Goal: Task Accomplishment & Management: Manage account settings

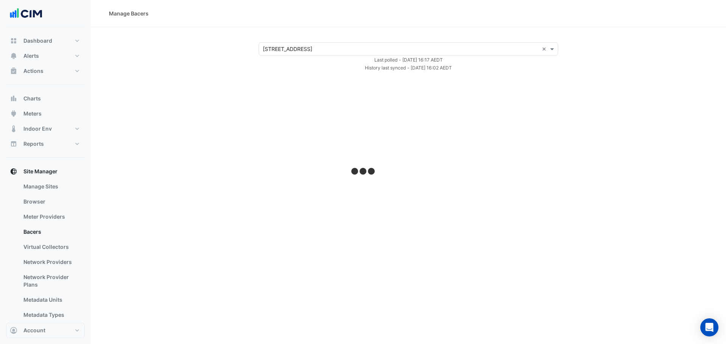
select select "***"
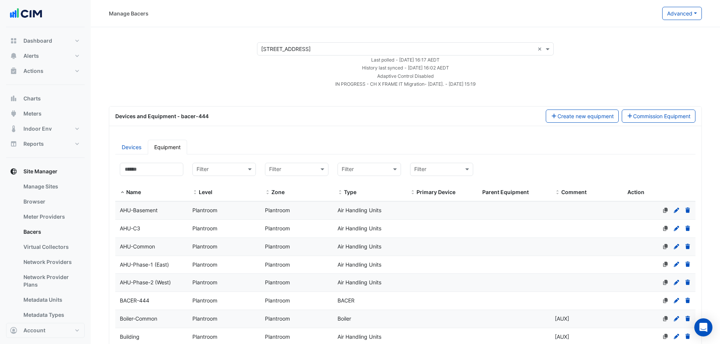
click at [307, 151] on ul "Devices Equipment" at bounding box center [405, 147] width 580 height 15
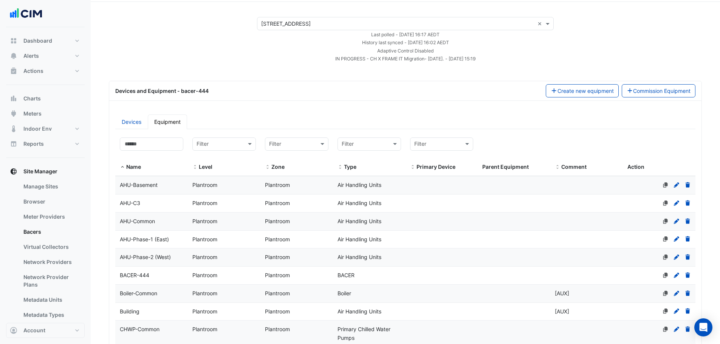
scroll to position [38, 0]
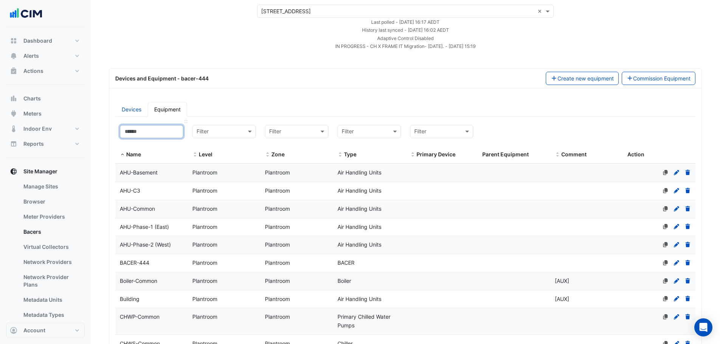
click at [161, 127] on input at bounding box center [151, 131] width 63 height 13
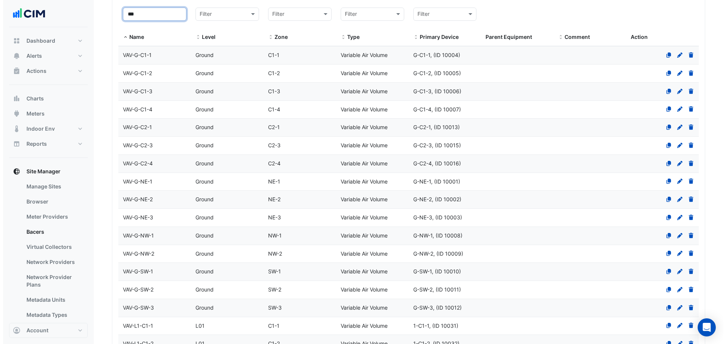
scroll to position [0, 0]
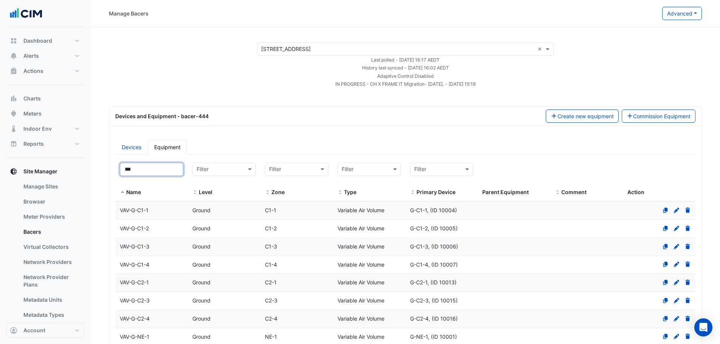
type input "***"
click at [645, 114] on button "Commission Equipment" at bounding box center [659, 116] width 74 height 13
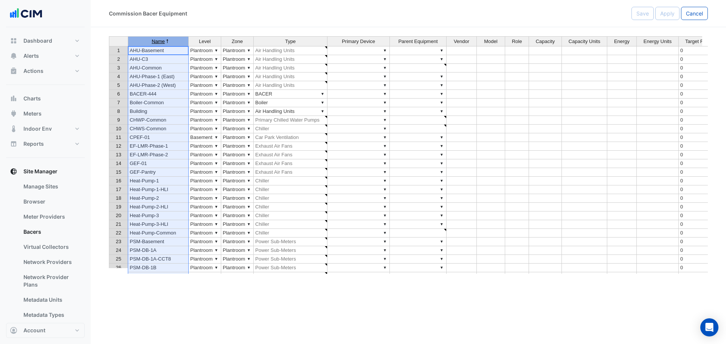
click at [164, 42] on span "Name" at bounding box center [158, 41] width 13 height 5
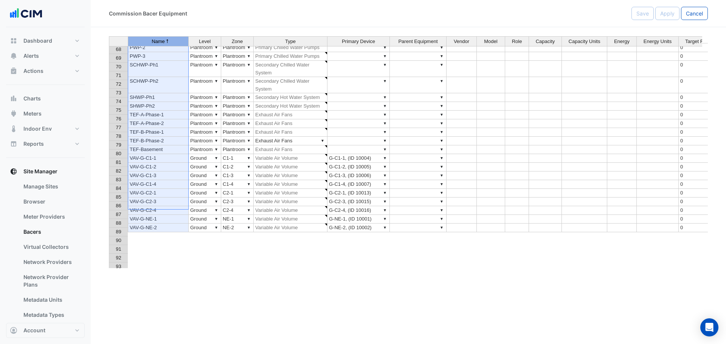
scroll to position [680, 0]
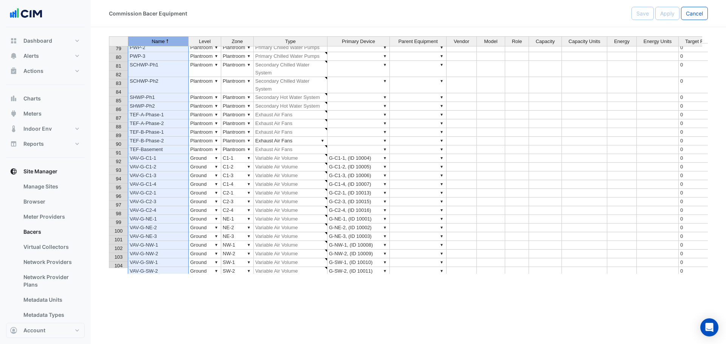
click at [395, 154] on td "▼" at bounding box center [418, 158] width 57 height 9
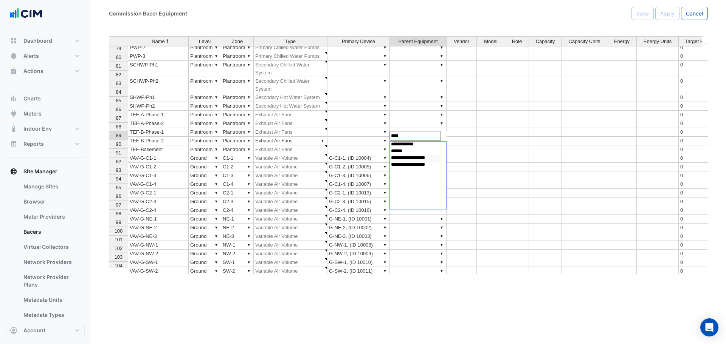
type input "****"
select select "**********"
click at [416, 160] on option "**********" at bounding box center [415, 158] width 50 height 7
select select
click at [461, 154] on td at bounding box center [461, 158] width 30 height 9
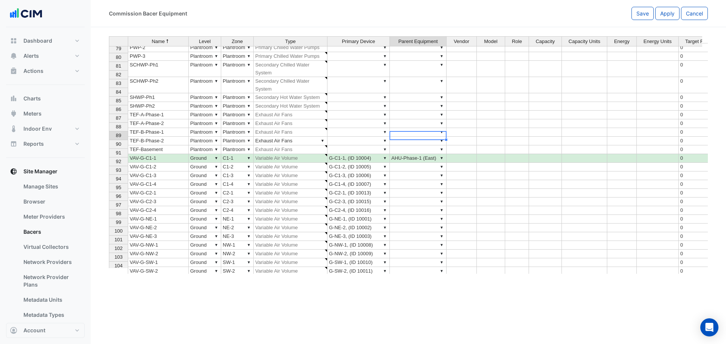
click at [415, 154] on td "▼ AHU-Phase-1 (East)" at bounding box center [418, 158] width 57 height 9
drag, startPoint x: 446, startPoint y: 139, endPoint x: 440, endPoint y: 164, distance: 25.1
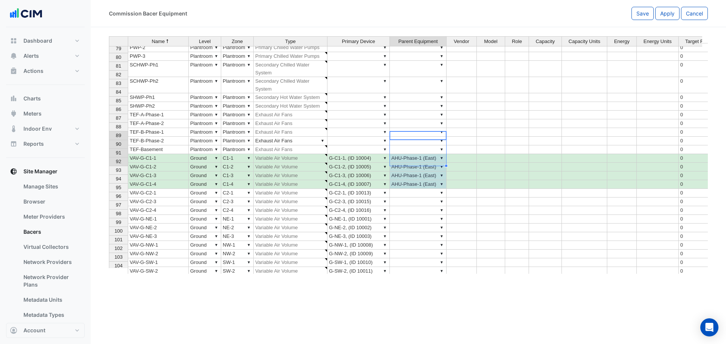
scroll to position [718, 0]
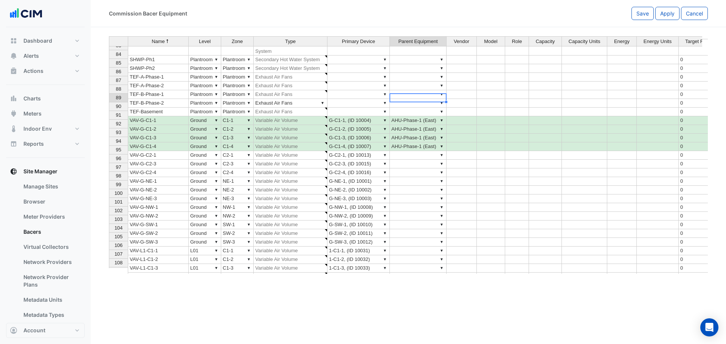
click at [415, 116] on td "▼ AHU-Phase-1 (East)" at bounding box center [418, 120] width 57 height 9
click at [416, 247] on td "▼" at bounding box center [418, 251] width 57 height 9
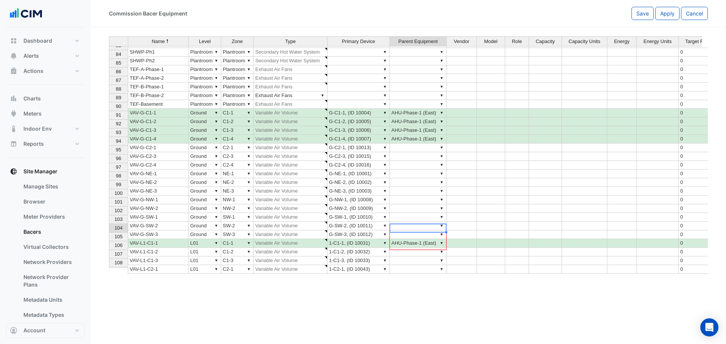
drag, startPoint x: 445, startPoint y: 232, endPoint x: 442, endPoint y: 243, distance: 11.5
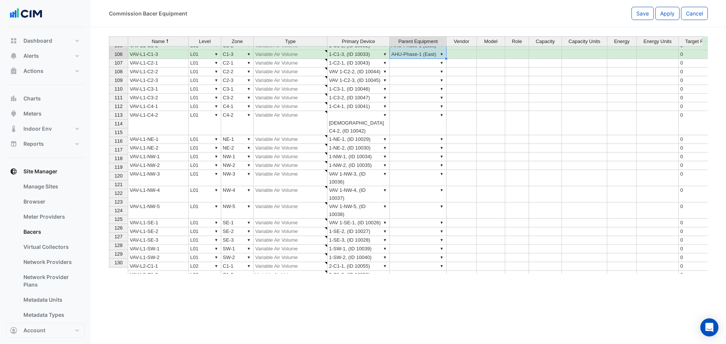
scroll to position [945, 0]
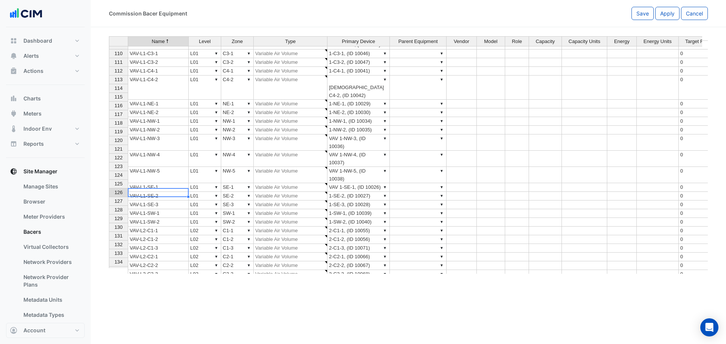
click at [156, 227] on td "VAV-L2-C1-1" at bounding box center [158, 231] width 61 height 9
click at [399, 227] on td "▼" at bounding box center [418, 231] width 57 height 9
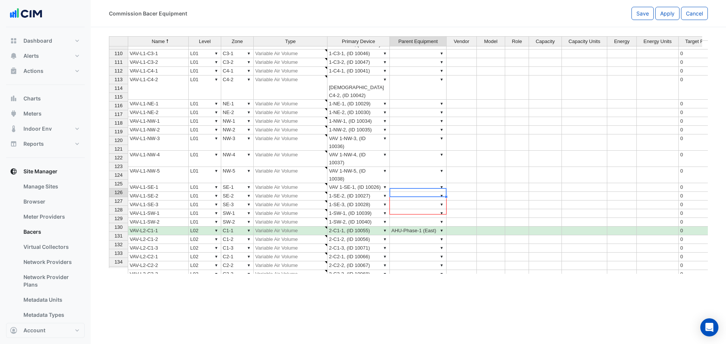
drag, startPoint x: 446, startPoint y: 197, endPoint x: 436, endPoint y: 210, distance: 15.7
click at [109, 210] on div "Name Level Zone Type Primary Device Parent Equipment Vendor Model Role Capacity…" at bounding box center [109, 172] width 0 height 388
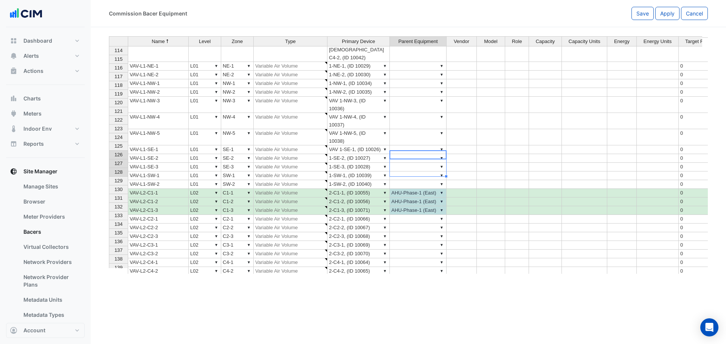
scroll to position [0, 0]
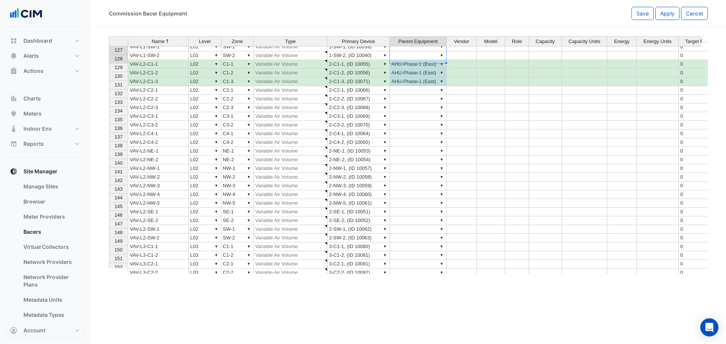
click at [427, 251] on td "▼" at bounding box center [418, 255] width 57 height 9
click at [427, 243] on td "▼" at bounding box center [418, 247] width 57 height 9
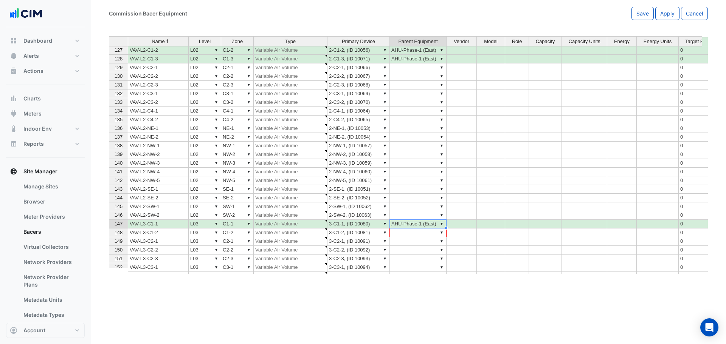
drag, startPoint x: 446, startPoint y: 227, endPoint x: 446, endPoint y: 232, distance: 4.6
click at [109, 232] on div "Name Level Zone Type Primary Device Parent Equipment Vendor Model Role Capacity…" at bounding box center [109, 153] width 0 height 341
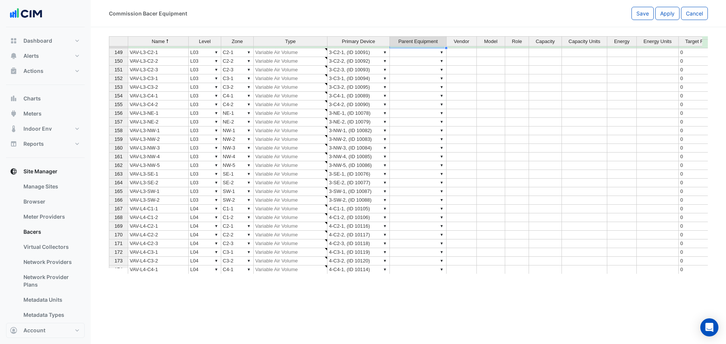
click at [432, 209] on td "▼" at bounding box center [418, 209] width 57 height 9
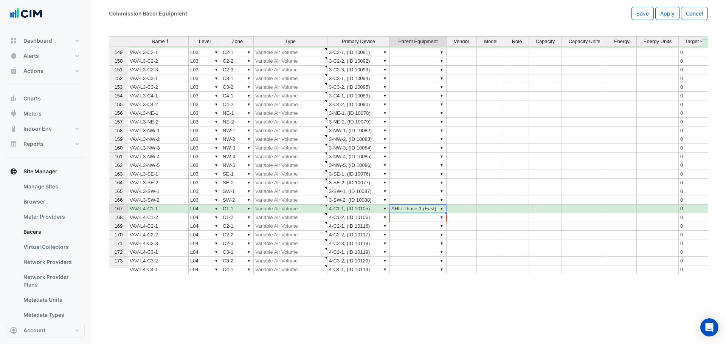
drag, startPoint x: 446, startPoint y: 213, endPoint x: 444, endPoint y: 218, distance: 5.3
click at [109, 218] on div "Name Level Zone Type Primary Device Parent Equipment Vendor Model Role Capacity…" at bounding box center [109, 151] width 0 height 367
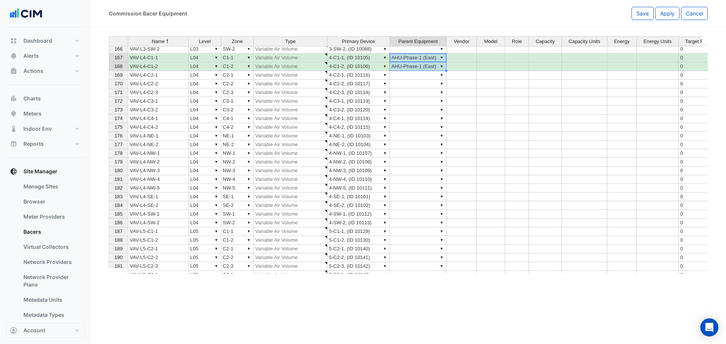
click at [424, 231] on td "▼" at bounding box center [418, 231] width 57 height 9
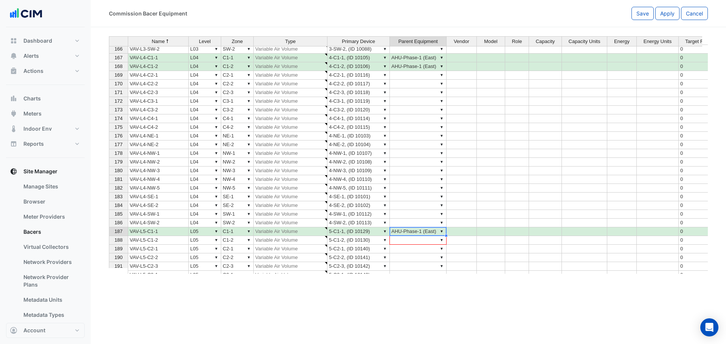
drag, startPoint x: 447, startPoint y: 236, endPoint x: 445, endPoint y: 240, distance: 4.9
click at [109, 240] on div "Name Level Zone Type Primary Device Parent Equipment Vendor Model Role Capacity…" at bounding box center [109, 153] width 0 height 376
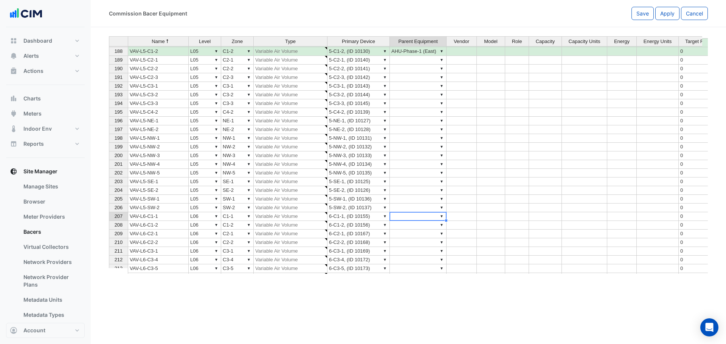
click at [109, 221] on div "Name Level Zone Type Primary Device Parent Equipment Vendor Model Role Capacity…" at bounding box center [109, 116] width 0 height 402
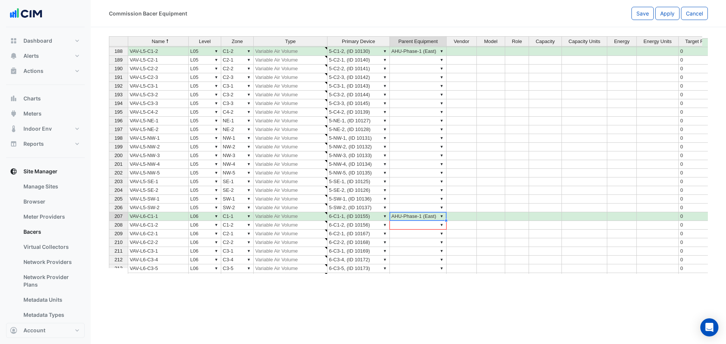
click at [109, 223] on div "Name Level Zone Type Primary Device Parent Equipment Vendor Model Role Capacity…" at bounding box center [109, 151] width 0 height 402
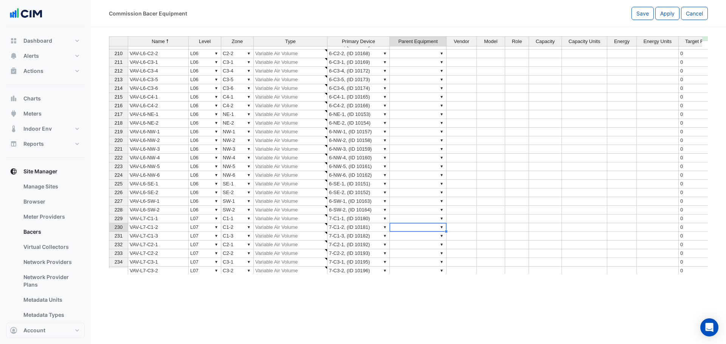
click at [432, 227] on td "▼" at bounding box center [418, 227] width 57 height 9
click at [433, 220] on td "▼" at bounding box center [418, 219] width 57 height 9
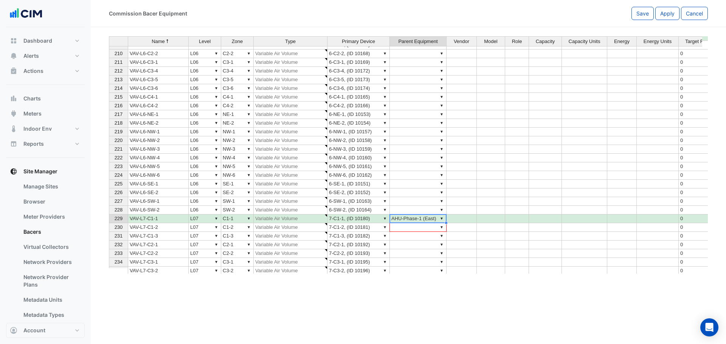
drag, startPoint x: 445, startPoint y: 221, endPoint x: 444, endPoint y: 230, distance: 8.8
click at [109, 226] on div "Name Level Zone Type Primary Device Parent Equipment Vendor Model Role Capacity…" at bounding box center [109, 152] width 0 height 419
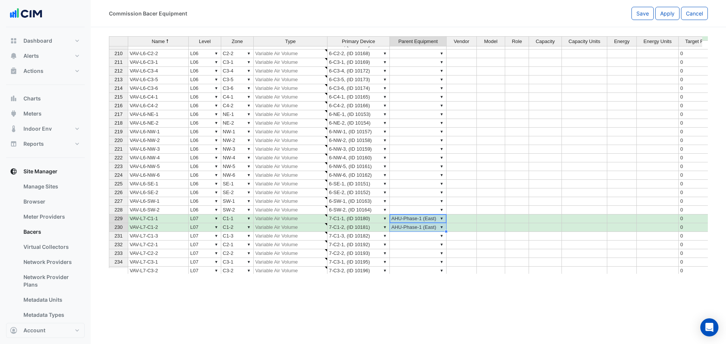
click at [438, 237] on div "Name Level Zone Type Primary Device Parent Equipment Vendor Model Role Capacity…" at bounding box center [408, 155] width 599 height 238
click at [484, 228] on td at bounding box center [491, 227] width 28 height 9
click at [421, 235] on td "▼" at bounding box center [418, 236] width 57 height 9
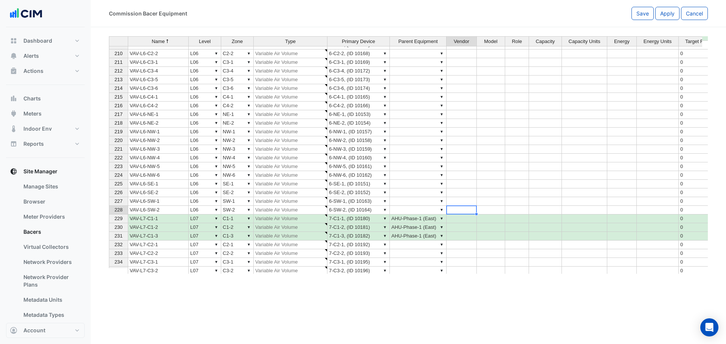
click at [466, 211] on td at bounding box center [461, 210] width 30 height 9
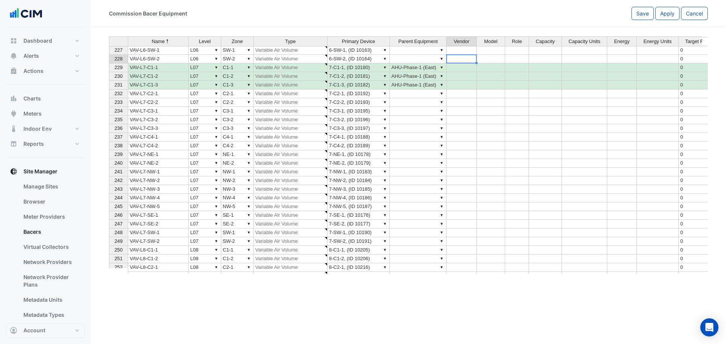
click at [429, 250] on td "▼" at bounding box center [418, 250] width 57 height 9
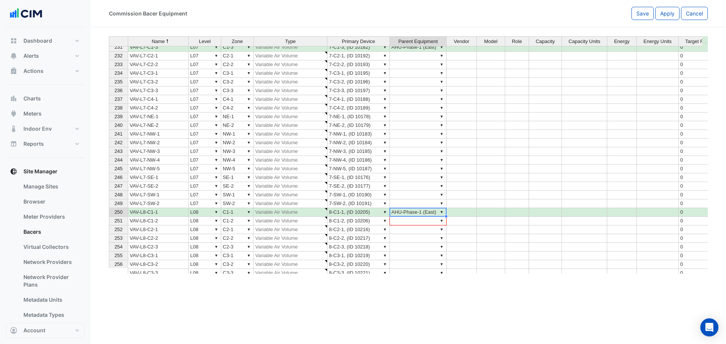
click at [109, 221] on div "Name Level Zone Type Primary Device Parent Equipment Vendor Model Role Capacity…" at bounding box center [109, 116] width 0 height 410
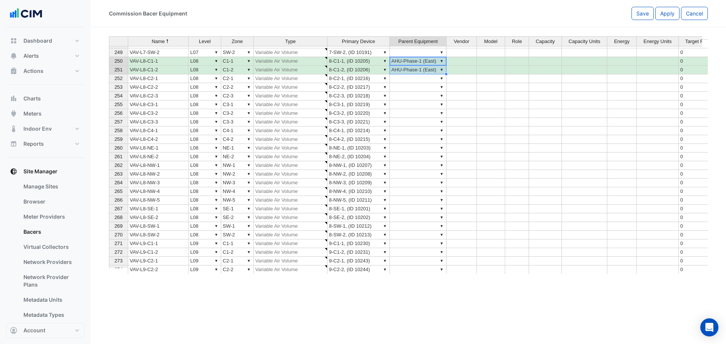
click at [419, 243] on td "▼" at bounding box center [418, 244] width 57 height 9
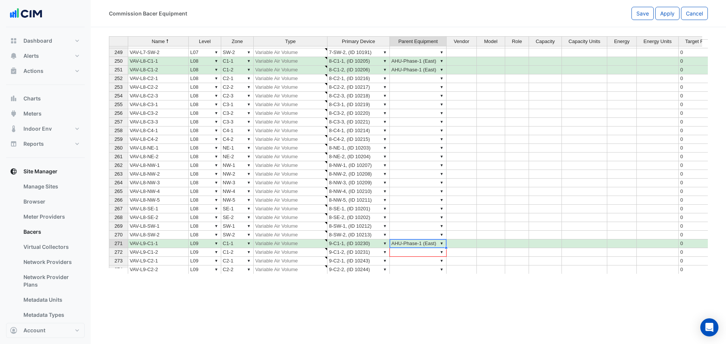
drag, startPoint x: 446, startPoint y: 248, endPoint x: 445, endPoint y: 252, distance: 4.6
click at [109, 252] on div "Name Level Zone Type Primary Device Parent Equipment Vendor Model Role Capacity…" at bounding box center [109, 151] width 0 height 436
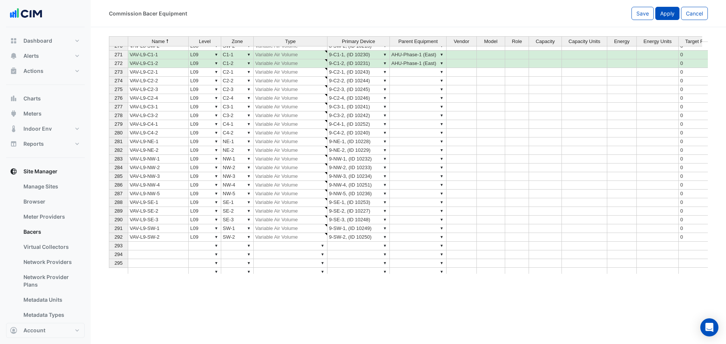
click at [662, 11] on span "Apply" at bounding box center [667, 13] width 14 height 6
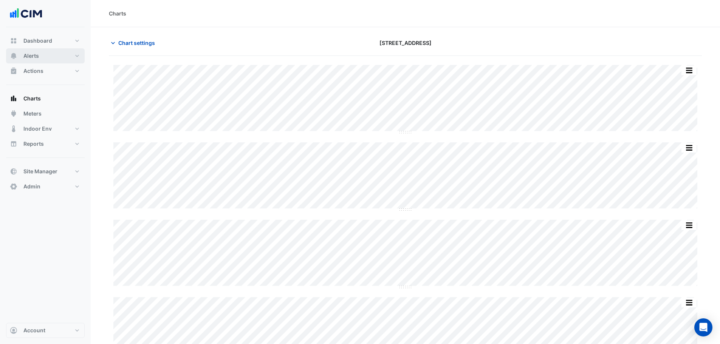
click at [46, 56] on button "Alerts" at bounding box center [45, 55] width 79 height 15
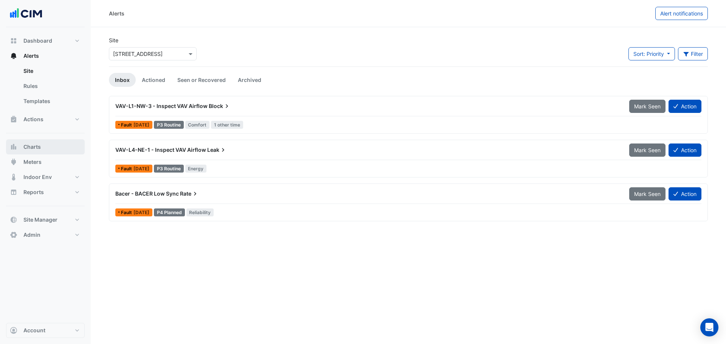
click at [58, 147] on button "Charts" at bounding box center [45, 146] width 79 height 15
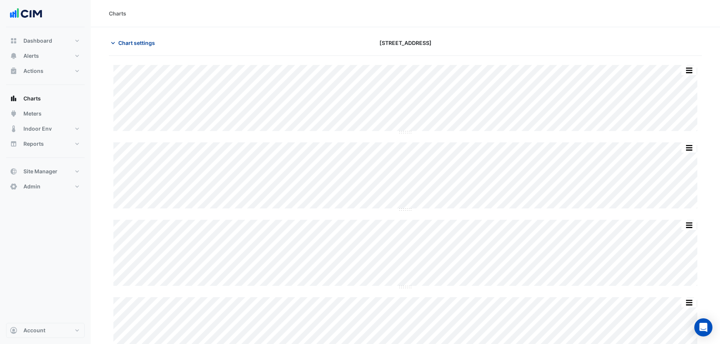
drag, startPoint x: 153, startPoint y: 33, endPoint x: 155, endPoint y: 39, distance: 6.5
click at [153, 40] on span "Chart settings" at bounding box center [136, 43] width 37 height 8
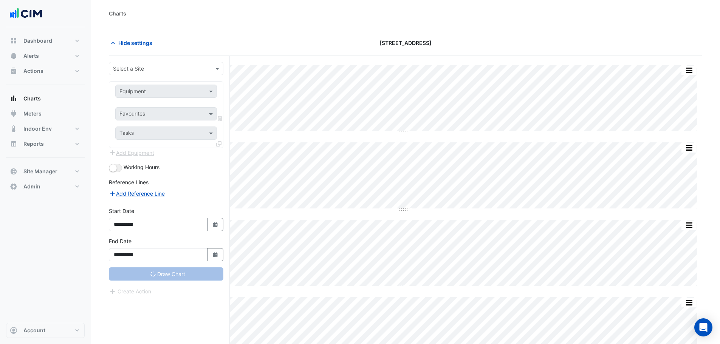
click at [150, 69] on input "text" at bounding box center [158, 69] width 91 height 8
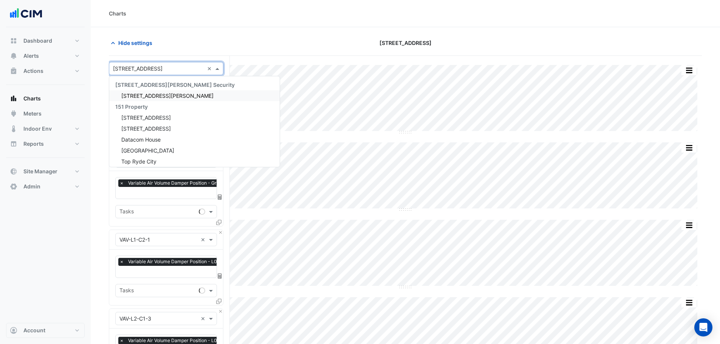
type input "**********"
type input "***"
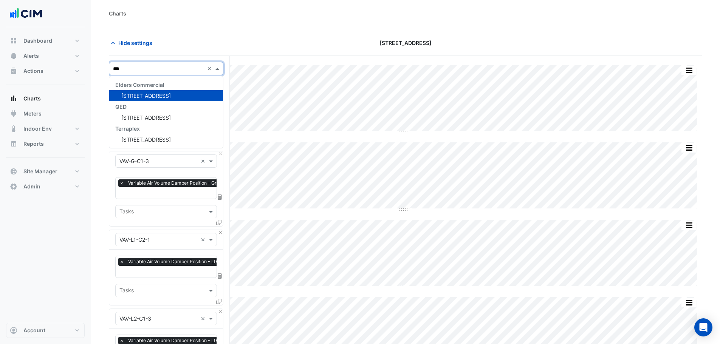
click at [183, 94] on div "134 Macquarie Street" at bounding box center [166, 95] width 114 height 11
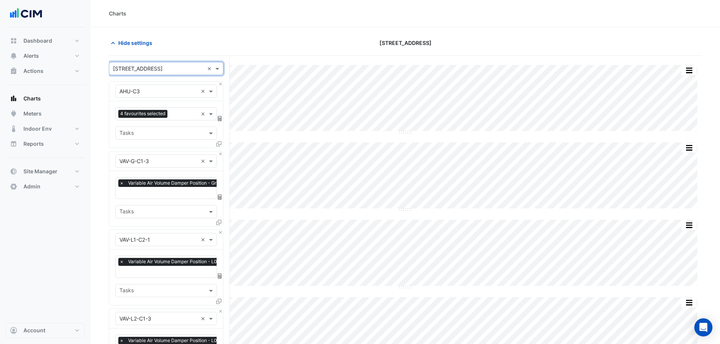
click at [157, 92] on input "text" at bounding box center [158, 92] width 78 height 8
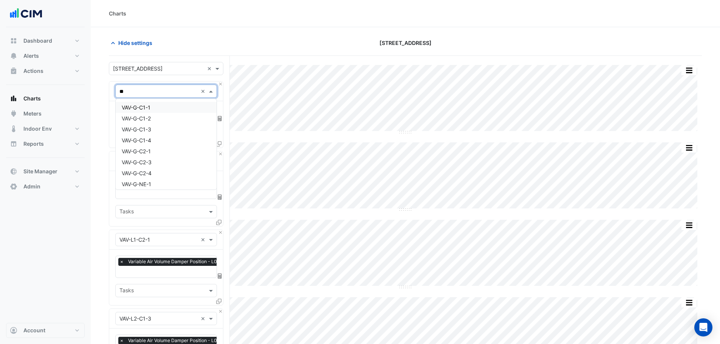
type input "***"
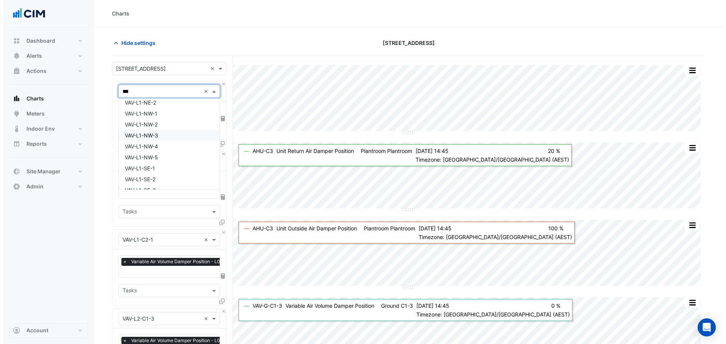
scroll to position [302, 0]
click at [173, 155] on div "VAV-L1-SE-1" at bounding box center [166, 155] width 101 height 11
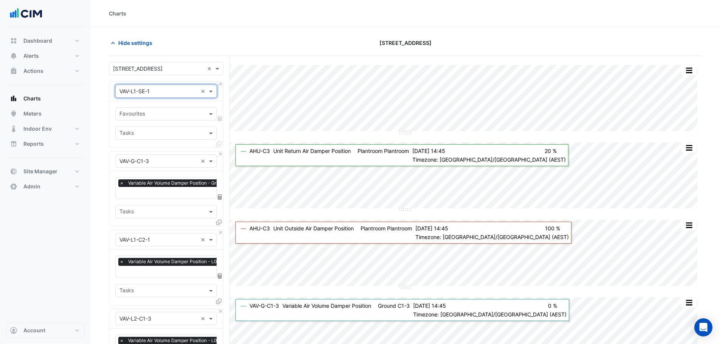
click at [161, 112] on input "text" at bounding box center [161, 115] width 85 height 8
type input "******"
click at [184, 128] on span "Variable Air Volume Damper Position - L01, SE-1" at bounding box center [180, 130] width 117 height 6
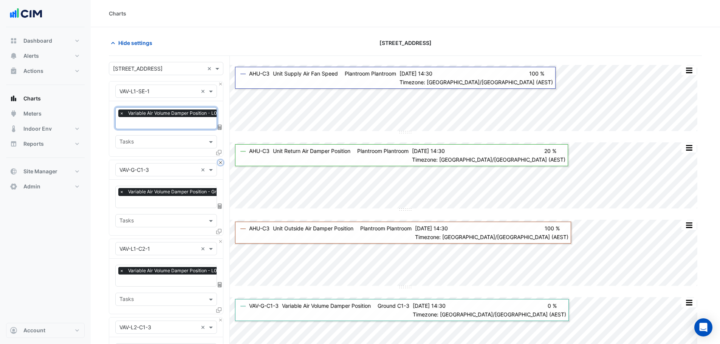
click at [220, 163] on button "Close" at bounding box center [220, 162] width 5 height 5
click at [220, 239] on button "Close" at bounding box center [220, 241] width 5 height 5
click at [220, 163] on button "Close" at bounding box center [220, 162] width 5 height 5
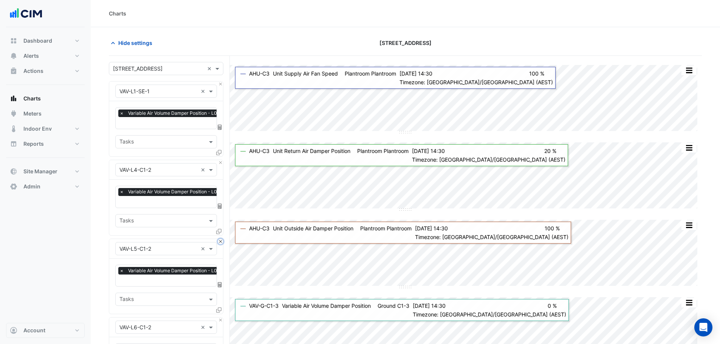
click at [220, 239] on button "Close" at bounding box center [220, 241] width 5 height 5
click at [220, 162] on button "Close" at bounding box center [220, 162] width 5 height 5
click at [220, 239] on button "Close" at bounding box center [220, 241] width 5 height 5
click at [220, 162] on button "Close" at bounding box center [220, 162] width 5 height 5
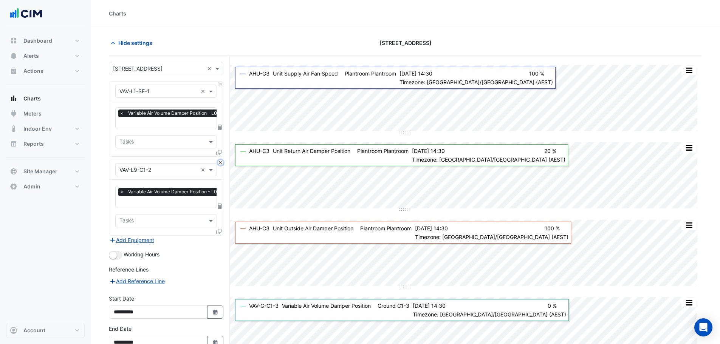
click at [220, 162] on button "Close" at bounding box center [220, 162] width 5 height 5
click at [220, 236] on div "Add Equipment" at bounding box center [166, 240] width 114 height 9
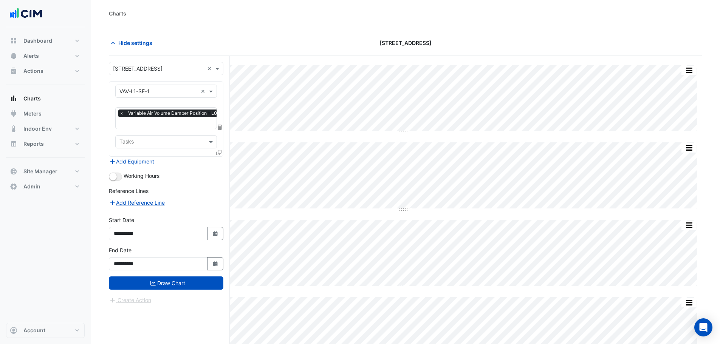
click at [217, 150] on icon at bounding box center [218, 152] width 5 height 5
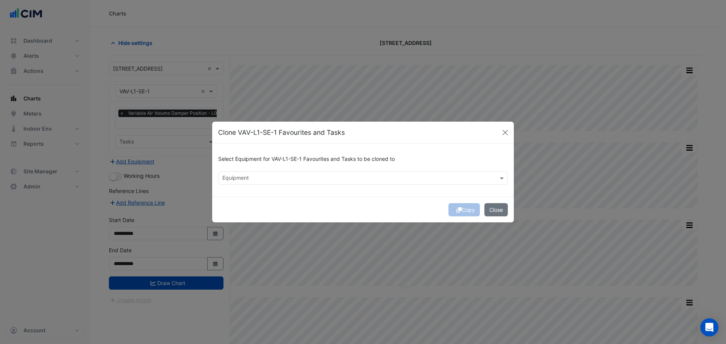
click at [250, 186] on div "Select Equipment for VAV-L1-SE-1 Favourites and Tasks to be cloned to Equipment" at bounding box center [363, 170] width 302 height 53
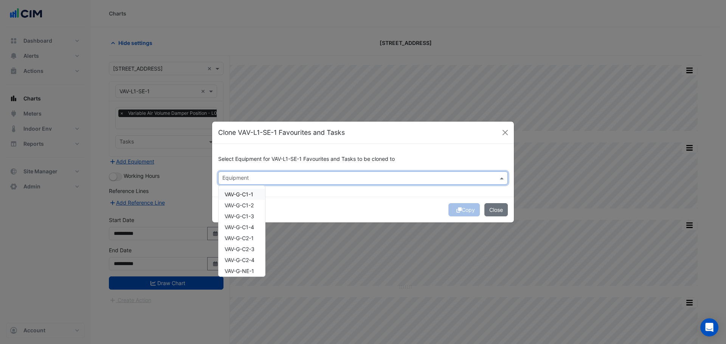
click at [251, 181] on input "text" at bounding box center [358, 179] width 272 height 8
click at [253, 195] on span "VAV-L2-SE-1" at bounding box center [239, 194] width 31 height 6
click at [256, 207] on span "VAV-L3-SE-1" at bounding box center [239, 205] width 31 height 6
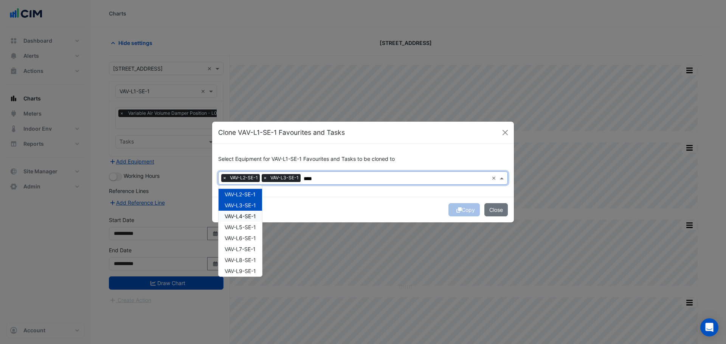
click at [251, 221] on div "VAV-L4-SE-1" at bounding box center [239, 216] width 43 height 11
click at [252, 227] on span "VAV-L5-SE-1" at bounding box center [239, 227] width 31 height 6
click at [251, 238] on span "VAV-L6-SE-1" at bounding box center [239, 238] width 31 height 6
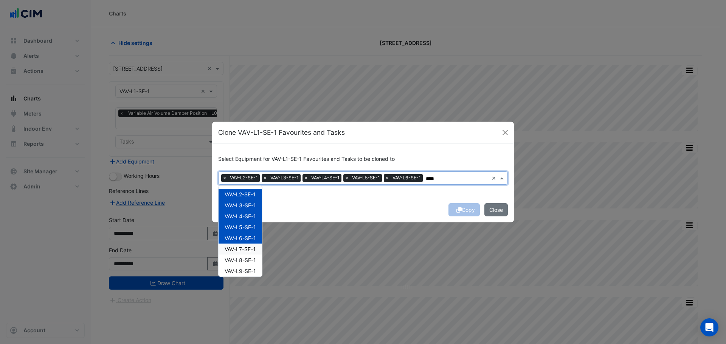
click at [250, 245] on div "VAV-L7-SE-1" at bounding box center [239, 249] width 43 height 11
click at [250, 254] on div "VAV-L7-SE-1" at bounding box center [239, 249] width 43 height 11
click at [253, 267] on div "VAV-L9-SE-1" at bounding box center [239, 271] width 43 height 11
click at [250, 269] on span "VAV-L9-SE-1" at bounding box center [239, 271] width 31 height 6
click at [248, 249] on span "VAV-L7-SE-1" at bounding box center [239, 249] width 31 height 6
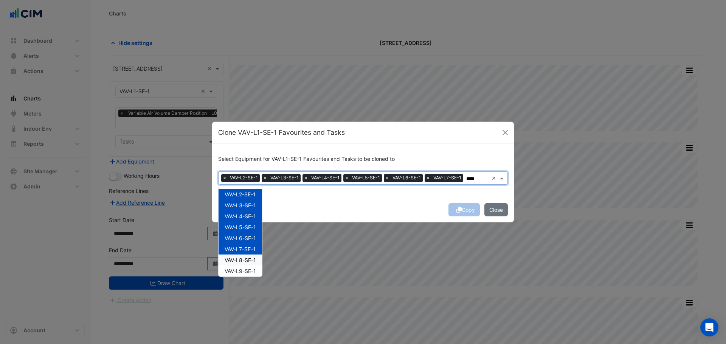
click at [248, 261] on span "VAV-L8-SE-1" at bounding box center [239, 260] width 31 height 6
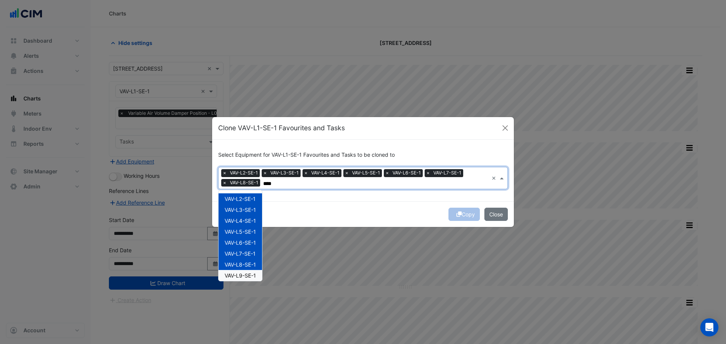
click at [252, 273] on span "VAV-L9-SE-1" at bounding box center [239, 275] width 31 height 6
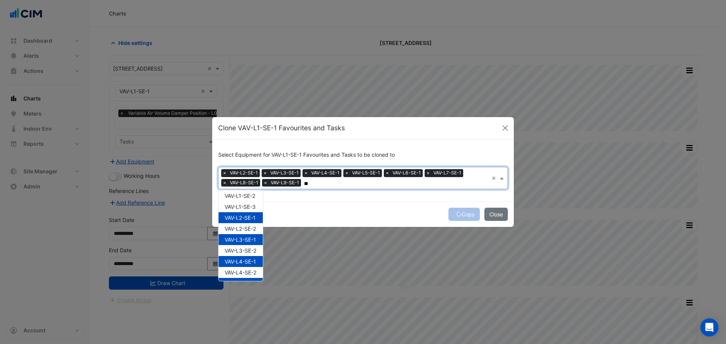
type input "*"
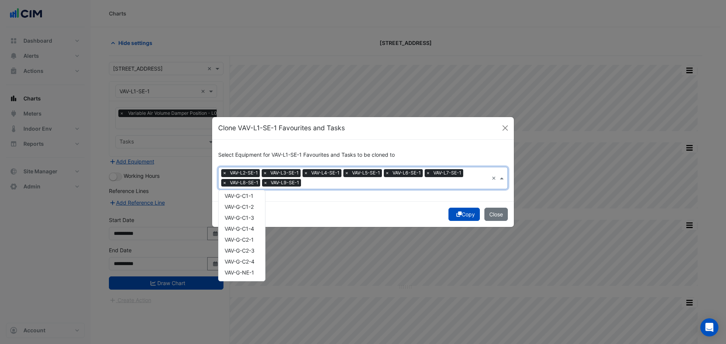
type input "*"
click at [253, 198] on span "VAV-G-NE-1" at bounding box center [238, 199] width 29 height 6
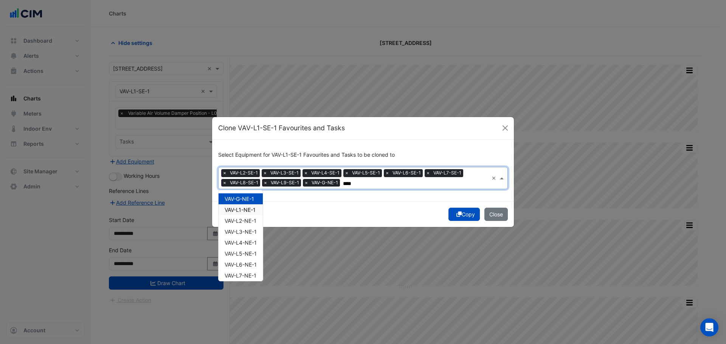
click at [251, 214] on div "VAV-L1-NE-1" at bounding box center [240, 209] width 44 height 11
click at [249, 220] on span "VAV-L2-NE-1" at bounding box center [240, 221] width 32 height 6
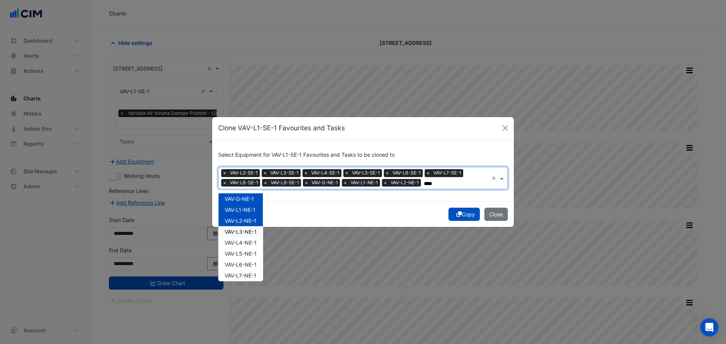
click at [246, 231] on span "VAV-L3-NE-1" at bounding box center [240, 232] width 32 height 6
click at [246, 242] on span "VAV-L4-NE-1" at bounding box center [240, 243] width 32 height 6
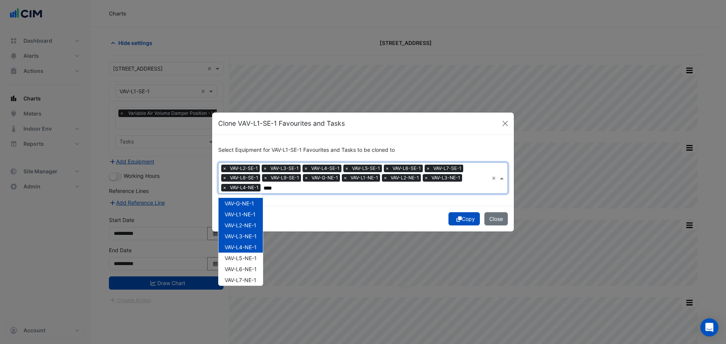
click at [246, 257] on span "VAV-L5-NE-1" at bounding box center [240, 258] width 32 height 6
click at [249, 266] on div "VAV-L6-NE-1" at bounding box center [240, 269] width 44 height 11
click at [251, 279] on span "VAV-L7-NE-1" at bounding box center [240, 280] width 32 height 6
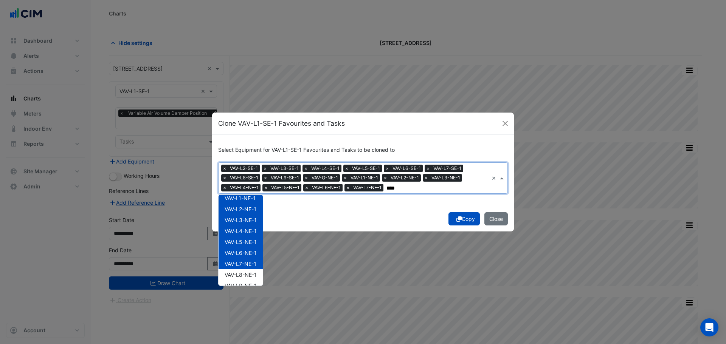
scroll to position [25, 0]
drag, startPoint x: 251, startPoint y: 268, endPoint x: 251, endPoint y: 276, distance: 7.9
click at [251, 268] on span "VAV-L8-NE-1" at bounding box center [240, 266] width 32 height 6
click at [251, 276] on span "VAV-L9-NE-1" at bounding box center [240, 277] width 32 height 6
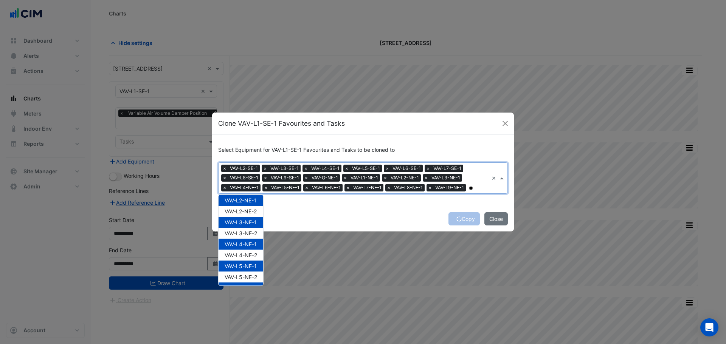
type input "*"
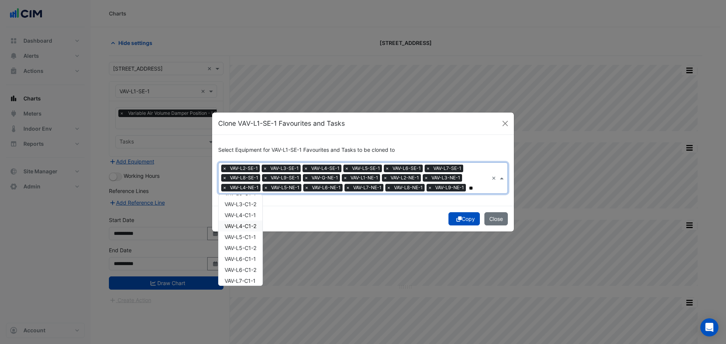
scroll to position [0, 0]
click at [253, 206] on span "VAV-G-C1-1" at bounding box center [238, 203] width 29 height 6
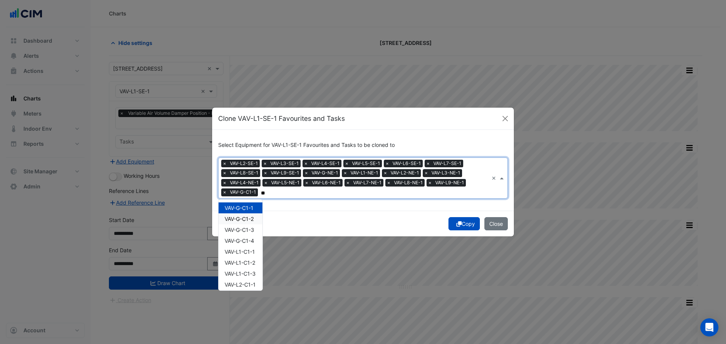
click at [254, 218] on span "VAV-G-C1-2" at bounding box center [238, 219] width 29 height 6
click at [254, 231] on span "VAV-G-C1-3" at bounding box center [238, 230] width 29 height 6
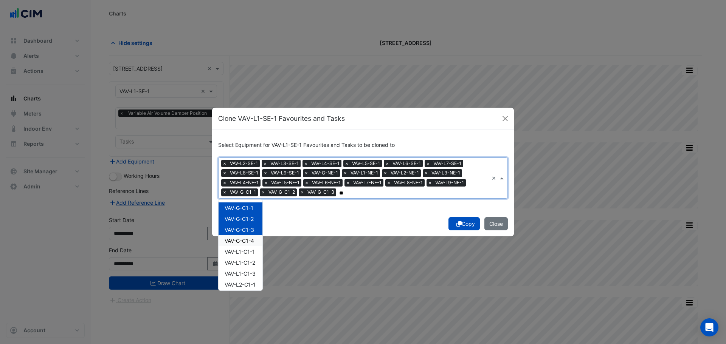
click at [251, 243] on span "VAV-G-C1-4" at bounding box center [238, 241] width 29 height 6
click at [249, 255] on div "VAV-L1-C1-1" at bounding box center [240, 251] width 44 height 11
click at [247, 264] on span "VAV-L1-C1-2" at bounding box center [239, 263] width 31 height 6
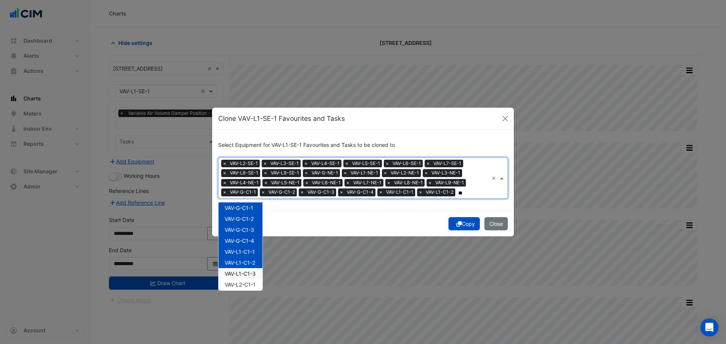
drag, startPoint x: 246, startPoint y: 275, endPoint x: 246, endPoint y: 283, distance: 7.9
click at [246, 275] on span "VAV-L1-C1-3" at bounding box center [239, 274] width 31 height 6
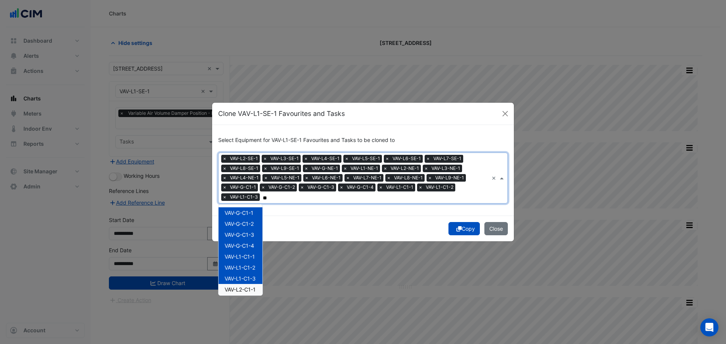
click at [247, 288] on span "VAV-L2-C1-1" at bounding box center [239, 289] width 31 height 6
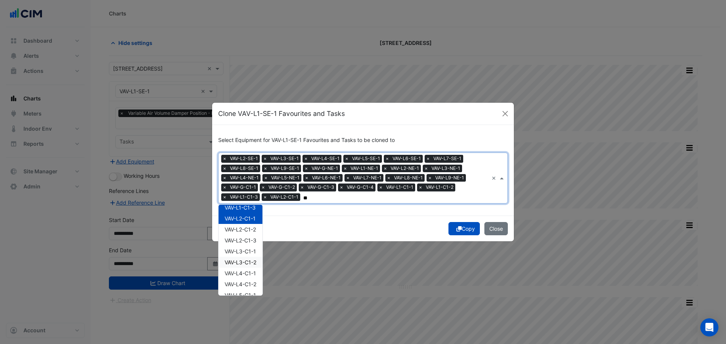
scroll to position [76, 0]
click at [254, 222] on span "VAV-L2-C1-2" at bounding box center [239, 225] width 31 height 6
drag, startPoint x: 254, startPoint y: 239, endPoint x: 252, endPoint y: 255, distance: 16.4
click at [254, 240] on div "VAV-L2-C1-3" at bounding box center [240, 236] width 44 height 11
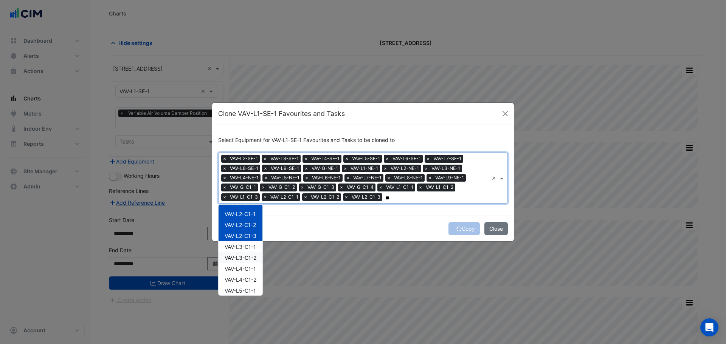
click at [250, 248] on span "VAV-L3-C1-1" at bounding box center [239, 247] width 31 height 6
click at [249, 258] on span "VAV-L3-C1-2" at bounding box center [240, 258] width 32 height 6
click at [250, 271] on span "VAV-L4-C1-1" at bounding box center [239, 269] width 31 height 6
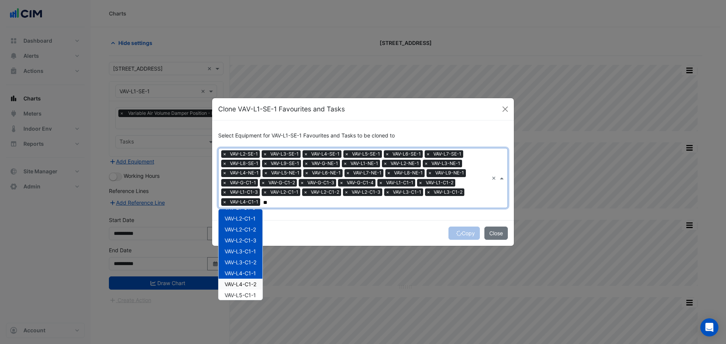
drag, startPoint x: 249, startPoint y: 286, endPoint x: 251, endPoint y: 290, distance: 4.1
click at [249, 286] on span "VAV-L4-C1-2" at bounding box center [240, 284] width 32 height 6
click at [254, 296] on span "VAV-L5-C1-1" at bounding box center [239, 295] width 31 height 6
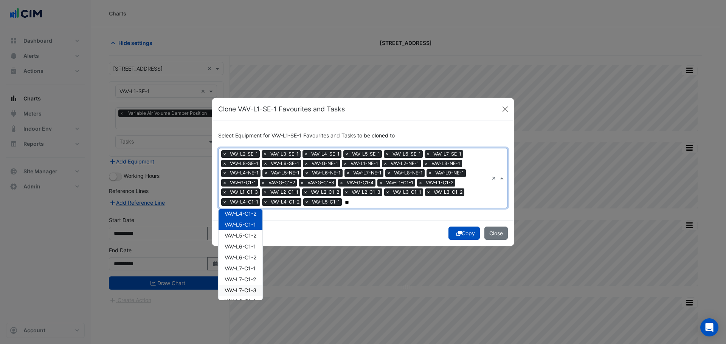
scroll to position [152, 0]
click at [251, 231] on span "VAV-L5-C1-2" at bounding box center [240, 230] width 32 height 6
click at [249, 245] on div "VAV-L6-C1-1" at bounding box center [240, 241] width 44 height 11
click at [248, 255] on span "VAV-L6-C1-2" at bounding box center [240, 252] width 32 height 6
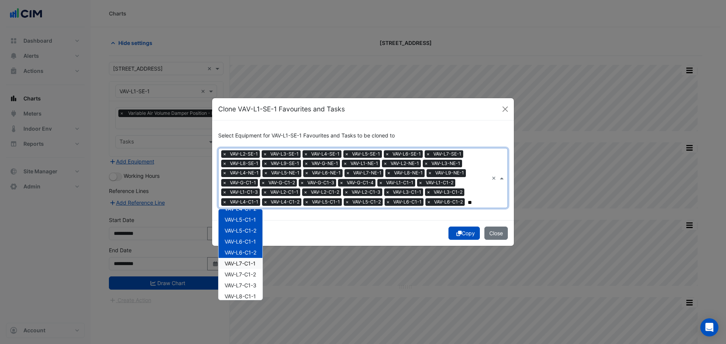
click at [249, 265] on span "VAV-L7-C1-1" at bounding box center [239, 263] width 31 height 6
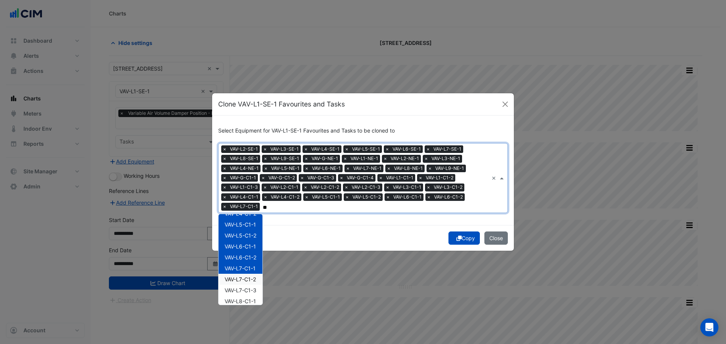
click at [246, 281] on span "VAV-L7-C1-2" at bounding box center [239, 279] width 31 height 6
click at [249, 291] on span "VAV-L7-C1-3" at bounding box center [240, 290] width 32 height 6
click at [251, 302] on span "VAV-L8-C1-1" at bounding box center [239, 301] width 31 height 6
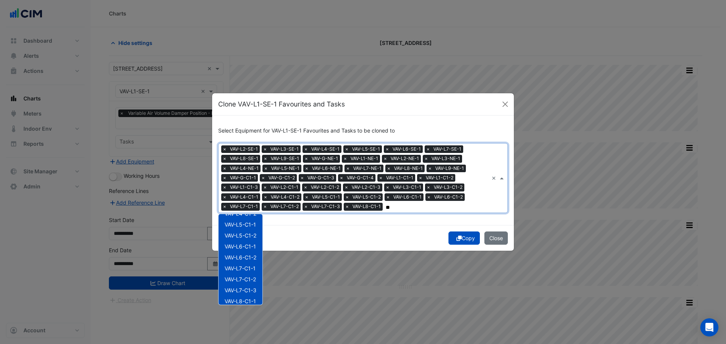
scroll to position [189, 0]
click at [249, 275] on span "VAV-L8-C1-2" at bounding box center [240, 274] width 32 height 6
click at [249, 287] on span "VAV-L9-C1-1" at bounding box center [239, 285] width 31 height 6
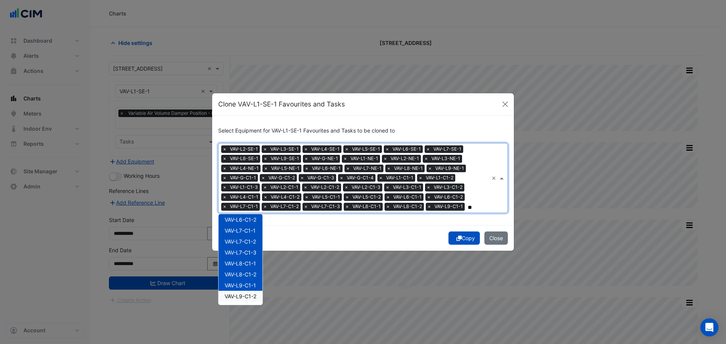
click at [248, 296] on span "VAV-L9-C1-2" at bounding box center [240, 296] width 32 height 6
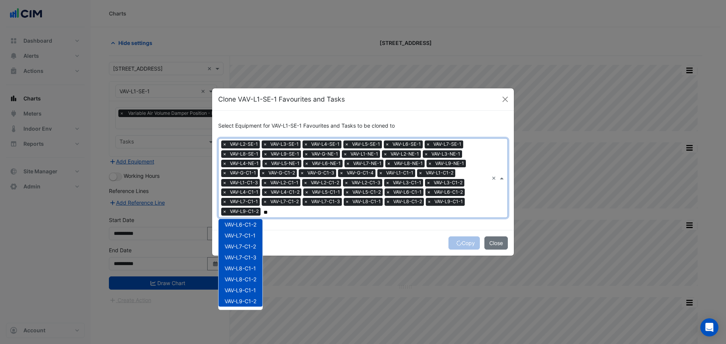
type input "*"
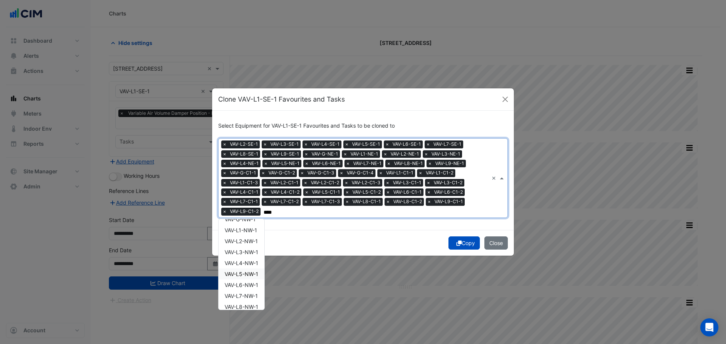
scroll to position [0, 0]
click at [248, 226] on span "VAV-G-NW-1" at bounding box center [239, 227] width 31 height 6
click at [250, 238] on span "VAV-L1-NW-1" at bounding box center [240, 238] width 32 height 6
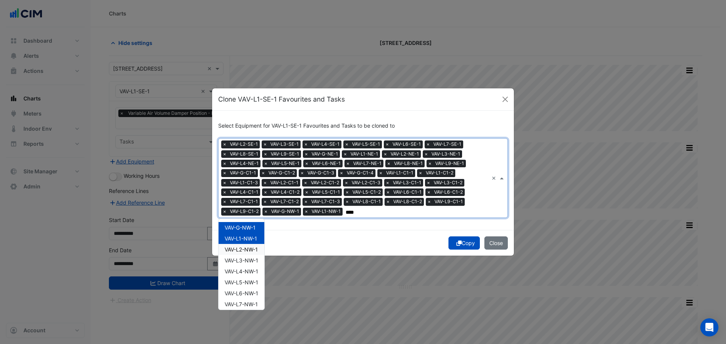
click at [250, 252] on span "VAV-L2-NW-1" at bounding box center [240, 249] width 33 height 6
click at [251, 262] on span "VAV-L3-NW-1" at bounding box center [241, 260] width 34 height 6
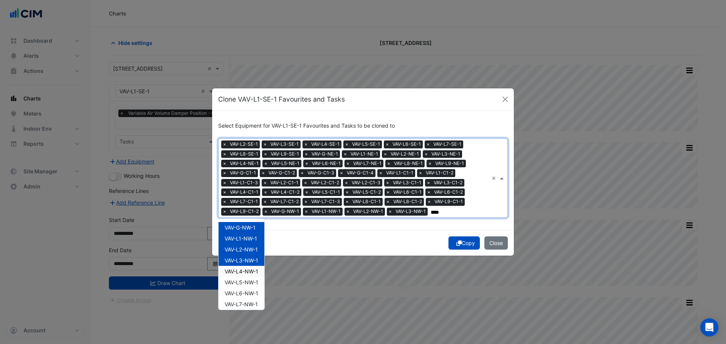
click at [252, 270] on span "VAV-L4-NW-1" at bounding box center [241, 271] width 34 height 6
click at [255, 279] on span "VAV-L5-NW-1" at bounding box center [241, 282] width 34 height 6
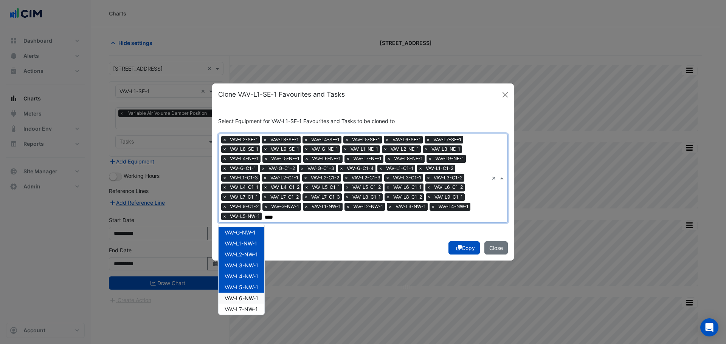
drag, startPoint x: 252, startPoint y: 300, endPoint x: 252, endPoint y: 305, distance: 4.5
click at [251, 300] on span "VAV-L6-NW-1" at bounding box center [241, 298] width 34 height 6
click at [252, 309] on span "VAV-L7-NW-1" at bounding box center [240, 309] width 33 height 6
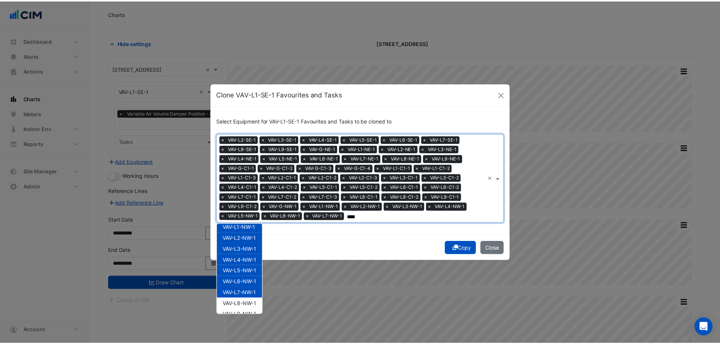
scroll to position [25, 0]
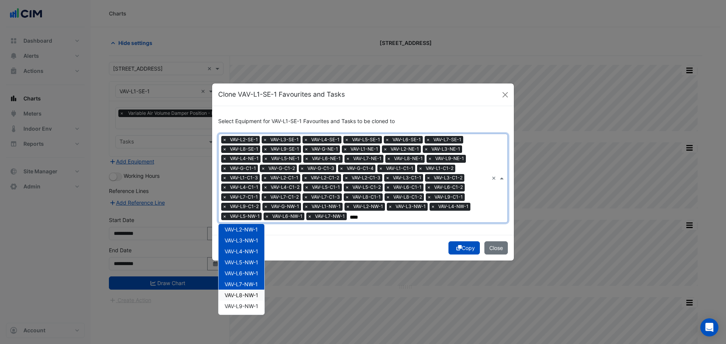
click at [251, 292] on span "VAV-L8-NW-1" at bounding box center [241, 295] width 34 height 6
click at [248, 305] on span "VAV-L9-NW-1" at bounding box center [241, 306] width 34 height 6
type input "****"
click at [414, 252] on div "Copy Close" at bounding box center [363, 248] width 302 height 26
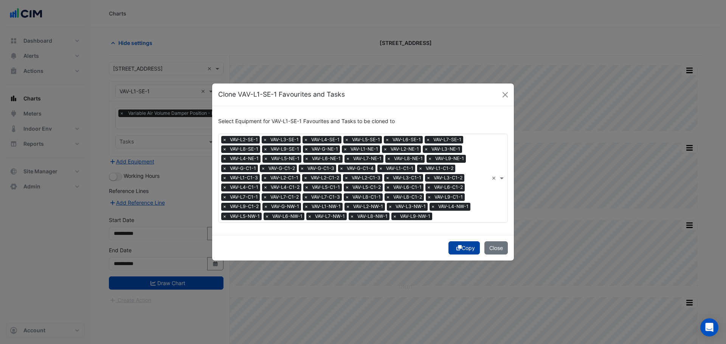
click at [471, 251] on button "Copy" at bounding box center [463, 247] width 31 height 13
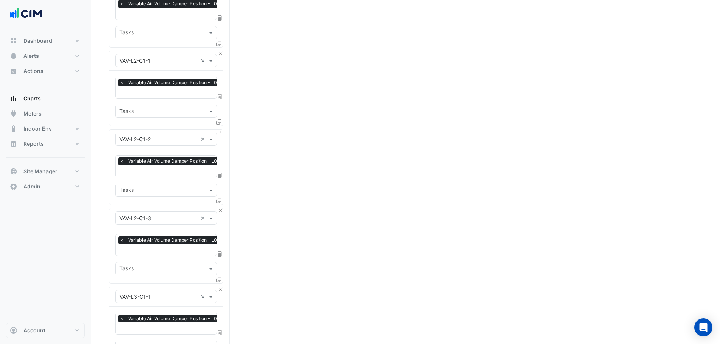
scroll to position [3319, 0]
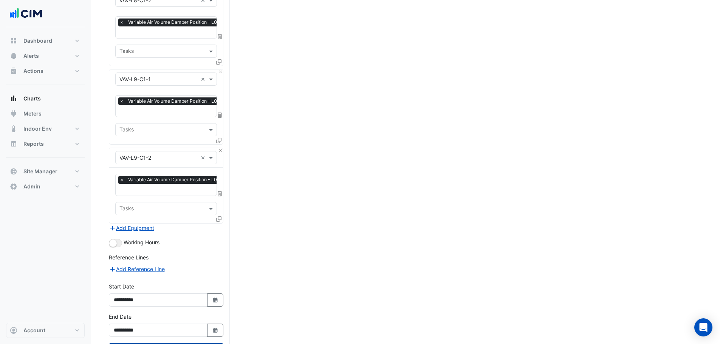
click at [156, 343] on button "Draw Chart" at bounding box center [166, 349] width 114 height 13
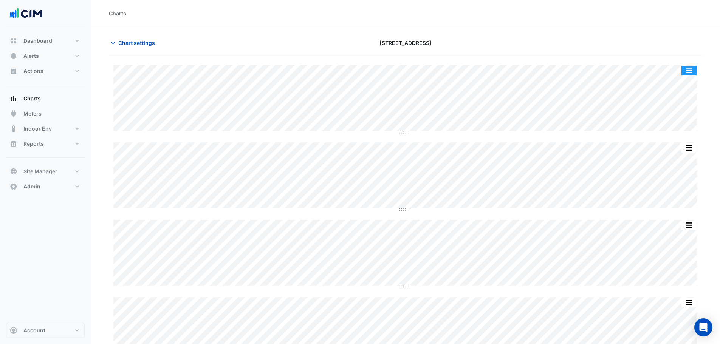
click at [682, 68] on button "button" at bounding box center [688, 70] width 15 height 9
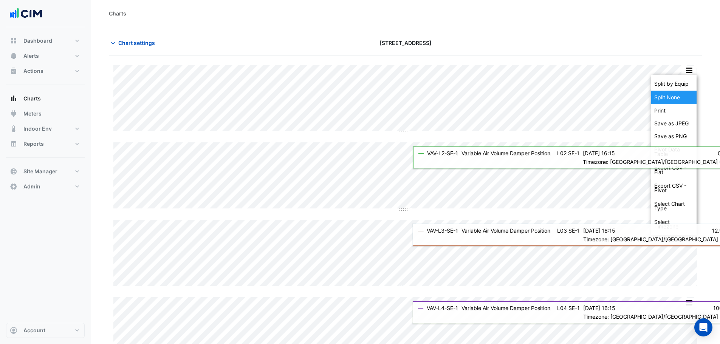
click at [692, 94] on div "Split None" at bounding box center [673, 98] width 45 height 14
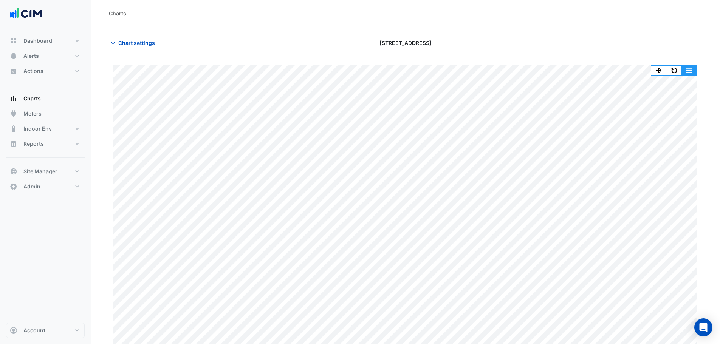
click at [690, 74] on button "button" at bounding box center [688, 70] width 15 height 9
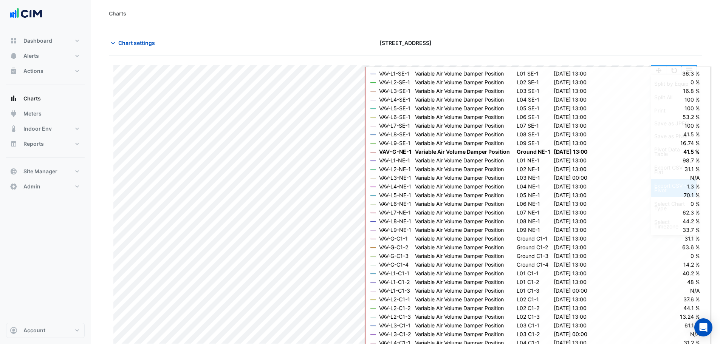
click at [691, 190] on div "Export CSV - Pivot" at bounding box center [673, 188] width 45 height 18
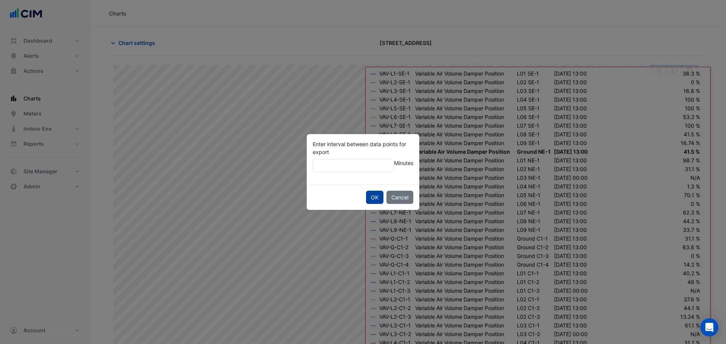
type input "**"
click at [380, 193] on button "OK" at bounding box center [374, 197] width 17 height 13
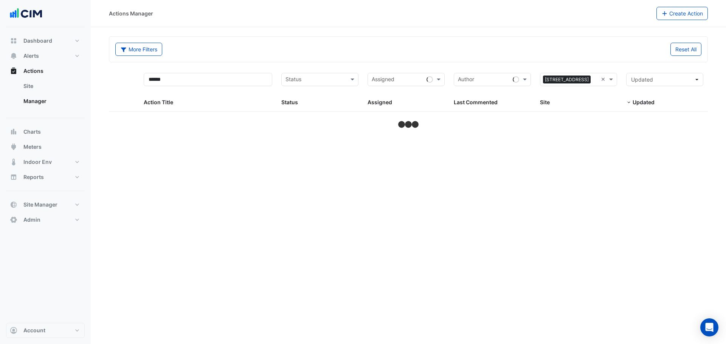
select select "***"
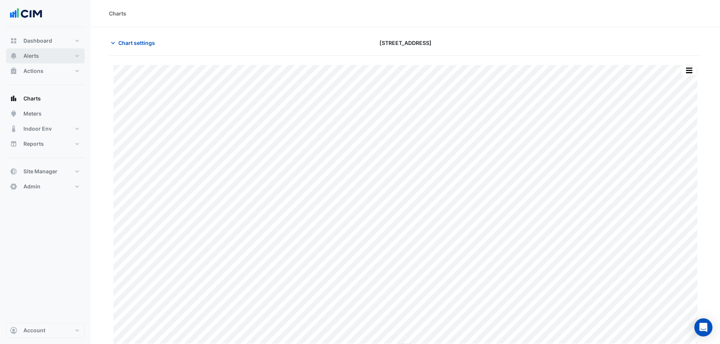
click at [32, 57] on span "Alerts" at bounding box center [30, 56] width 15 height 8
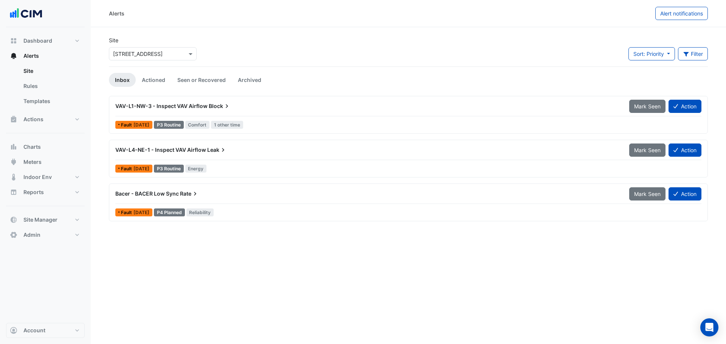
click at [276, 194] on div "Bacer - BACER Low Sync Rate" at bounding box center [367, 194] width 504 height 8
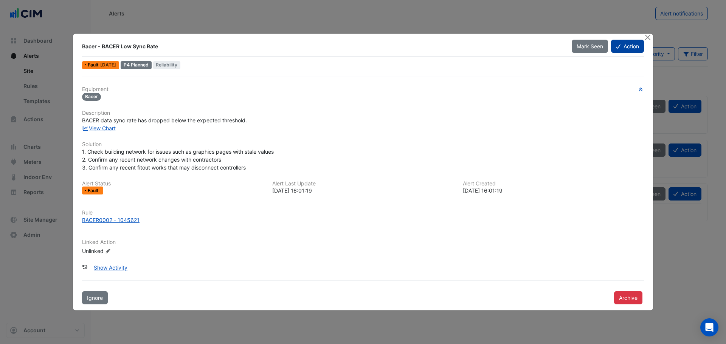
click at [618, 48] on icon at bounding box center [618, 46] width 5 height 5
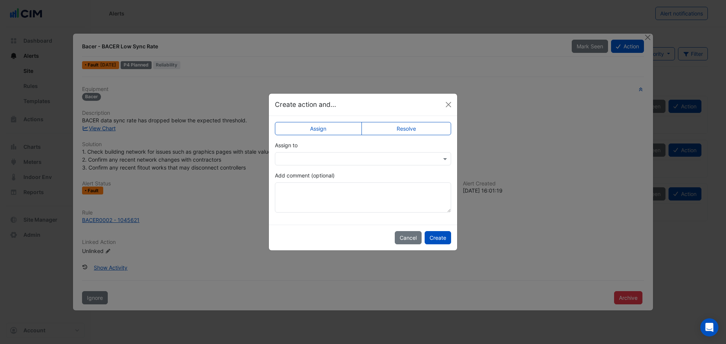
click at [313, 155] on input "text" at bounding box center [355, 159] width 153 height 8
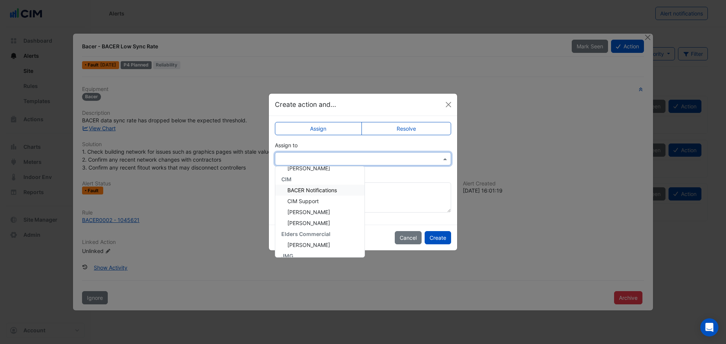
scroll to position [15, 0]
click at [311, 227] on span "Liam Dent" at bounding box center [308, 226] width 43 height 6
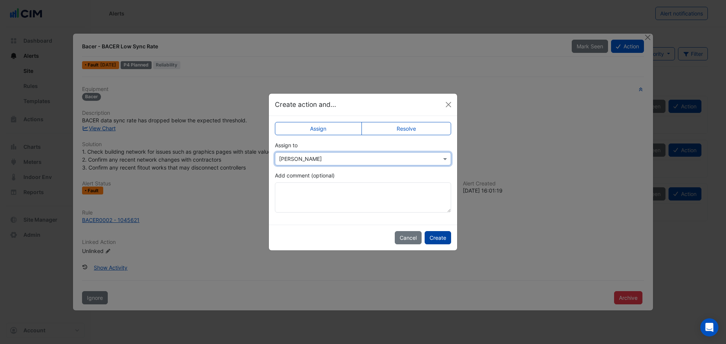
click at [438, 236] on button "Create" at bounding box center [437, 237] width 26 height 13
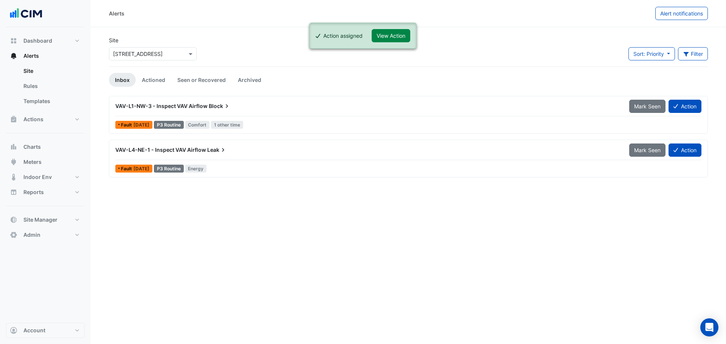
click at [293, 82] on ul "Inbox Actioned Seen or Recovered Archived" at bounding box center [408, 80] width 599 height 14
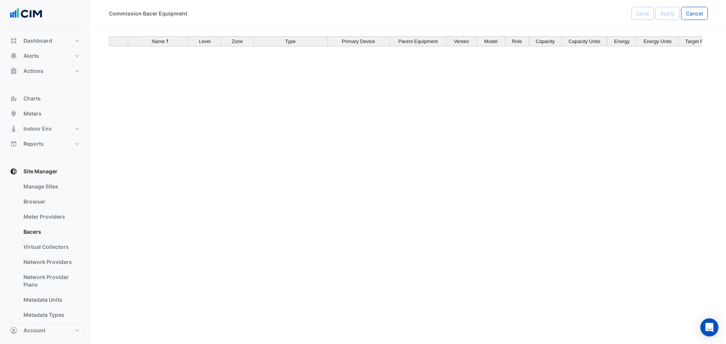
scroll to position [1512, 0]
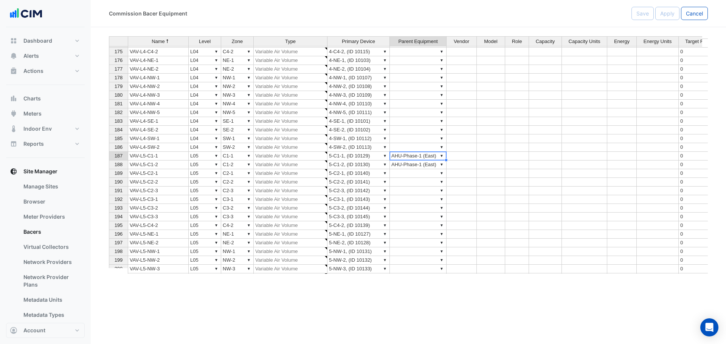
click at [109, 160] on div "Name Level Zone Type Primary Device Parent Equipment Vendor Model Role Capacity…" at bounding box center [109, 151] width 0 height 384
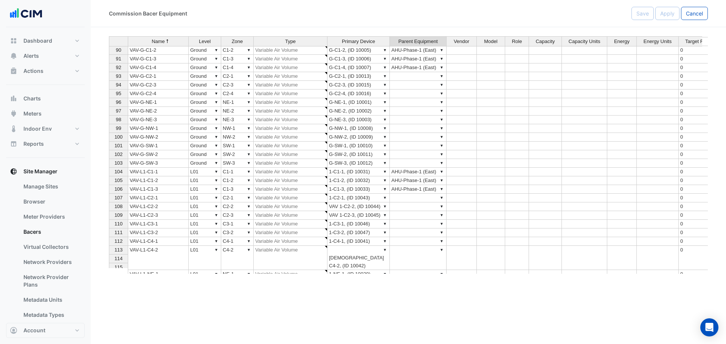
scroll to position [0, 0]
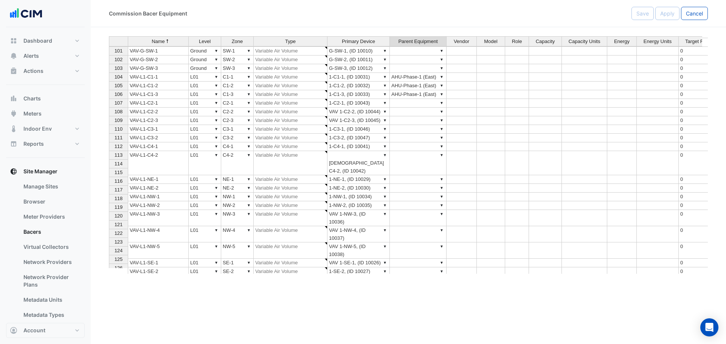
click at [419, 259] on td "▼" at bounding box center [418, 263] width 57 height 9
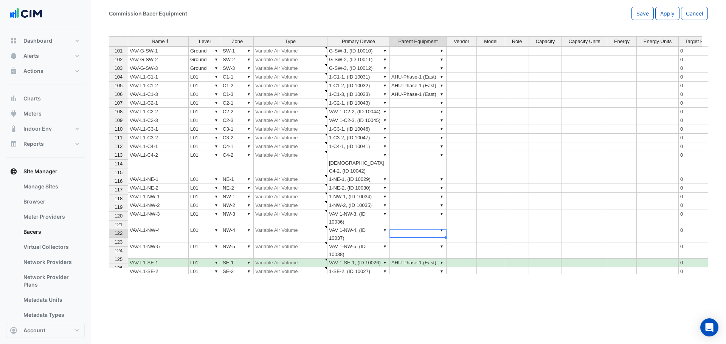
click at [421, 268] on td "▼" at bounding box center [418, 272] width 57 height 9
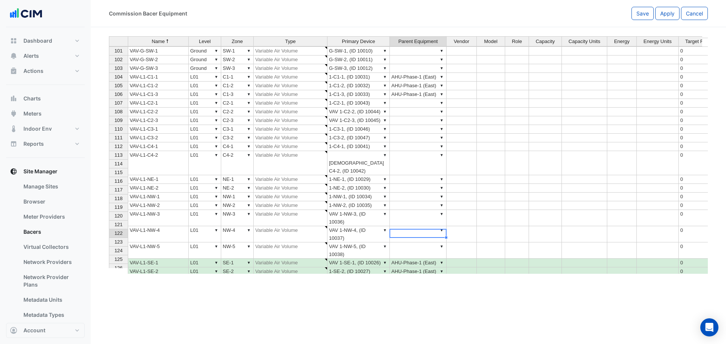
click at [415, 276] on td "▼" at bounding box center [418, 280] width 57 height 9
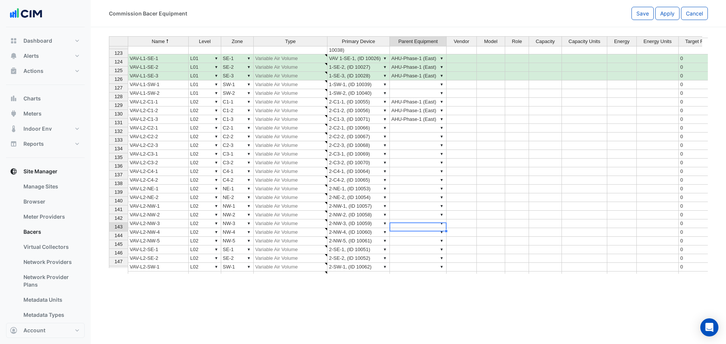
click at [109, 223] on div "Name Level Zone Type Primary Device Parent Equipment Vendor Model Role Capacity…" at bounding box center [109, 146] width 0 height 372
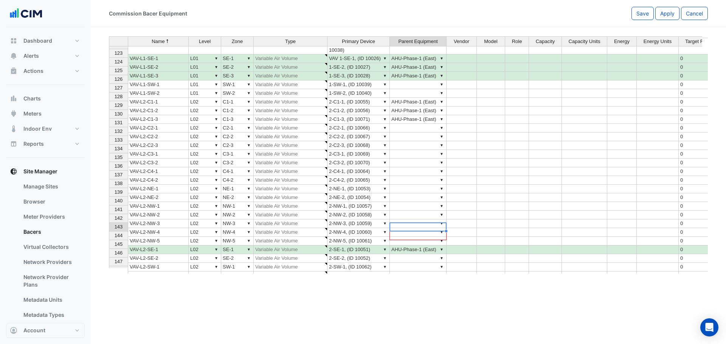
click at [109, 234] on div "Name Level Zone Type Primary Device Parent Equipment Vendor Model Role Capacity…" at bounding box center [109, 164] width 0 height 372
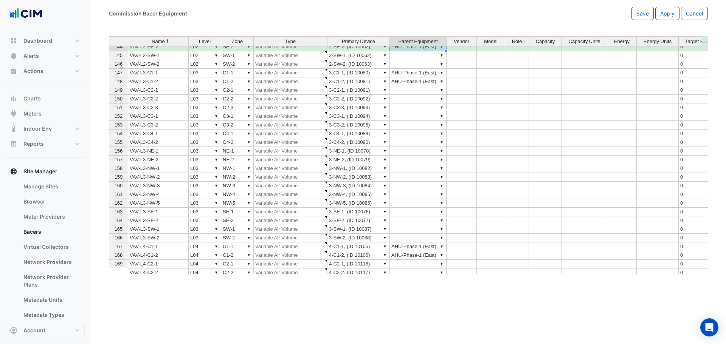
click at [421, 218] on td "▼" at bounding box center [418, 221] width 57 height 9
click at [420, 212] on td "▼" at bounding box center [418, 212] width 57 height 9
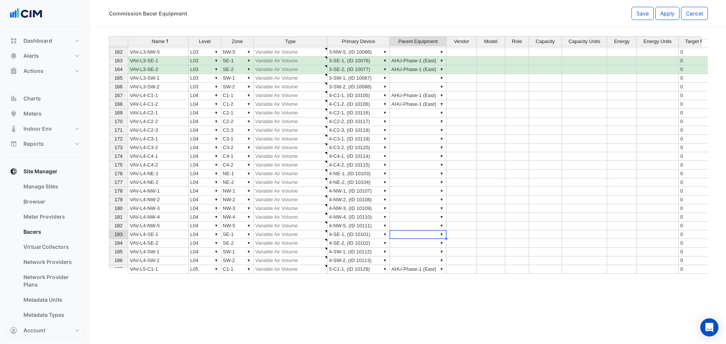
click at [426, 234] on td "▼" at bounding box center [418, 235] width 57 height 9
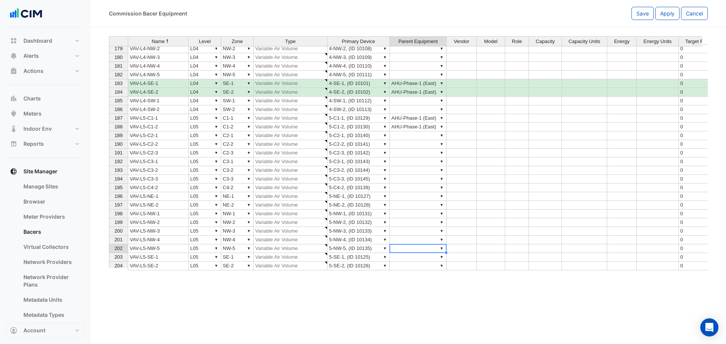
click at [109, 252] on div "Name Level Zone Type Primary Device Parent Equipment Vendor Model Role Capacity…" at bounding box center [109, 78] width 0 height 384
click at [420, 258] on td "▼" at bounding box center [418, 257] width 57 height 9
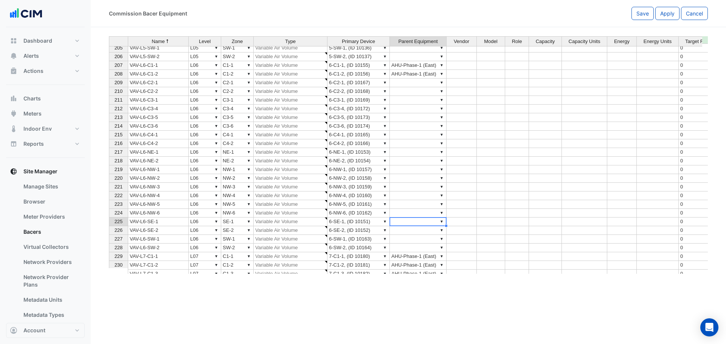
click at [413, 225] on td "▼" at bounding box center [418, 222] width 57 height 9
click at [409, 223] on td "▼" at bounding box center [418, 224] width 57 height 9
click at [412, 215] on td "▼" at bounding box center [418, 215] width 57 height 9
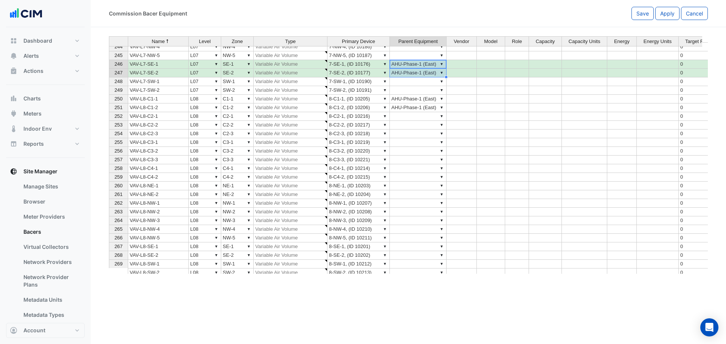
click at [420, 246] on td "▼" at bounding box center [418, 247] width 57 height 9
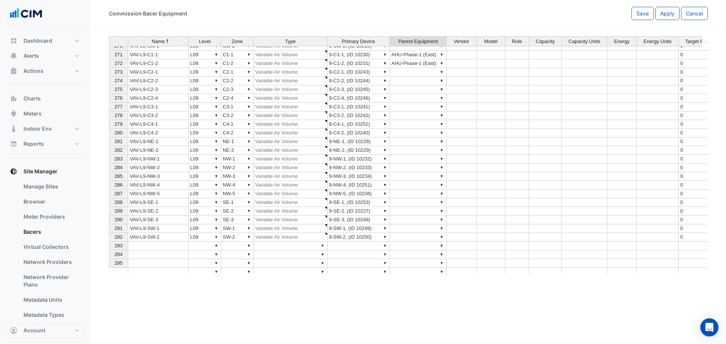
click at [417, 214] on td "▼" at bounding box center [418, 211] width 57 height 9
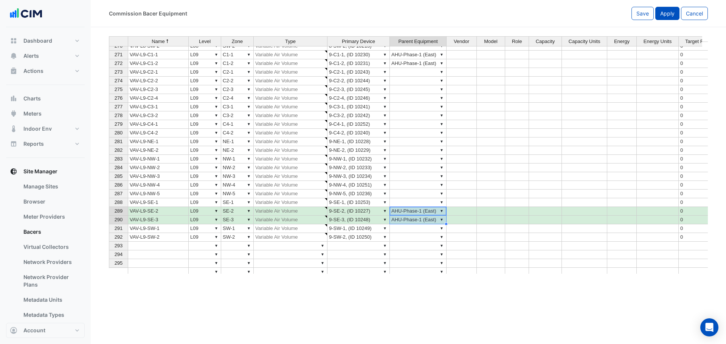
click at [666, 17] on button "Apply" at bounding box center [667, 13] width 24 height 13
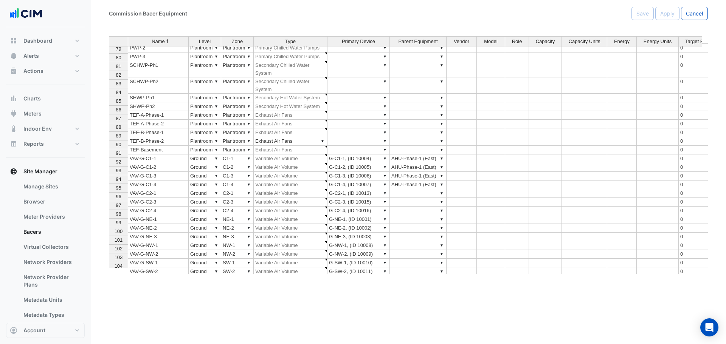
click at [414, 189] on td "▼" at bounding box center [418, 193] width 57 height 9
click at [109, 210] on div "Name Level Zone Type Primary Device Parent Equipment Vendor Model Role Capacity…" at bounding box center [109, 177] width 0 height 355
click at [418, 215] on td "▼" at bounding box center [418, 219] width 57 height 9
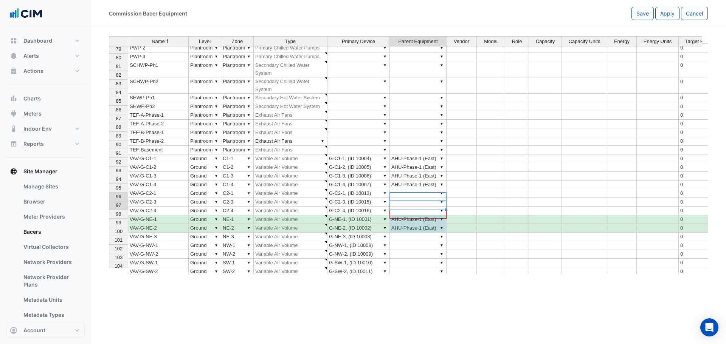
click at [109, 212] on div "Name Level Zone Type Primary Device Parent Equipment Vendor Model Role Capacity…" at bounding box center [109, 164] width 0 height 346
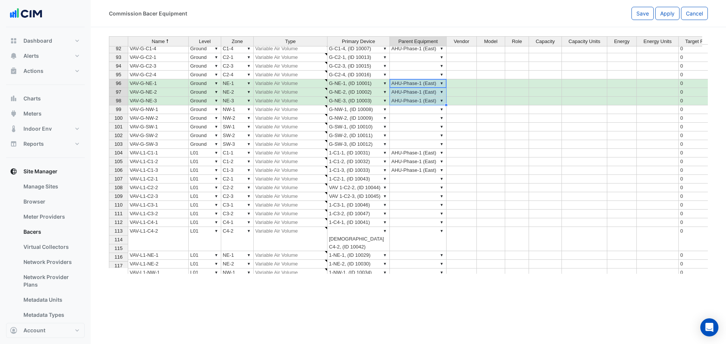
click at [412, 251] on td "▼" at bounding box center [418, 255] width 57 height 9
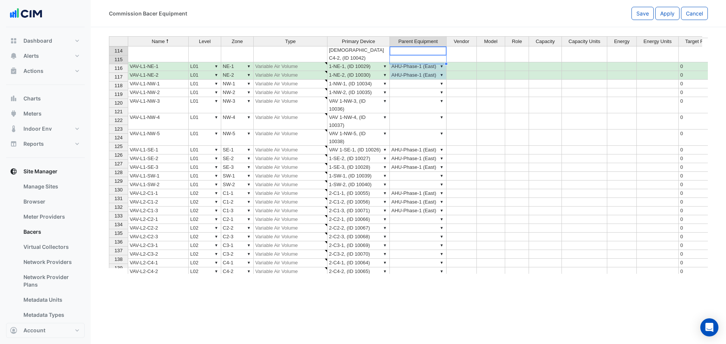
click at [430, 276] on td "▼" at bounding box center [418, 280] width 57 height 9
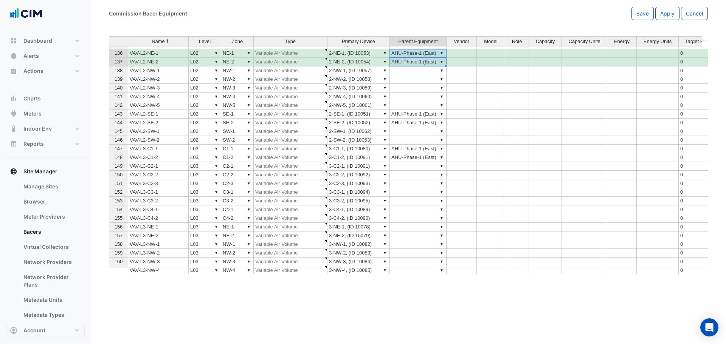
click at [109, 232] on div "Name Level Zone Type Primary Device Parent Equipment Vendor Model Role Capacity…" at bounding box center [109, 152] width 0 height 367
click at [419, 223] on td "▼" at bounding box center [418, 227] width 57 height 9
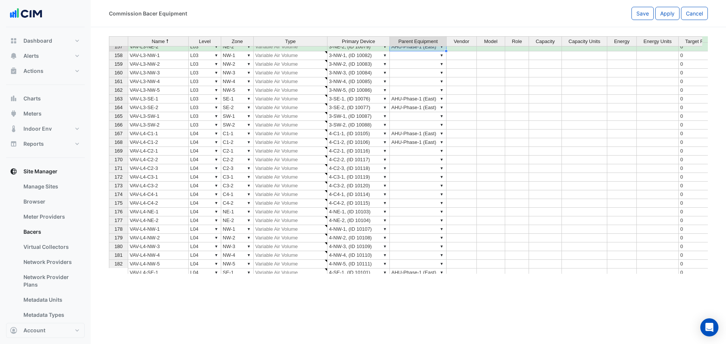
click at [414, 217] on td "▼" at bounding box center [418, 221] width 57 height 9
click at [415, 212] on td "▼" at bounding box center [418, 212] width 57 height 9
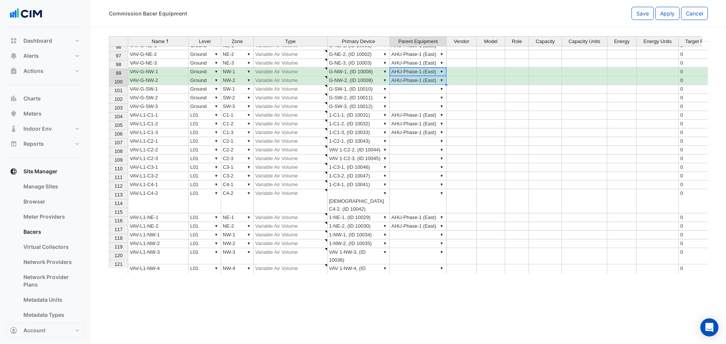
scroll to position [831, 0]
click at [408, 248] on td "▼" at bounding box center [418, 256] width 57 height 16
click at [409, 231] on td "▼" at bounding box center [418, 235] width 57 height 9
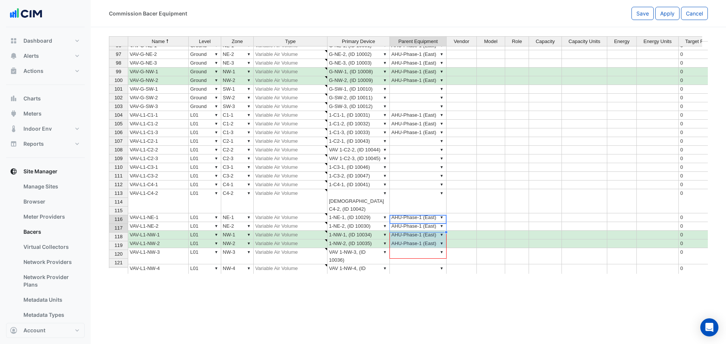
drag, startPoint x: 445, startPoint y: 232, endPoint x: 446, endPoint y: 252, distance: 20.1
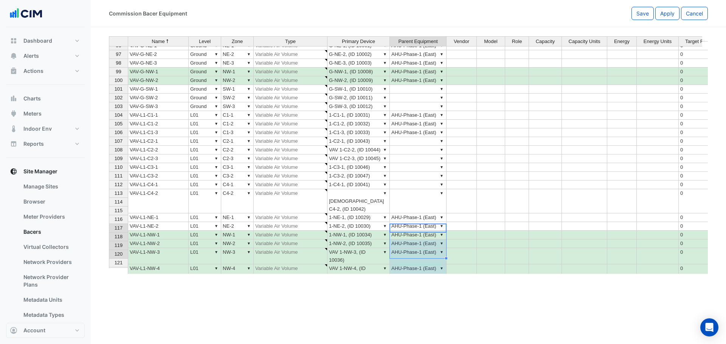
drag, startPoint x: 407, startPoint y: 228, endPoint x: 408, endPoint y: 254, distance: 26.5
click at [408, 254] on tbody "91 VAV-G-C1-3 ▼ Ground ▼ C1-3 ▼ Variable Air Volume ▼ G-C1-3, (ID 10006) ▼ AHU-…" at bounding box center [450, 178] width 683 height 360
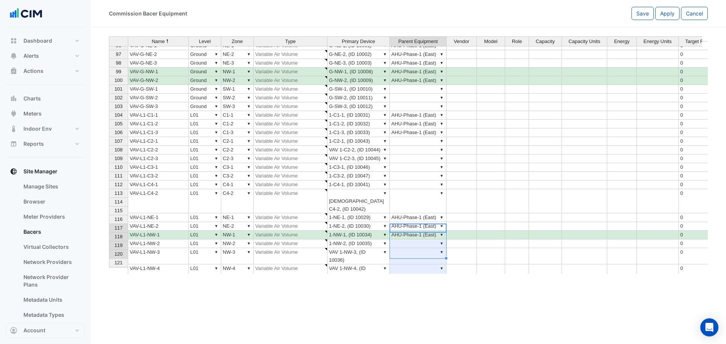
click at [430, 82] on td "▼ AHU-Phase-1 (East)" at bounding box center [418, 80] width 57 height 9
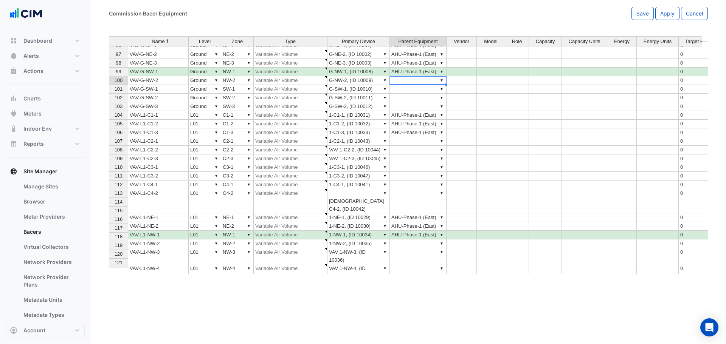
click at [421, 90] on td "▼" at bounding box center [418, 89] width 57 height 9
click at [410, 70] on td "▼ AHU-Phase-1 (East)" at bounding box center [418, 72] width 57 height 9
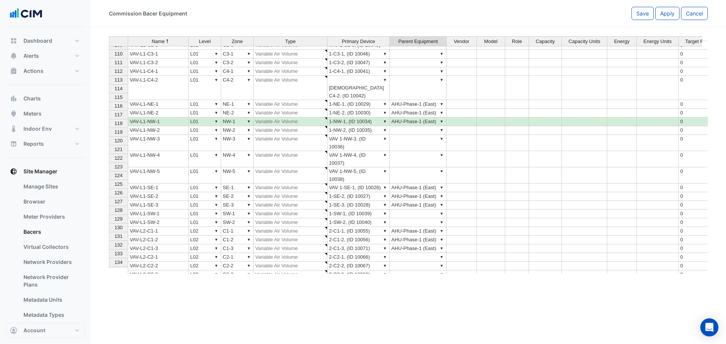
scroll to position [0, 0]
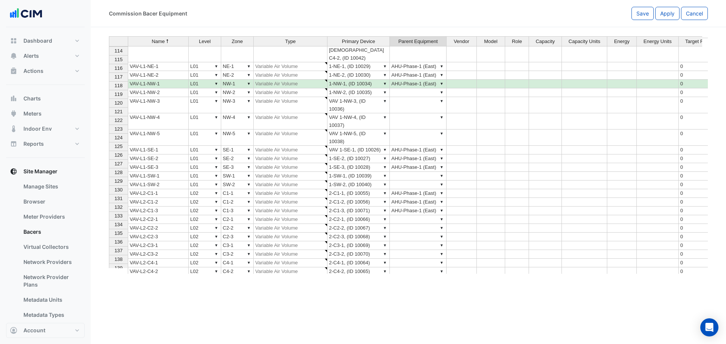
click at [419, 294] on td "▼" at bounding box center [418, 298] width 57 height 9
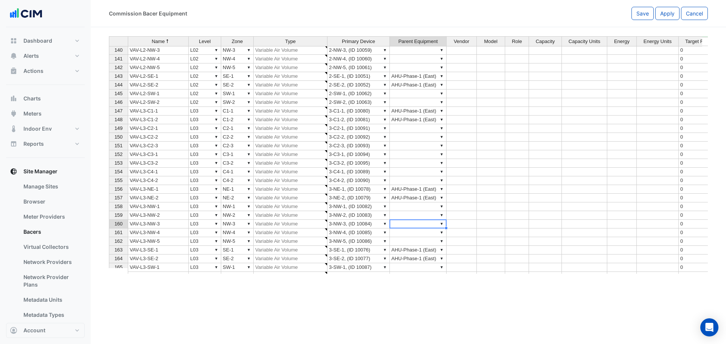
click at [415, 220] on td "▼" at bounding box center [418, 224] width 57 height 9
click at [415, 209] on td "▼" at bounding box center [418, 207] width 57 height 9
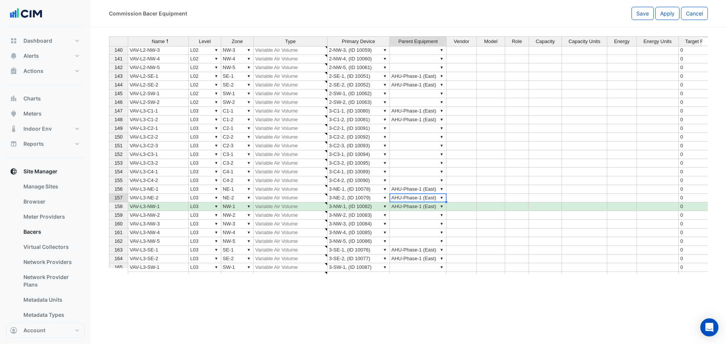
click at [412, 199] on td "▼ AHU-Phase-1 (East)" at bounding box center [418, 198] width 57 height 9
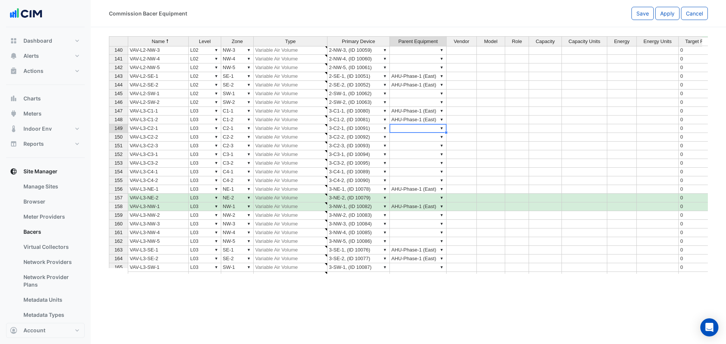
click at [422, 125] on td "▼" at bounding box center [418, 128] width 57 height 9
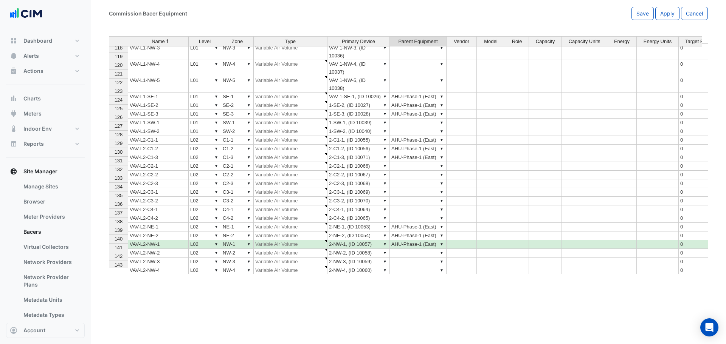
click at [415, 232] on td "▼ AHU-Phase-1 (East)" at bounding box center [418, 236] width 57 height 9
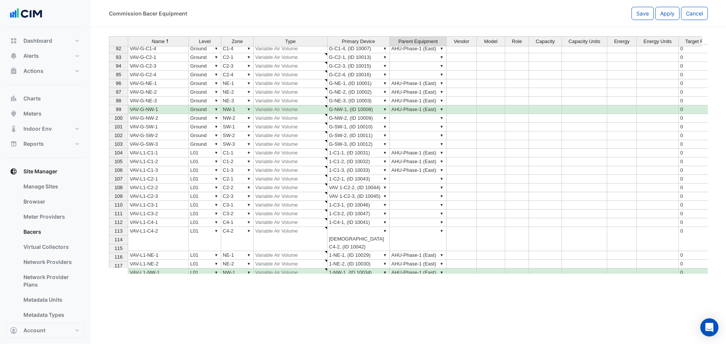
click at [418, 103] on td "▼ AHU-Phase-1 (East)" at bounding box center [418, 101] width 57 height 9
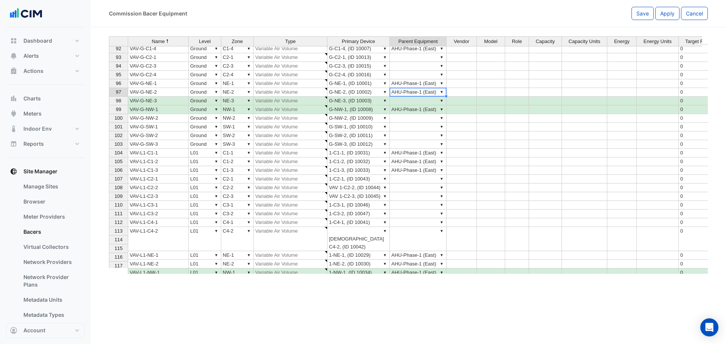
click at [421, 91] on td "▼ AHU-Phase-1 (East)" at bounding box center [418, 92] width 57 height 9
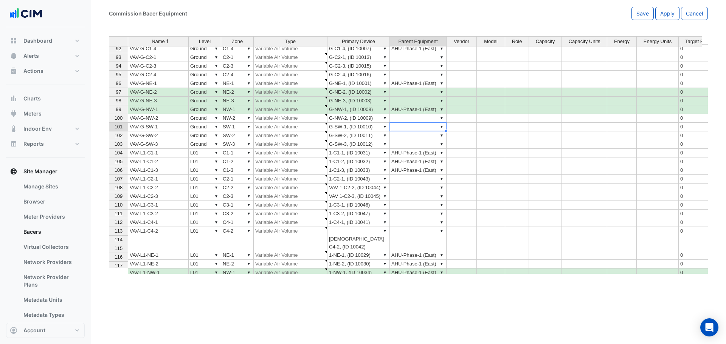
click at [422, 128] on td "▼" at bounding box center [418, 127] width 57 height 9
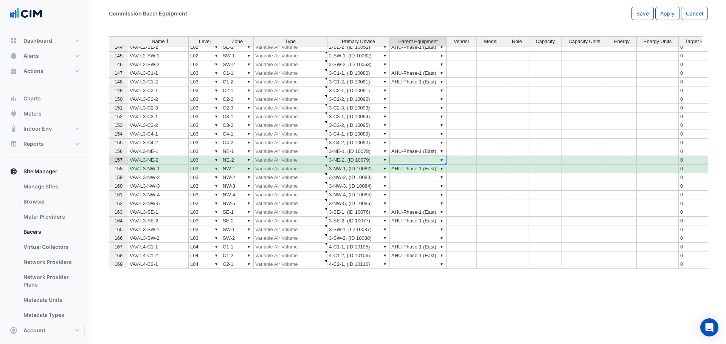
click at [414, 160] on td "▼" at bounding box center [418, 160] width 57 height 9
click at [419, 179] on td "▼" at bounding box center [418, 177] width 57 height 9
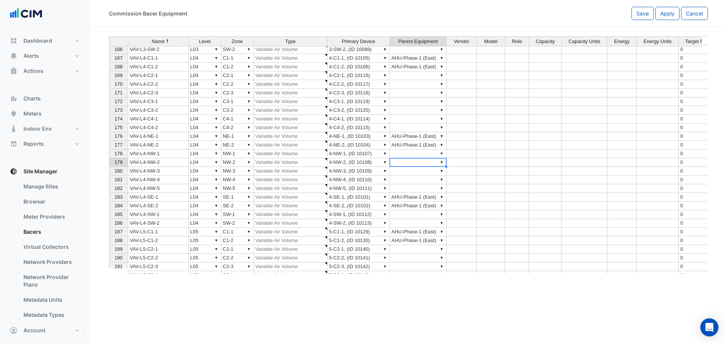
click at [418, 166] on td "▼" at bounding box center [418, 162] width 57 height 9
click at [418, 159] on td "▼" at bounding box center [418, 162] width 57 height 9
click at [416, 156] on td "▼" at bounding box center [418, 154] width 57 height 9
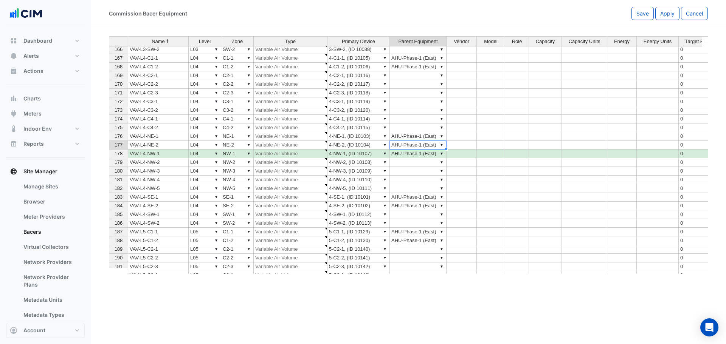
click at [404, 143] on td "▼ AHU-Phase-1 (East)" at bounding box center [418, 145] width 57 height 9
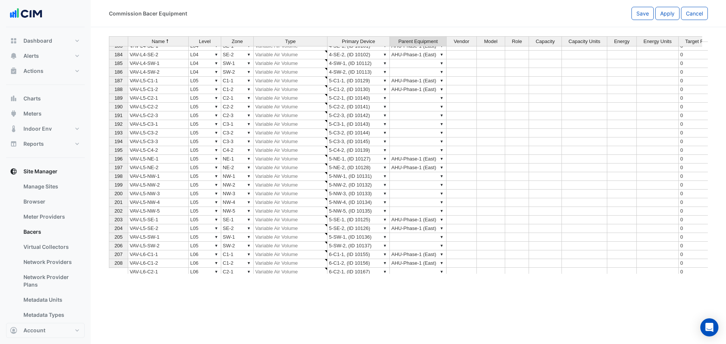
click at [418, 171] on td "▼ AHU-Phase-1 (East)" at bounding box center [418, 168] width 57 height 9
click at [420, 175] on td "▼" at bounding box center [418, 176] width 57 height 9
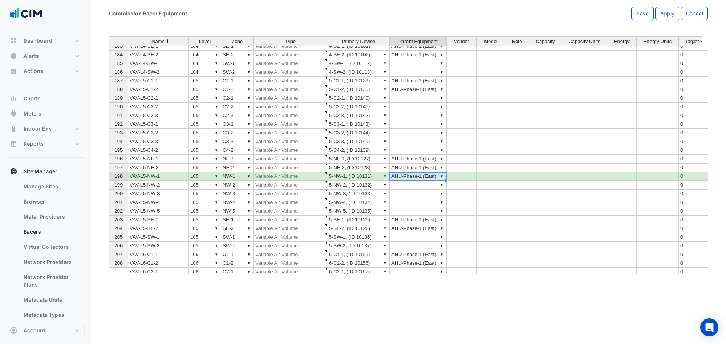
click at [109, 171] on div "Name Level Zone Type Primary Device Parent Equipment Vendor Model Role Capacity…" at bounding box center [109, 154] width 0 height 402
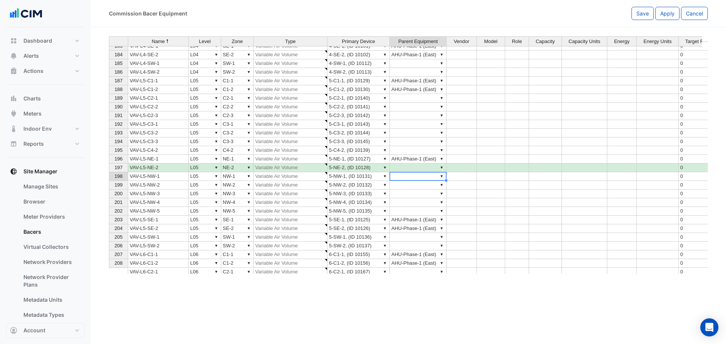
click at [415, 175] on td "▼" at bounding box center [418, 176] width 57 height 9
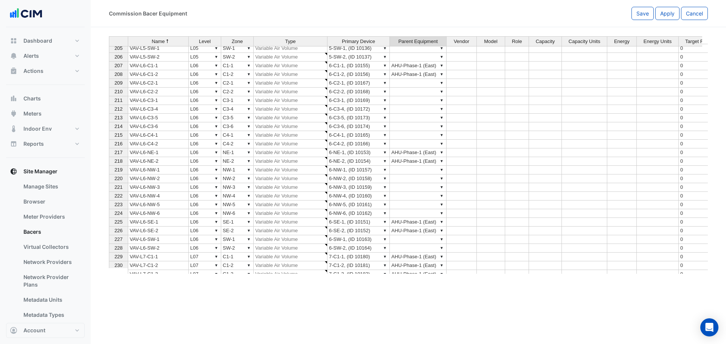
click at [404, 162] on td "▼ AHU-Phase-1 (East)" at bounding box center [418, 161] width 57 height 9
click at [408, 172] on td "▼" at bounding box center [418, 170] width 57 height 9
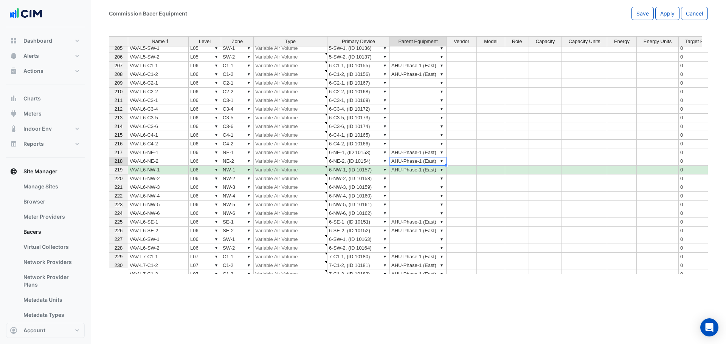
click at [409, 161] on td "▼ AHU-Phase-1 (East)" at bounding box center [418, 161] width 57 height 9
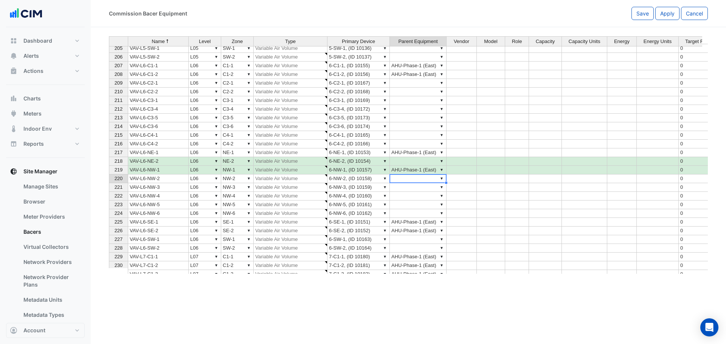
click at [409, 181] on td "▼" at bounding box center [418, 179] width 57 height 9
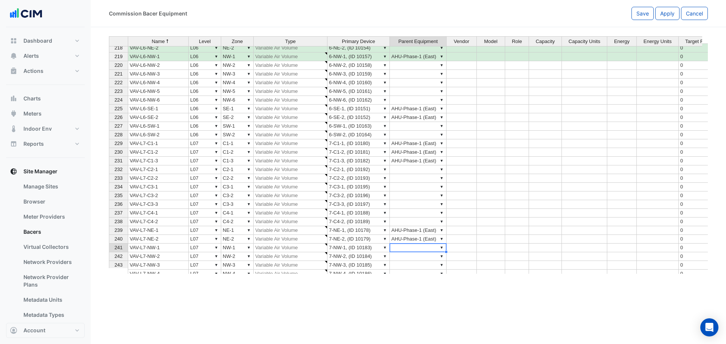
click at [411, 245] on td "▼" at bounding box center [418, 248] width 57 height 9
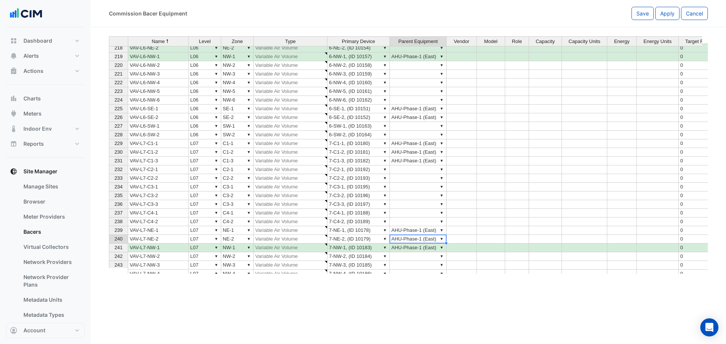
click at [411, 239] on td "▼ AHU-Phase-1 (East)" at bounding box center [418, 239] width 57 height 9
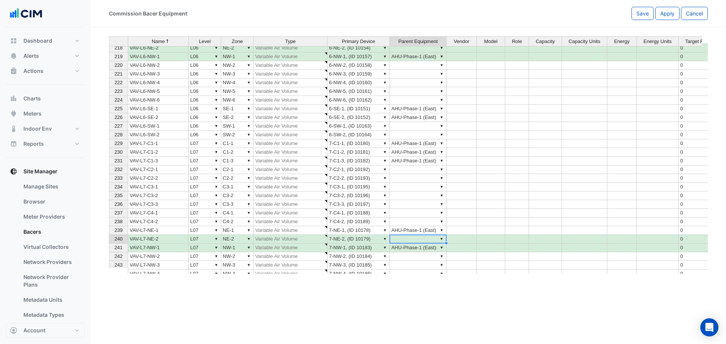
click at [405, 219] on td "▼" at bounding box center [418, 222] width 57 height 9
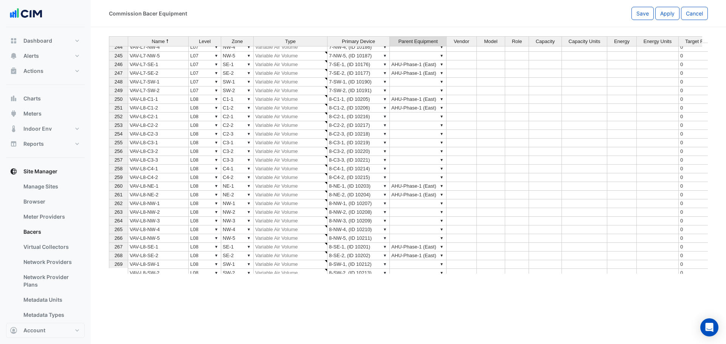
click at [419, 204] on td "▼" at bounding box center [418, 204] width 57 height 9
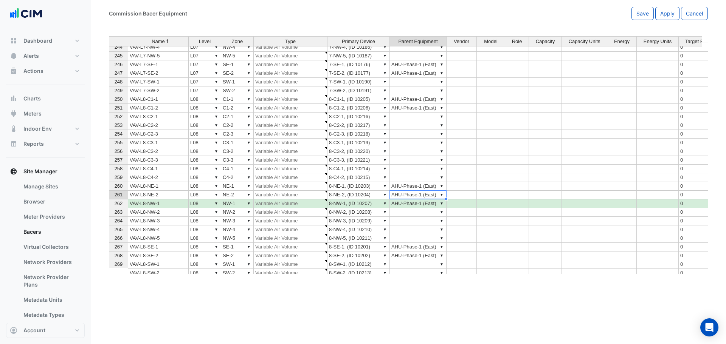
click at [410, 197] on td "▼ AHU-Phase-1 (East)" at bounding box center [418, 195] width 57 height 9
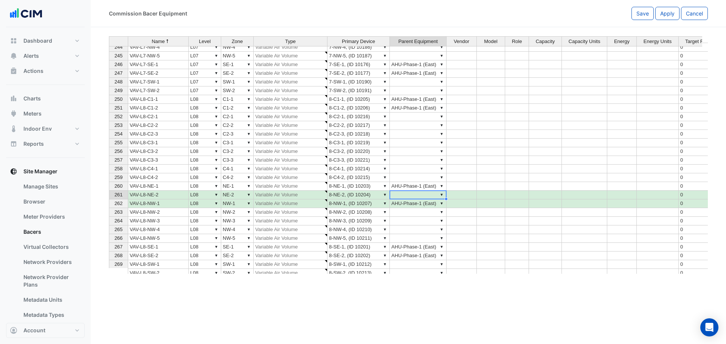
click at [411, 215] on td "▼" at bounding box center [418, 212] width 57 height 9
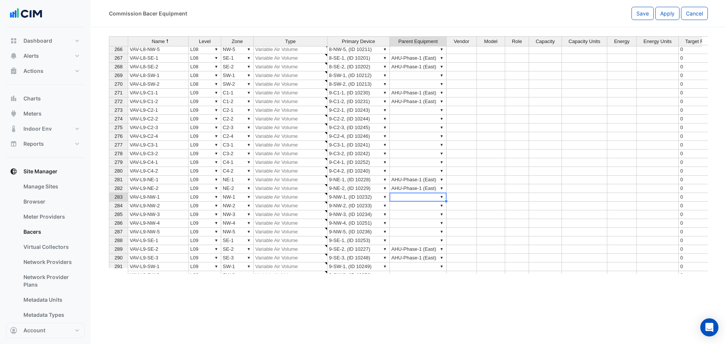
click at [408, 200] on td "▼" at bounding box center [418, 197] width 57 height 9
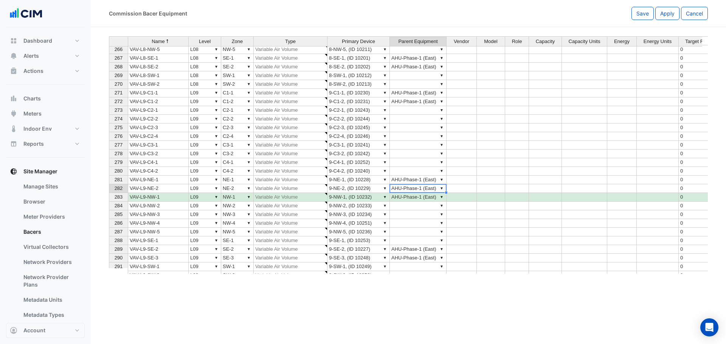
click at [407, 188] on td "▼ AHU-Phase-1 (East)" at bounding box center [418, 188] width 57 height 9
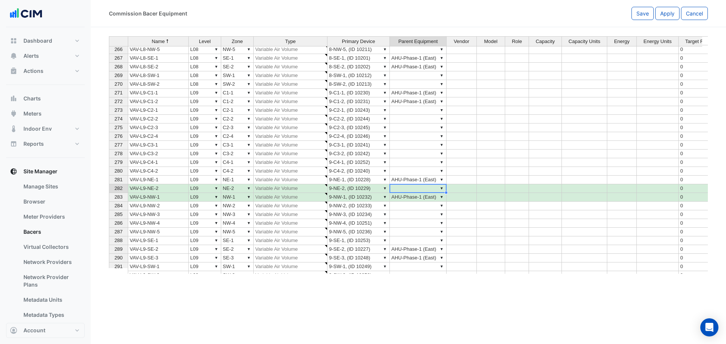
click at [413, 211] on td "▼" at bounding box center [418, 214] width 57 height 9
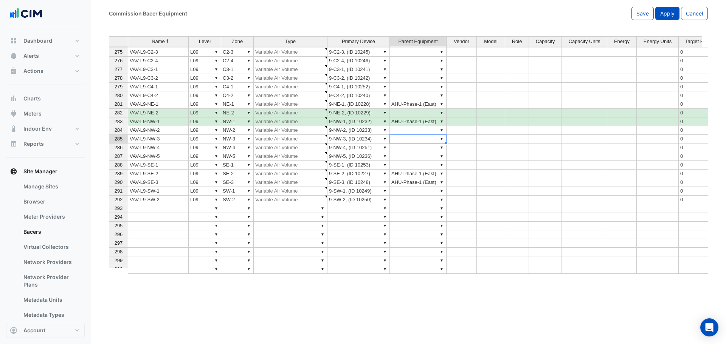
click at [670, 16] on span "Apply" at bounding box center [667, 13] width 14 height 6
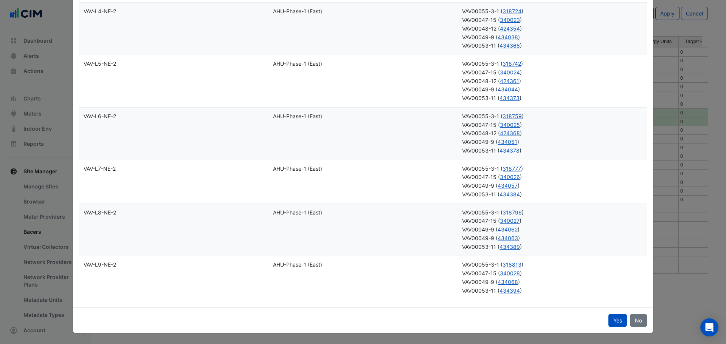
click at [605, 325] on div "Yes No" at bounding box center [363, 321] width 580 height 26
click at [609, 325] on button "Yes" at bounding box center [617, 320] width 19 height 13
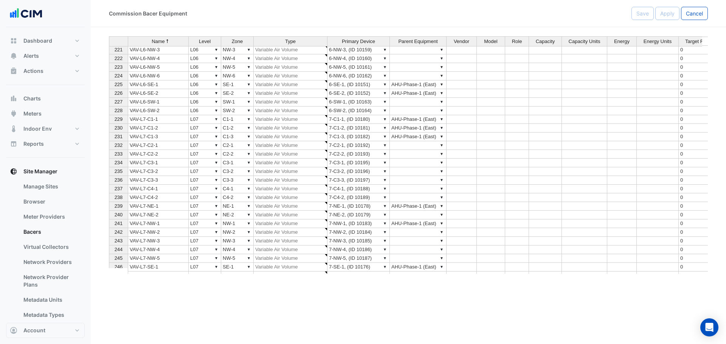
scroll to position [1863, 0]
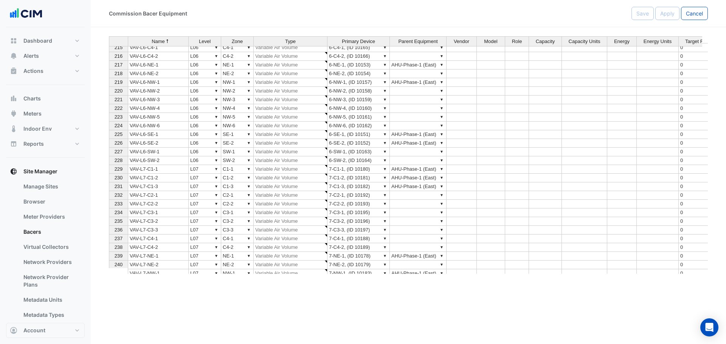
click at [521, 17] on div "Commission Bacer Equipment" at bounding box center [370, 13] width 522 height 13
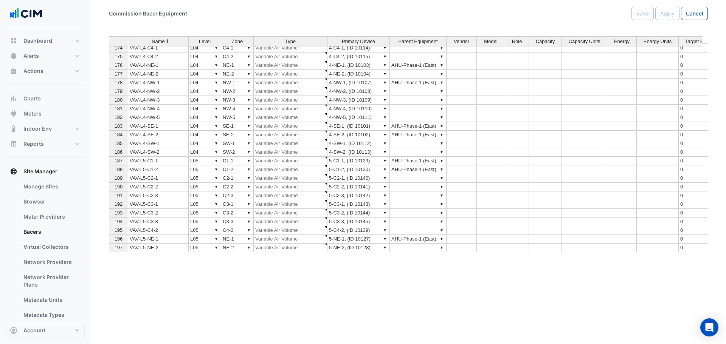
scroll to position [1410, 0]
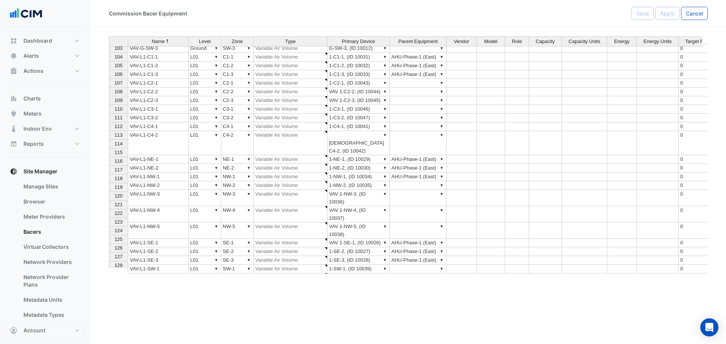
scroll to position [871, 0]
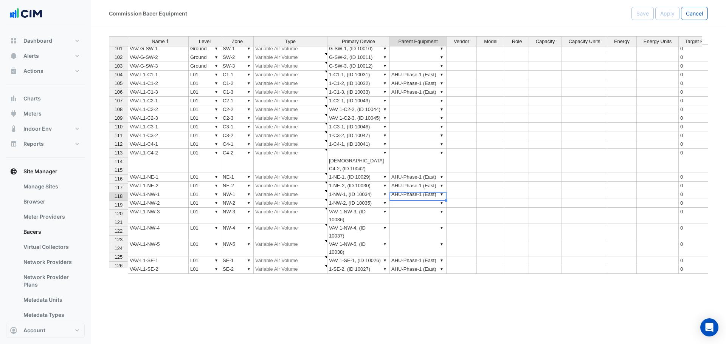
click at [109, 192] on div "Name Level Zone Type Primary Device Parent Equipment Vendor Model Role Capacity…" at bounding box center [109, 219] width 0 height 388
drag, startPoint x: 425, startPoint y: 181, endPoint x: 424, endPoint y: 185, distance: 4.8
click at [425, 190] on td "▼ AHU-Phase-1 (East)" at bounding box center [418, 194] width 57 height 9
click at [422, 199] on td "▼" at bounding box center [418, 203] width 57 height 9
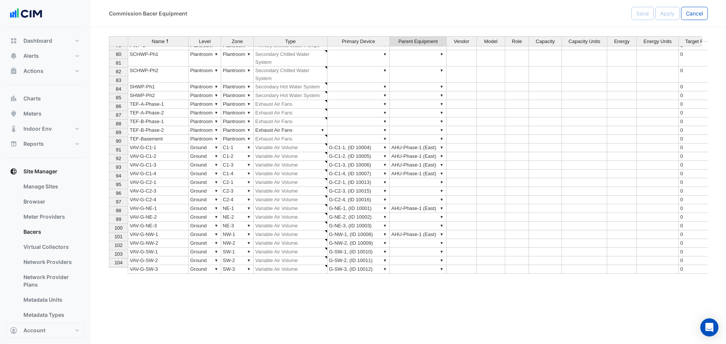
scroll to position [0, 0]
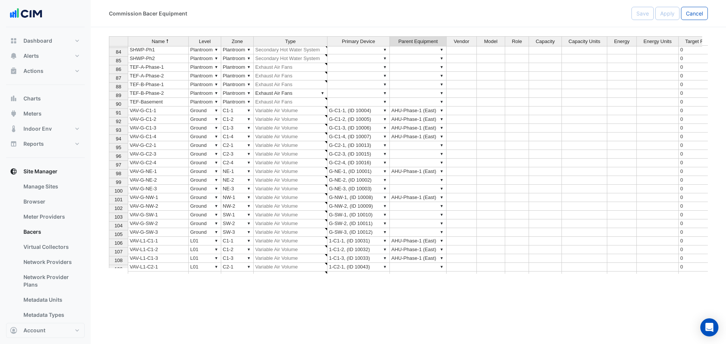
click at [413, 211] on td "▼" at bounding box center [418, 215] width 57 height 9
click at [109, 195] on div "Name Level Zone Type Primary Device Parent Equipment Vendor Model Role Capacity…" at bounding box center [109, 158] width 0 height 363
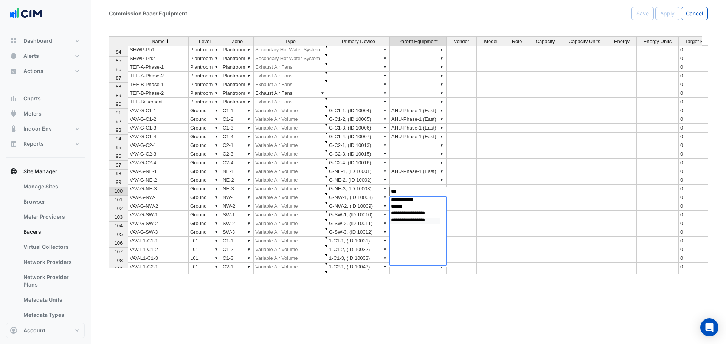
type input "***"
select select "**********"
click at [410, 221] on option "**********" at bounding box center [415, 221] width 50 height 7
select select
click at [469, 193] on td at bounding box center [461, 197] width 30 height 9
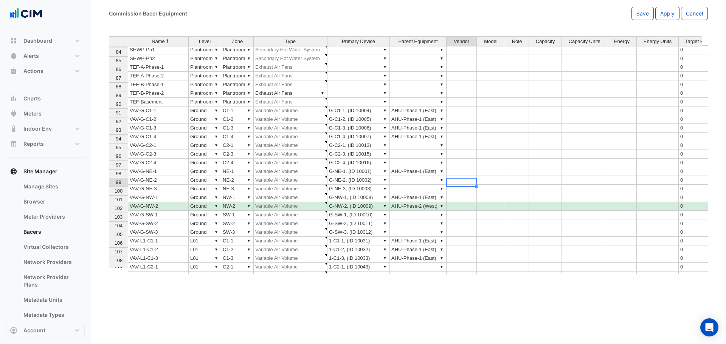
click at [415, 202] on td "▼ AHU-Phase-2 (West)" at bounding box center [418, 206] width 57 height 9
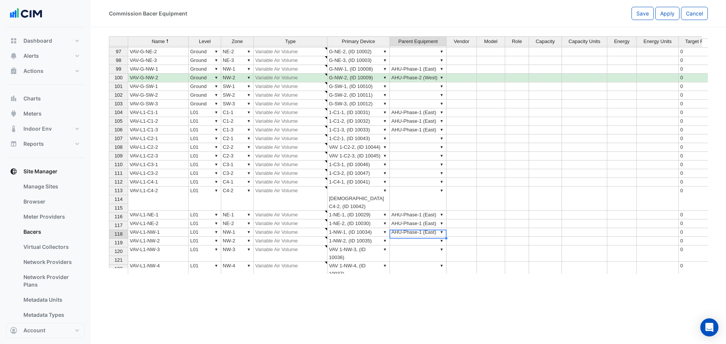
click at [416, 246] on td "▼" at bounding box center [418, 254] width 57 height 16
click at [418, 237] on td "▼" at bounding box center [418, 241] width 57 height 9
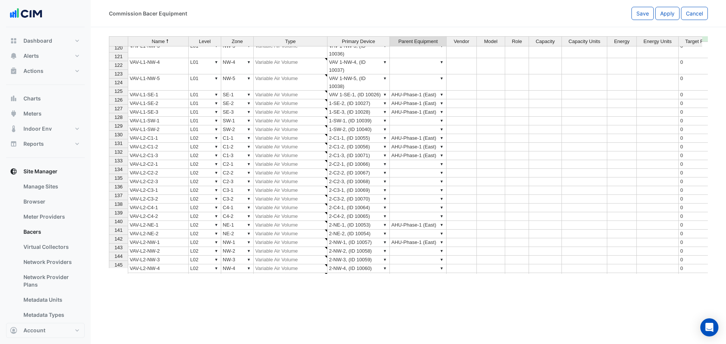
click at [421, 247] on td "▼" at bounding box center [418, 251] width 57 height 9
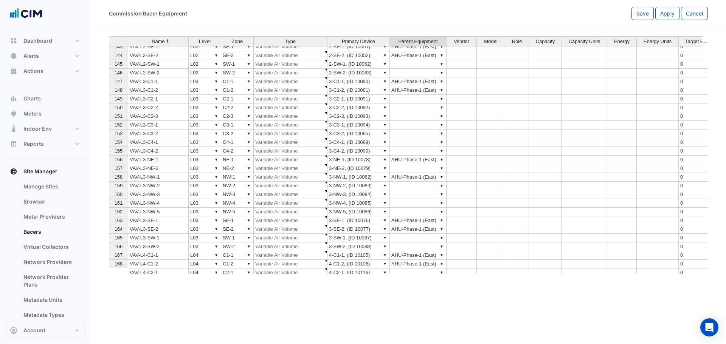
click at [418, 217] on td "▼ AHU-Phase-1 (East)" at bounding box center [418, 221] width 57 height 9
click at [422, 184] on td "▼" at bounding box center [418, 186] width 57 height 9
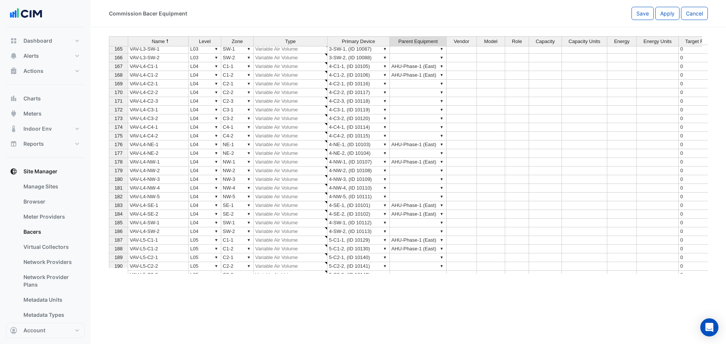
click at [417, 177] on td "▼" at bounding box center [418, 179] width 57 height 9
click at [416, 174] on td "▼" at bounding box center [418, 171] width 57 height 9
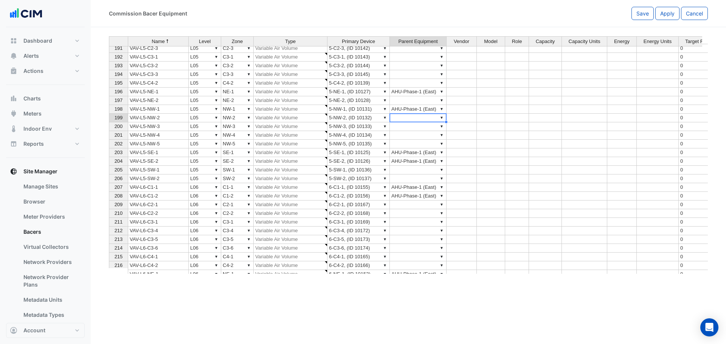
click at [426, 120] on td "▼" at bounding box center [418, 118] width 57 height 9
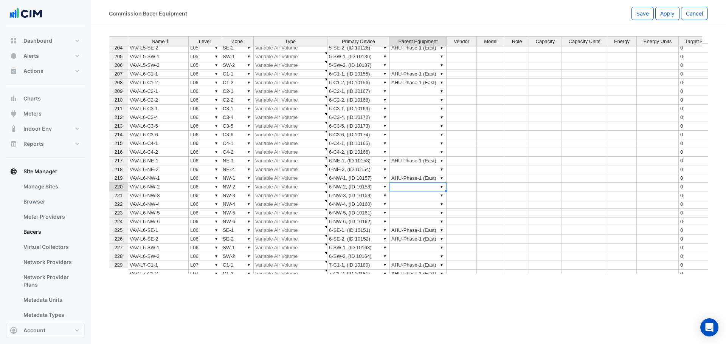
click at [408, 190] on td "▼" at bounding box center [418, 187] width 57 height 9
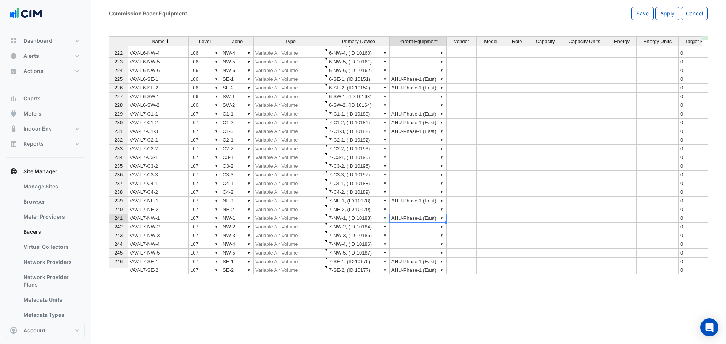
click at [415, 217] on td "▼ AHU-Phase-1 (East)" at bounding box center [418, 218] width 57 height 9
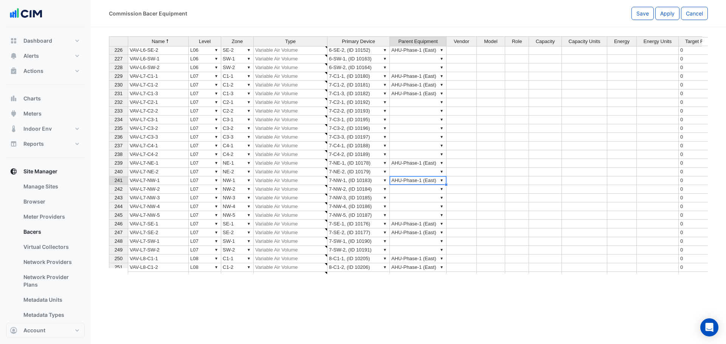
click at [420, 188] on td "▼" at bounding box center [418, 189] width 57 height 9
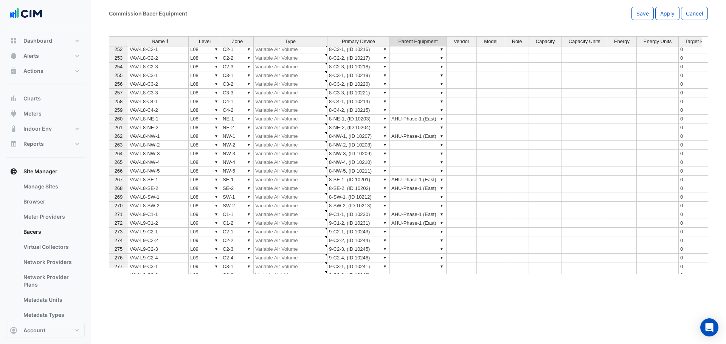
click at [430, 146] on td "▼" at bounding box center [418, 145] width 57 height 9
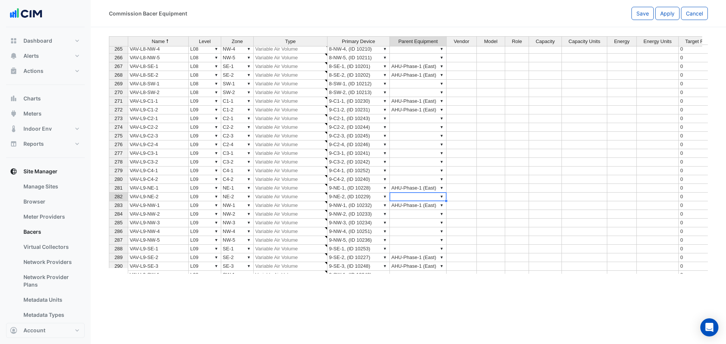
drag, startPoint x: 437, startPoint y: 199, endPoint x: 430, endPoint y: 207, distance: 10.5
click at [437, 200] on td "▼" at bounding box center [418, 197] width 57 height 9
drag, startPoint x: 421, startPoint y: 219, endPoint x: 425, endPoint y: 219, distance: 3.8
click at [422, 219] on td "▼" at bounding box center [418, 223] width 57 height 9
click at [424, 215] on td "▼" at bounding box center [418, 214] width 57 height 9
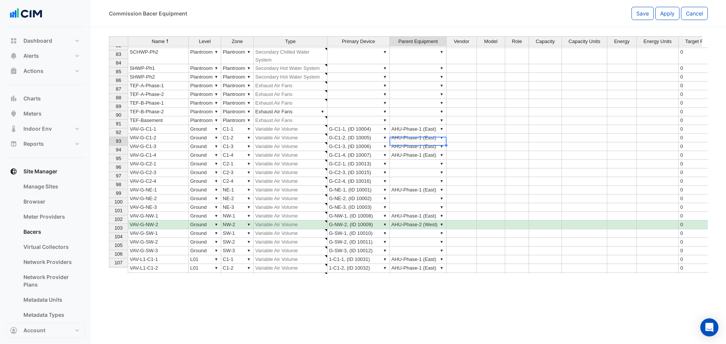
click at [428, 160] on td "▼" at bounding box center [418, 164] width 57 height 9
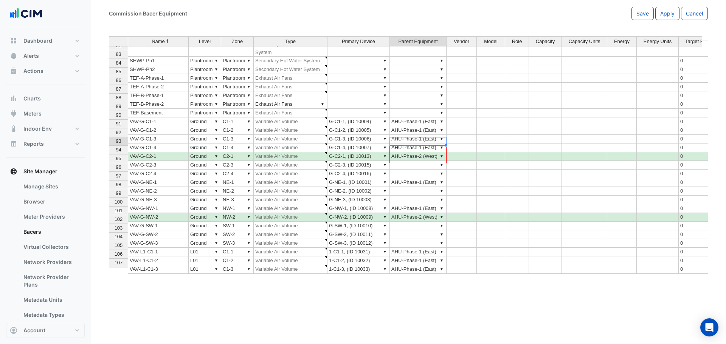
drag, startPoint x: 446, startPoint y: 145, endPoint x: 443, endPoint y: 158, distance: 13.0
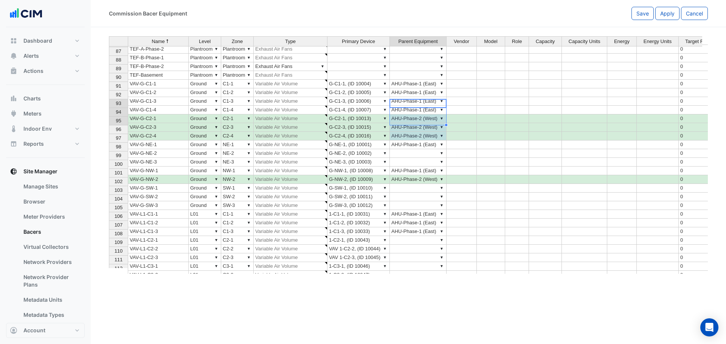
click at [410, 236] on td "▼" at bounding box center [418, 240] width 57 height 9
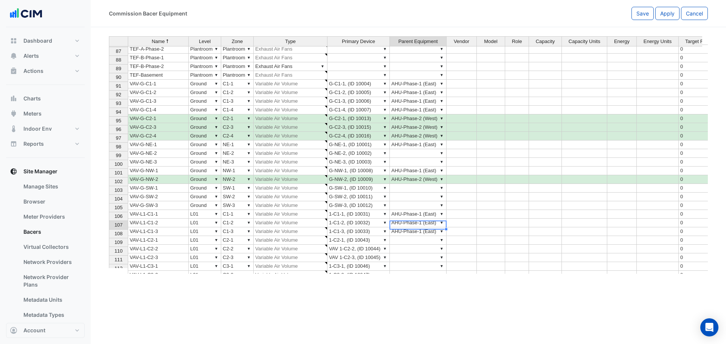
click at [409, 227] on td "▼ AHU-Phase-1 (East)" at bounding box center [418, 231] width 57 height 9
click at [414, 236] on td "▼" at bounding box center [418, 240] width 57 height 9
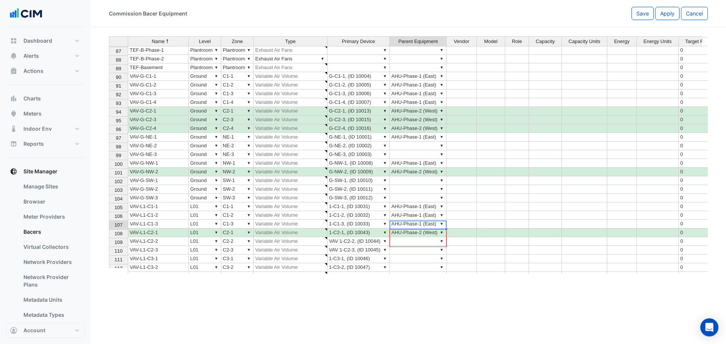
drag, startPoint x: 446, startPoint y: 228, endPoint x: 444, endPoint y: 244, distance: 16.7
click at [109, 244] on div "Name Level Zone Type Primary Device Parent Equipment Vendor Model Role Capacity…" at bounding box center [109, 162] width 0 height 355
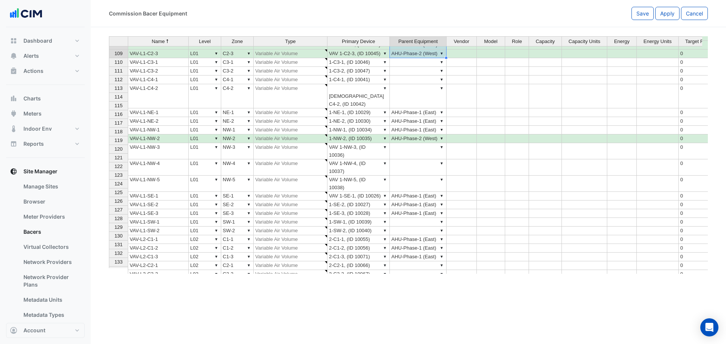
click at [408, 261] on td "▼" at bounding box center [418, 265] width 57 height 9
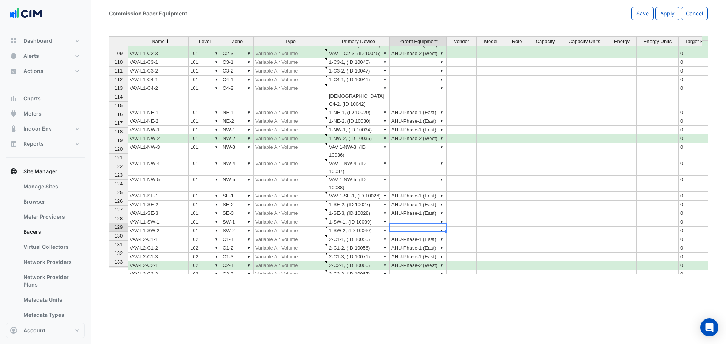
click at [417, 261] on td "▼ AHU-Phase-2 (West)" at bounding box center [418, 265] width 57 height 9
drag, startPoint x: 445, startPoint y: 232, endPoint x: 435, endPoint y: 245, distance: 16.9
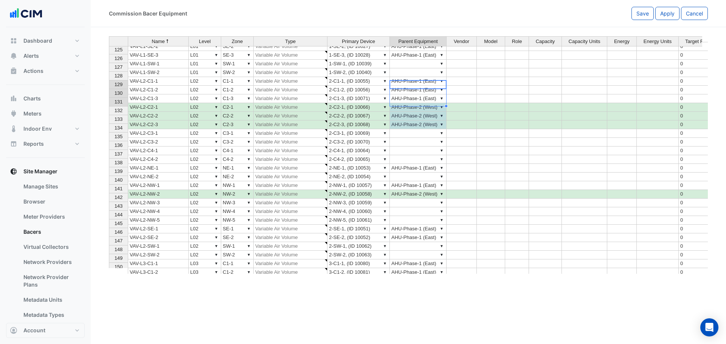
click at [418, 242] on td "▼" at bounding box center [418, 246] width 57 height 9
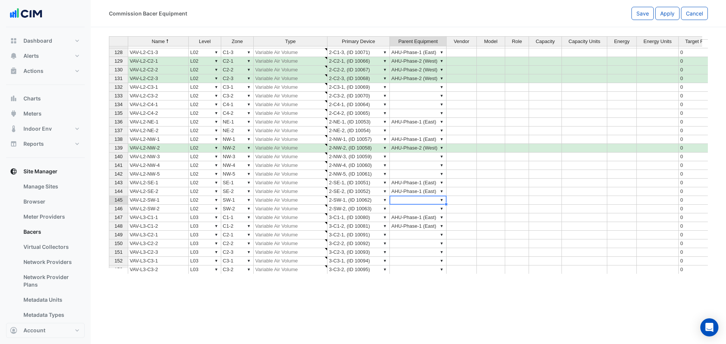
click at [419, 221] on td "▼ AHU-Phase-1 (East)" at bounding box center [418, 218] width 57 height 9
click at [422, 249] on td "▼" at bounding box center [418, 252] width 57 height 9
click at [424, 234] on td "▼" at bounding box center [418, 235] width 57 height 9
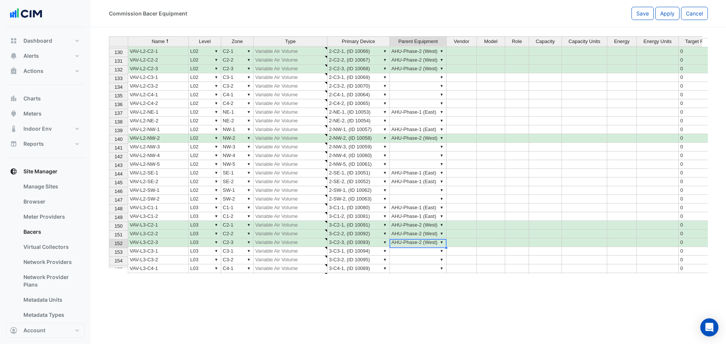
click at [407, 247] on td "▼" at bounding box center [418, 251] width 57 height 9
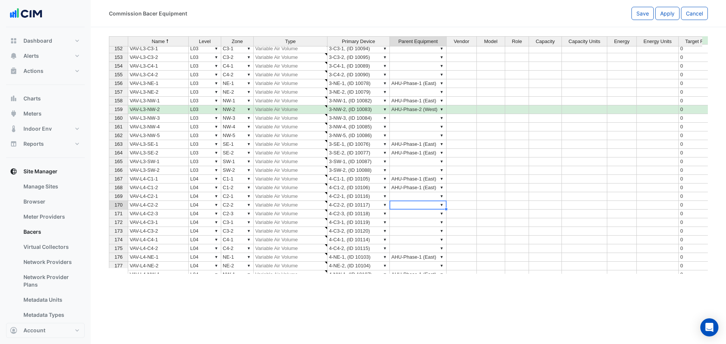
click at [415, 208] on td "▼" at bounding box center [418, 205] width 57 height 9
click at [416, 195] on td "▼" at bounding box center [418, 196] width 57 height 9
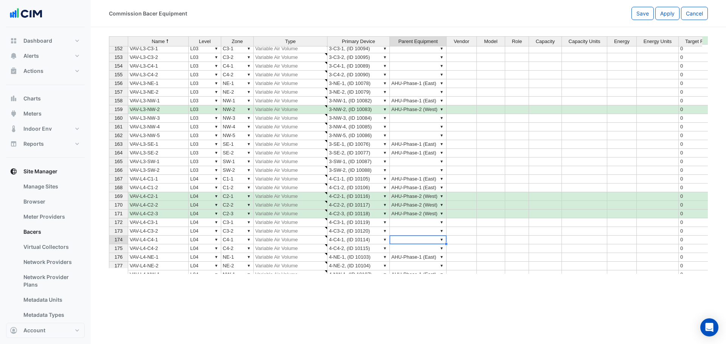
click at [425, 239] on td "▼" at bounding box center [418, 240] width 57 height 9
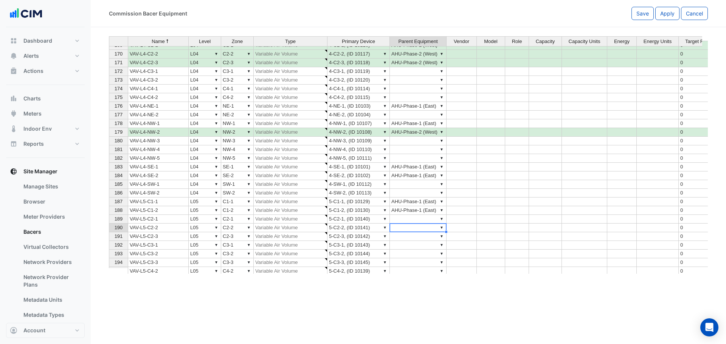
click at [109, 224] on div "Name Level Zone Type Primary Device Parent Equipment Vendor Model Role Capacity…" at bounding box center [109, 144] width 0 height 384
click at [404, 213] on td "▼ AHU-Phase-1 (East)" at bounding box center [418, 210] width 57 height 9
click at [409, 221] on td "▼" at bounding box center [418, 219] width 57 height 9
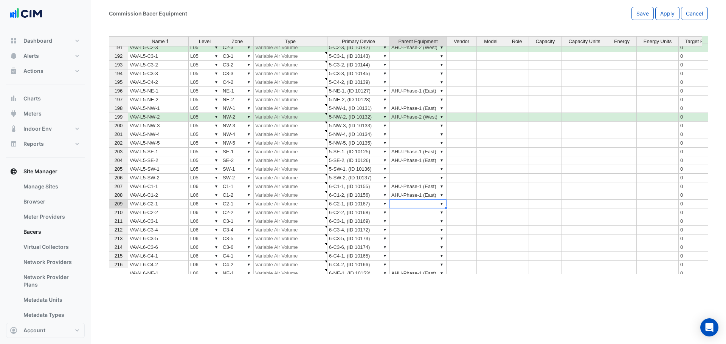
click at [402, 207] on td "▼" at bounding box center [418, 204] width 57 height 9
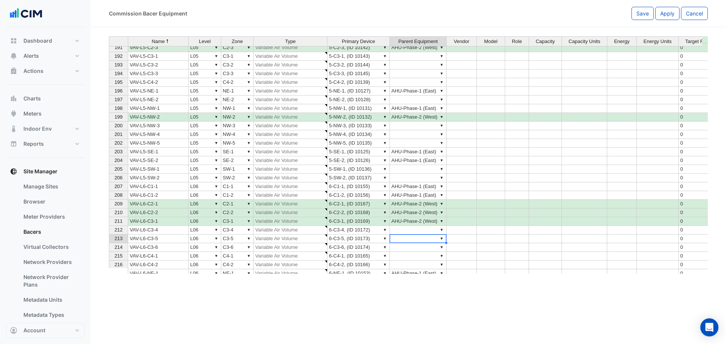
click at [408, 235] on td "▼" at bounding box center [418, 239] width 57 height 9
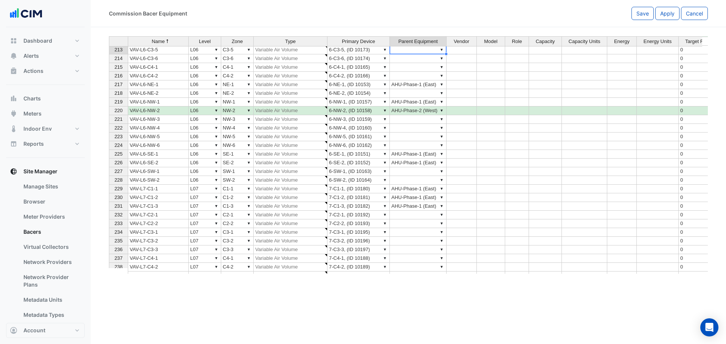
click at [419, 218] on td "▼" at bounding box center [418, 215] width 57 height 9
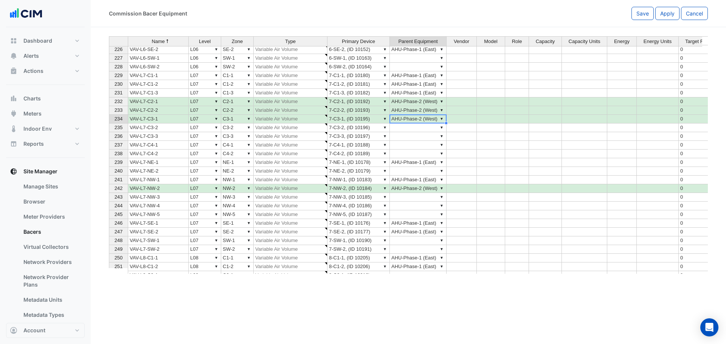
click at [407, 119] on td "▼ AHU-Phase-2 (West)" at bounding box center [418, 119] width 57 height 9
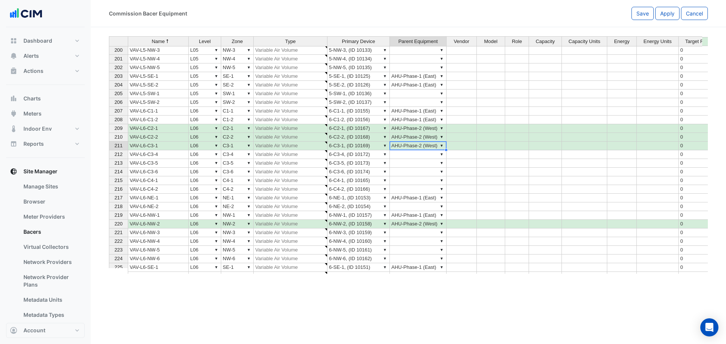
click at [433, 144] on td "▼ AHU-Phase-2 (West)" at bounding box center [418, 146] width 57 height 9
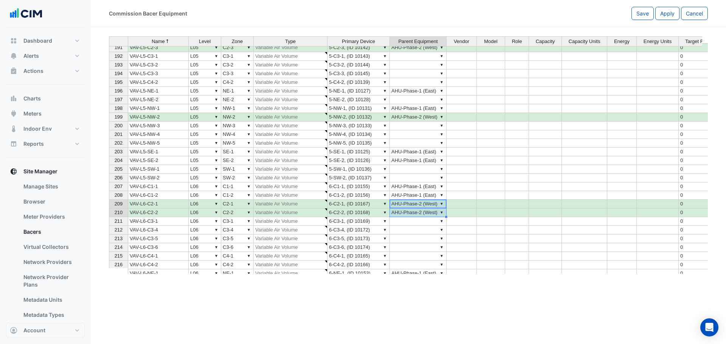
drag, startPoint x: 413, startPoint y: 205, endPoint x: 412, endPoint y: 214, distance: 9.5
click at [412, 214] on tbody "191 VAV-L5-C2-3 ▼ L05 ▼ C2-3 ▼ Variable Air Volume ▼ 5-C2-3, (ID 10142) ▼ AHU-P…" at bounding box center [450, 234] width 683 height 383
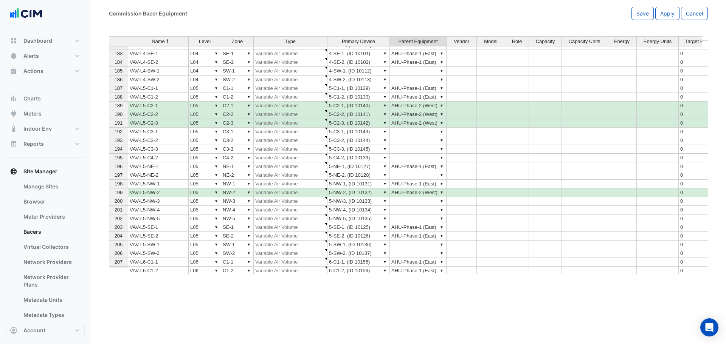
click at [418, 125] on td "▼ AHU-Phase-2 (West)" at bounding box center [418, 123] width 57 height 9
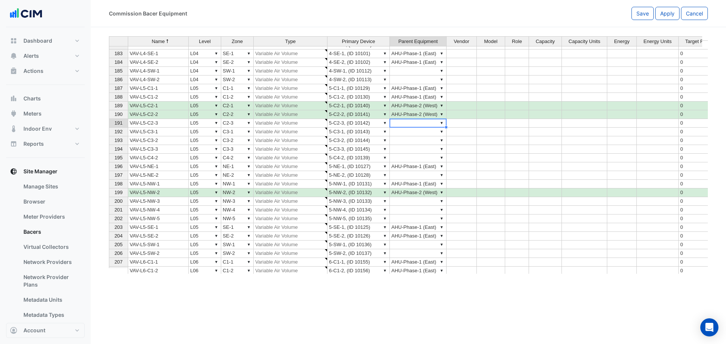
click at [418, 125] on td "▼" at bounding box center [418, 123] width 57 height 9
click at [414, 113] on td "▼ AHU-Phase-2 (West)" at bounding box center [418, 114] width 57 height 9
drag, startPoint x: 446, startPoint y: 118, endPoint x: 446, endPoint y: 123, distance: 5.0
click at [109, 123] on div "Name Level Zone Type Primary Device Parent Equipment Vendor Model Role Capacity…" at bounding box center [109, 153] width 0 height 402
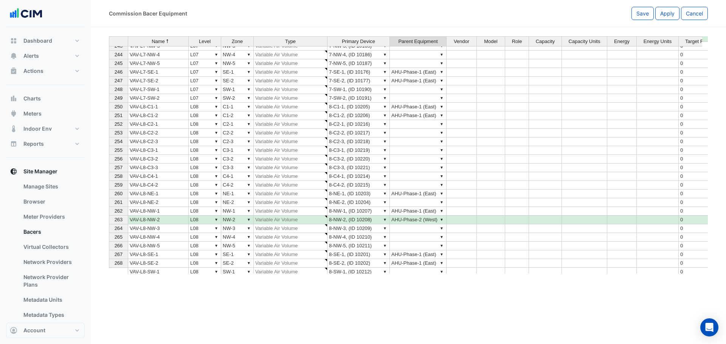
click at [424, 136] on td "▼" at bounding box center [418, 133] width 57 height 9
click at [422, 126] on td "▼" at bounding box center [418, 124] width 57 height 9
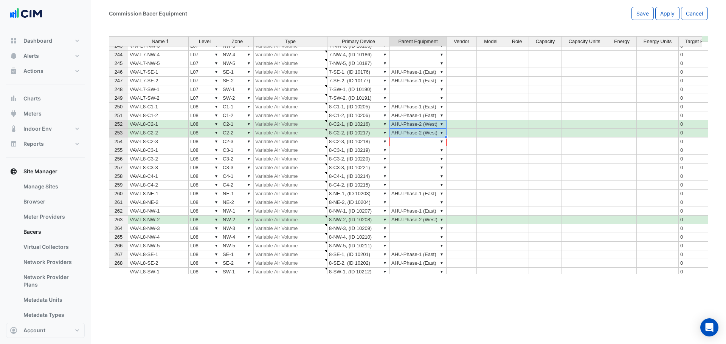
click at [109, 141] on div "Name Level Zone Type Primary Device Parent Equipment Vendor Model Role Capacity…" at bounding box center [109, 154] width 0 height 436
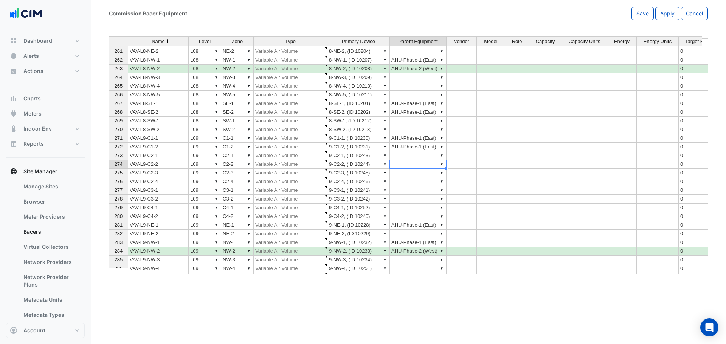
click at [426, 164] on td "▼" at bounding box center [418, 164] width 57 height 9
click at [428, 156] on td "▼" at bounding box center [418, 156] width 57 height 9
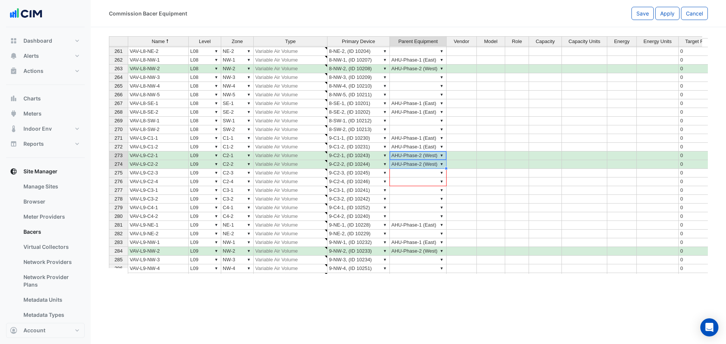
drag, startPoint x: 446, startPoint y: 168, endPoint x: 430, endPoint y: 181, distance: 20.7
click at [109, 181] on div "Name Level Zone Type Primary Device Parent Equipment Vendor Model Role Capacity…" at bounding box center [109, 151] width 0 height 454
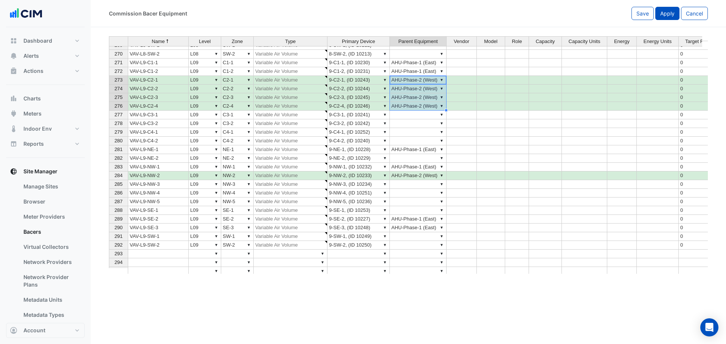
click at [668, 15] on span "Apply" at bounding box center [667, 13] width 14 height 6
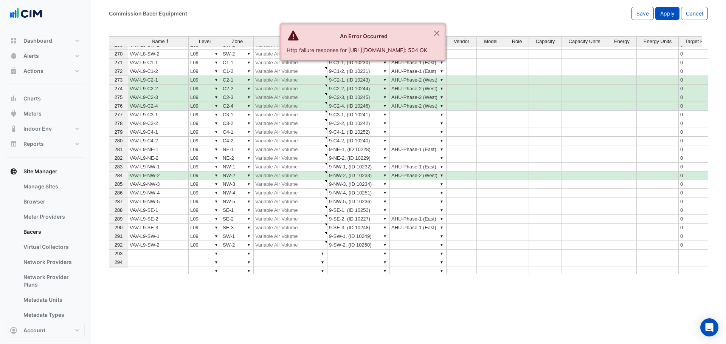
click at [666, 18] on button "Apply" at bounding box center [667, 13] width 24 height 13
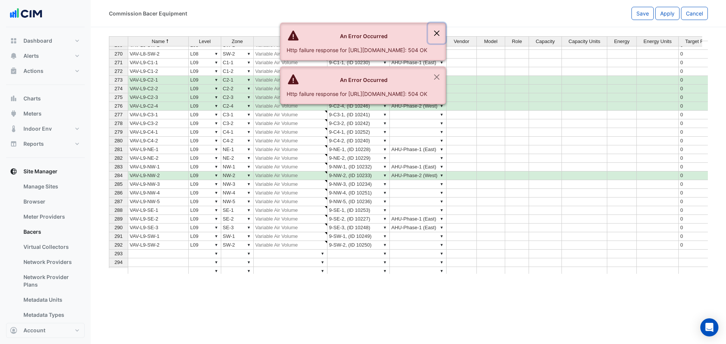
click at [445, 30] on button "Close" at bounding box center [436, 33] width 17 height 20
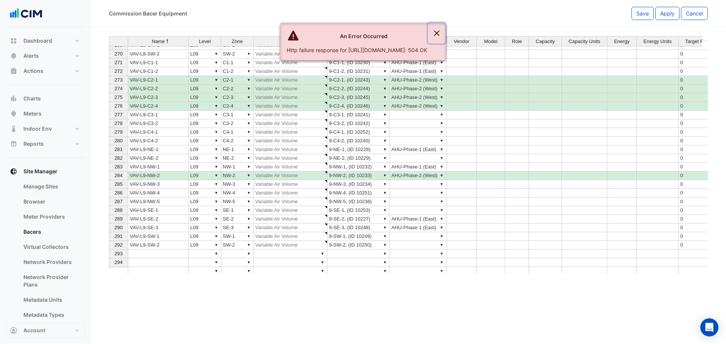
click at [445, 35] on button "Close" at bounding box center [436, 33] width 17 height 20
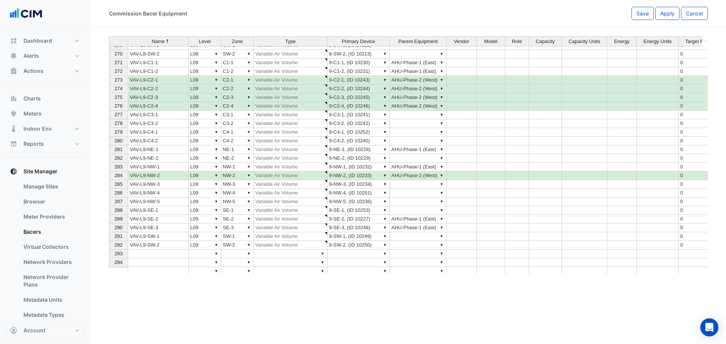
click at [640, 4] on div "Commission Bacer Equipment Save Apply Cancel" at bounding box center [408, 13] width 635 height 27
click at [637, 11] on span "Save" at bounding box center [642, 13] width 12 height 6
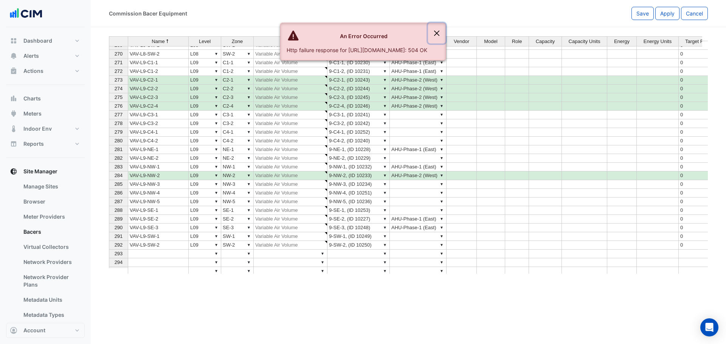
click at [445, 35] on button "Close" at bounding box center [436, 33] width 17 height 20
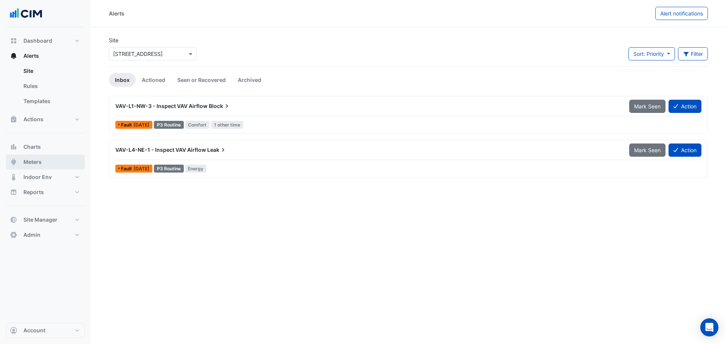
click at [32, 161] on span "Meters" at bounding box center [32, 162] width 18 height 8
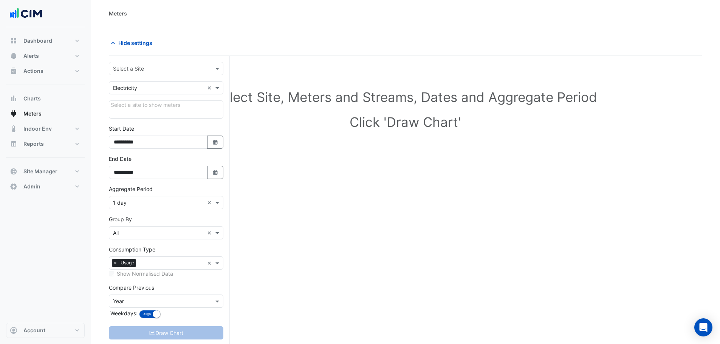
click at [135, 67] on input "text" at bounding box center [158, 69] width 91 height 8
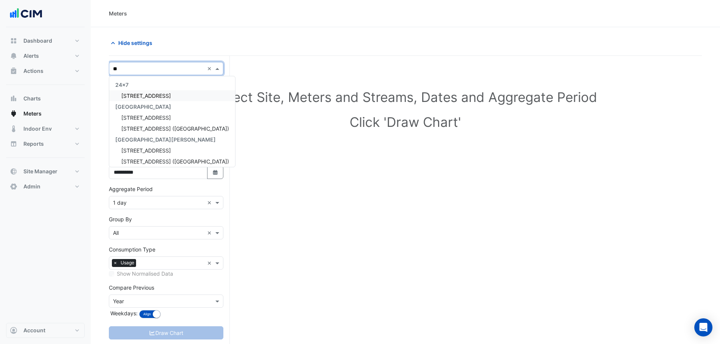
type input "***"
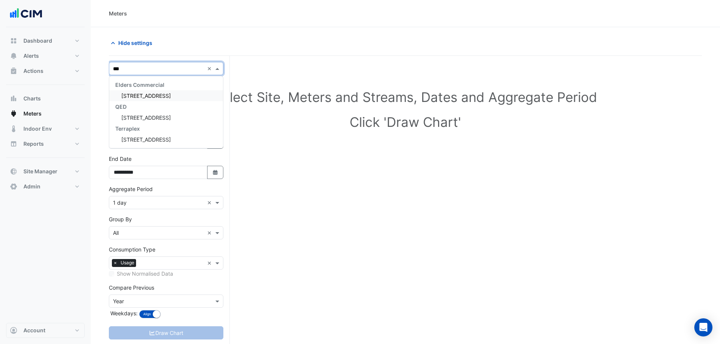
click at [139, 90] on div "Elders Commercial" at bounding box center [166, 84] width 114 height 11
click at [141, 96] on span "[STREET_ADDRESS]" at bounding box center [146, 96] width 50 height 6
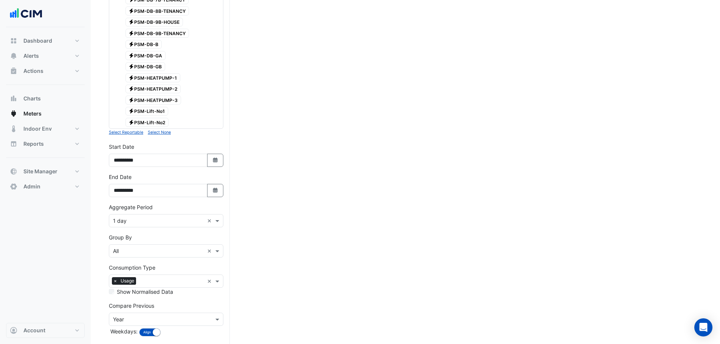
scroll to position [406, 0]
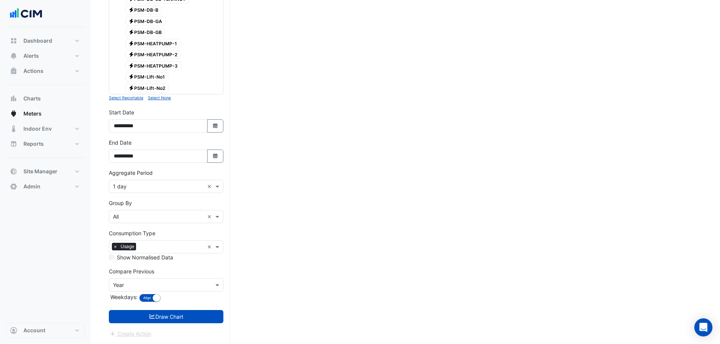
click at [129, 188] on input "text" at bounding box center [158, 187] width 91 height 8
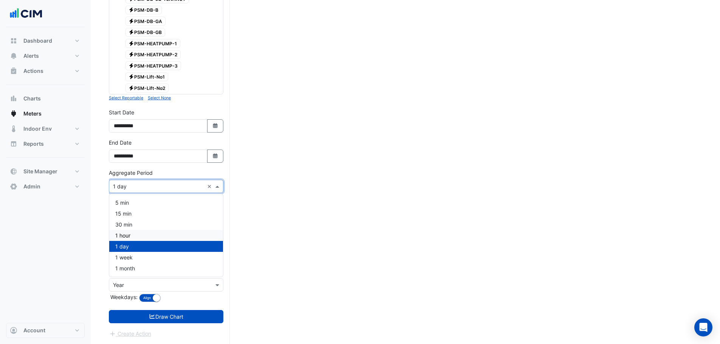
click at [135, 234] on div "1 hour" at bounding box center [166, 235] width 114 height 11
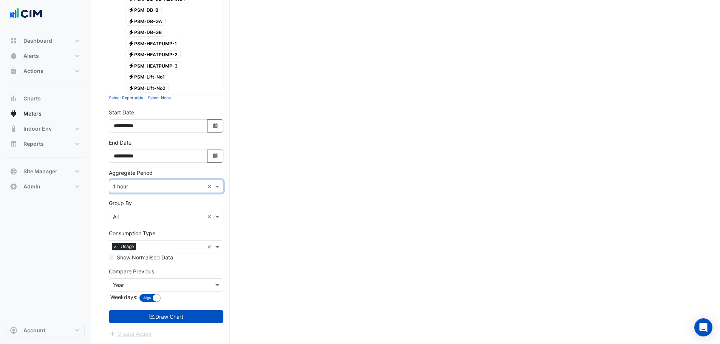
click at [135, 285] on input "text" at bounding box center [158, 286] width 91 height 8
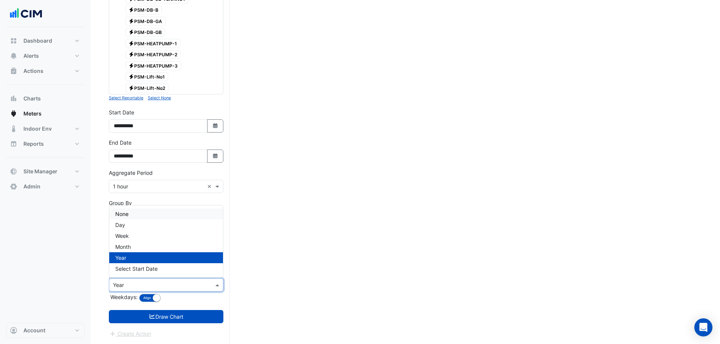
click at [130, 210] on div "None" at bounding box center [166, 214] width 114 height 11
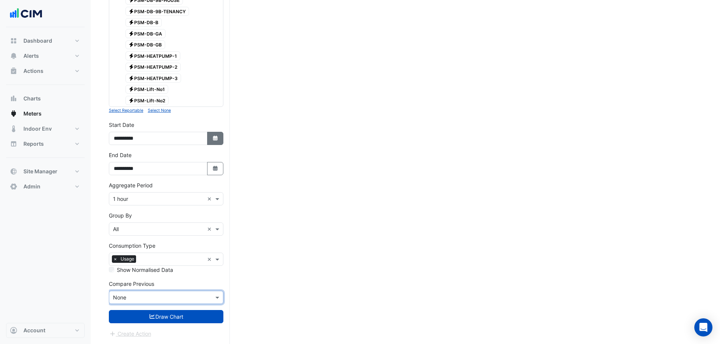
click at [215, 136] on icon "Select Date" at bounding box center [215, 138] width 7 height 5
select select "*"
select select "****"
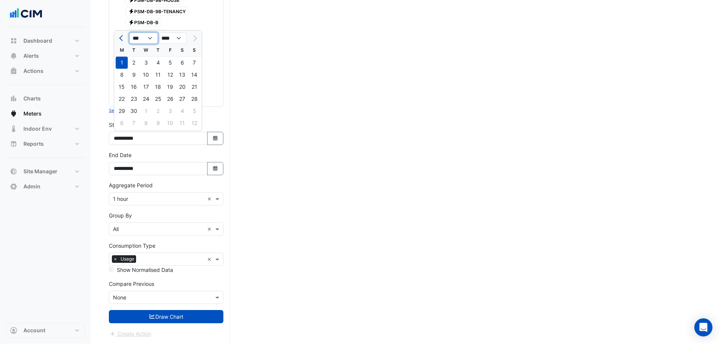
click at [141, 35] on select "*** *** *** *** *** *** *** *** ***" at bounding box center [143, 37] width 29 height 11
select select "*"
click at [129, 32] on select "*** *** *** *** *** *** *** *** ***" at bounding box center [143, 37] width 29 height 11
click at [177, 64] on div "1" at bounding box center [182, 63] width 12 height 12
type input "**********"
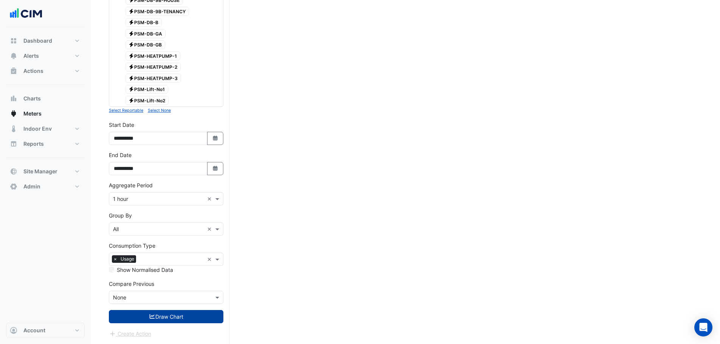
click at [184, 316] on button "Draw Chart" at bounding box center [166, 316] width 114 height 13
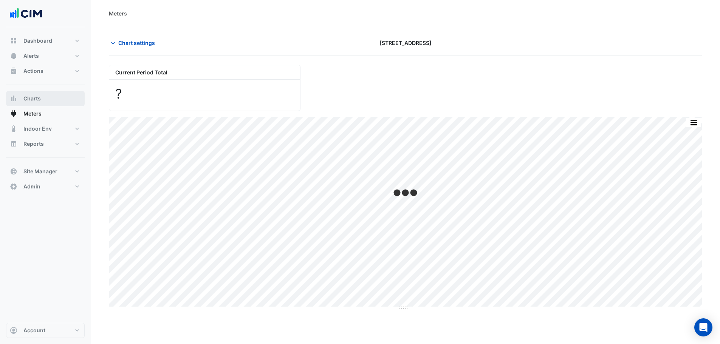
click at [48, 95] on button "Charts" at bounding box center [45, 98] width 79 height 15
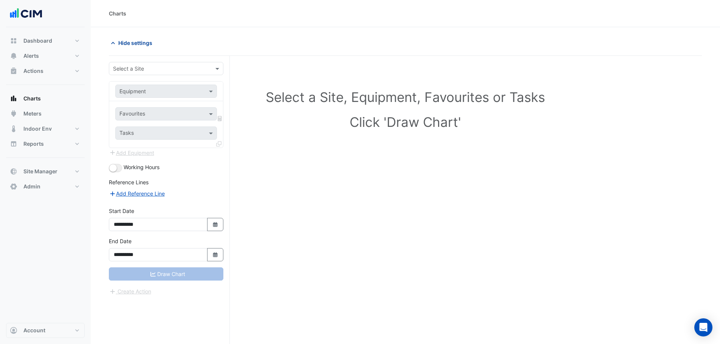
click at [134, 43] on span "Hide settings" at bounding box center [135, 43] width 34 height 8
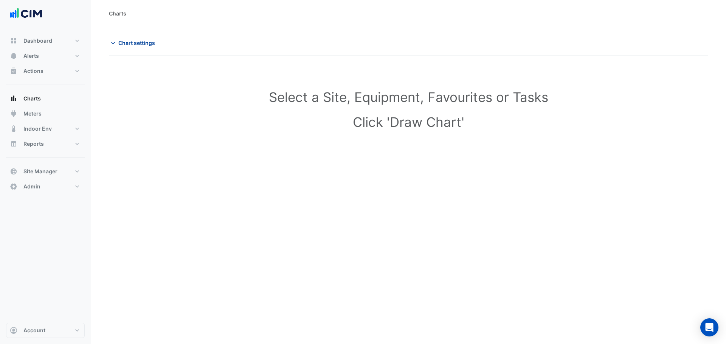
click at [132, 48] on button "Chart settings" at bounding box center [134, 42] width 51 height 13
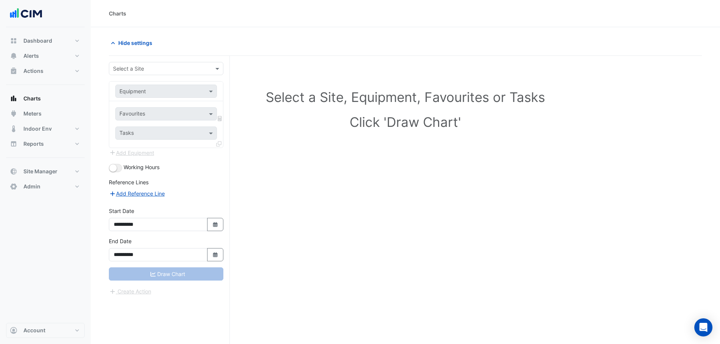
click at [137, 69] on input "text" at bounding box center [158, 69] width 91 height 8
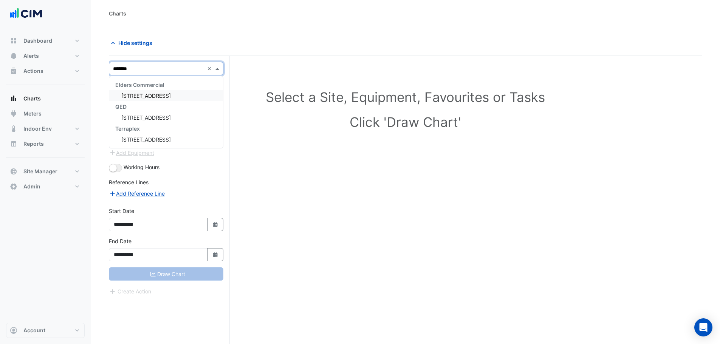
type input "********"
click at [159, 93] on span "134 Macquarie Street" at bounding box center [146, 96] width 50 height 6
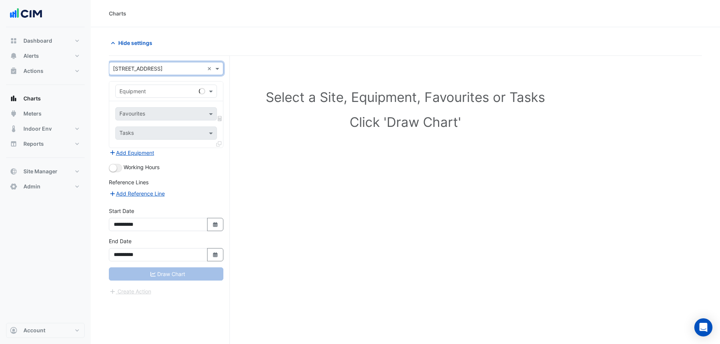
click at [133, 88] on input "text" at bounding box center [158, 92] width 78 height 8
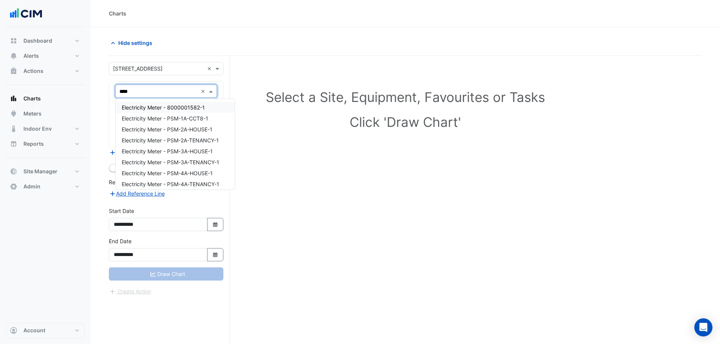
type input "*****"
click at [167, 108] on span "Electricity Meter - 8000001582-1" at bounding box center [163, 107] width 83 height 6
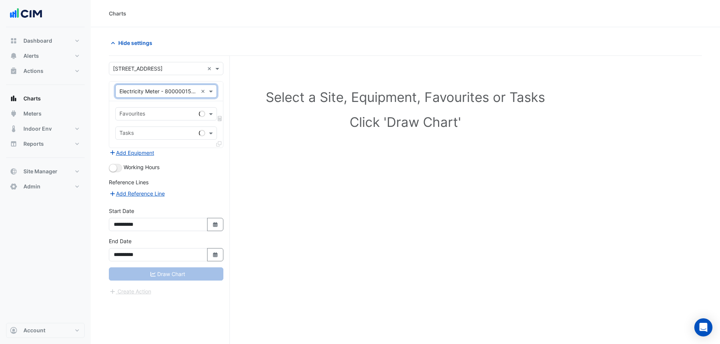
click at [166, 116] on input "text" at bounding box center [157, 115] width 76 height 8
type input "***"
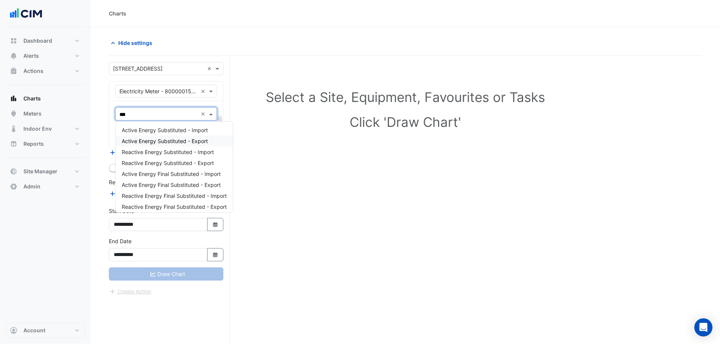
click at [185, 142] on span "Active Energy Substituted - Export" at bounding box center [165, 141] width 86 height 6
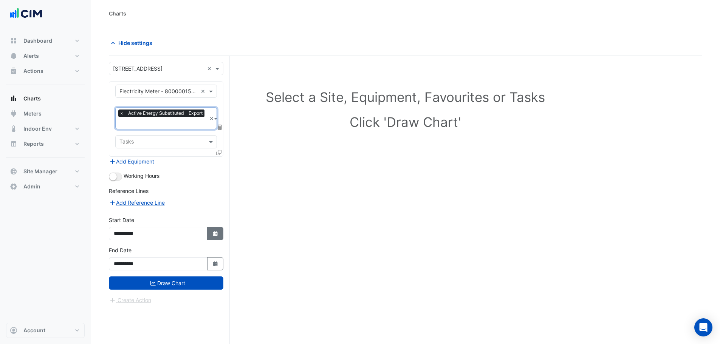
drag, startPoint x: 214, startPoint y: 235, endPoint x: 208, endPoint y: 228, distance: 8.8
click at [214, 235] on icon "button" at bounding box center [215, 233] width 5 height 5
select select "*"
select select "****"
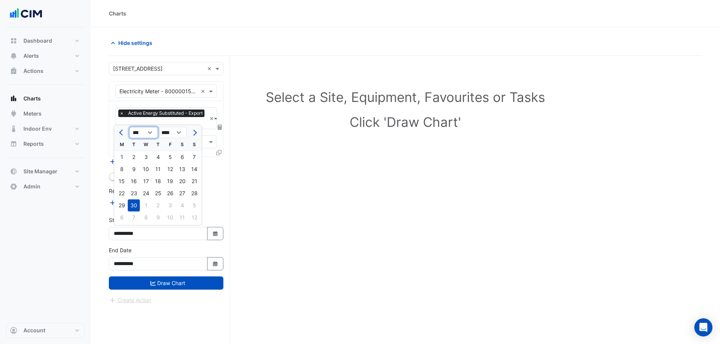
drag, startPoint x: 135, startPoint y: 131, endPoint x: 136, endPoint y: 138, distance: 7.3
click at [135, 131] on select "*** *** *** *** *** *** *** *** *** ***" at bounding box center [143, 132] width 29 height 11
select select "*"
click at [129, 127] on select "*** *** *** *** *** *** *** *** *** ***" at bounding box center [143, 132] width 29 height 11
click at [143, 159] on div "1" at bounding box center [146, 157] width 12 height 12
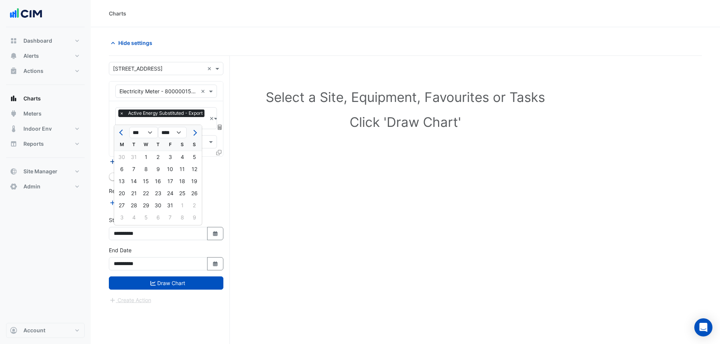
type input "**********"
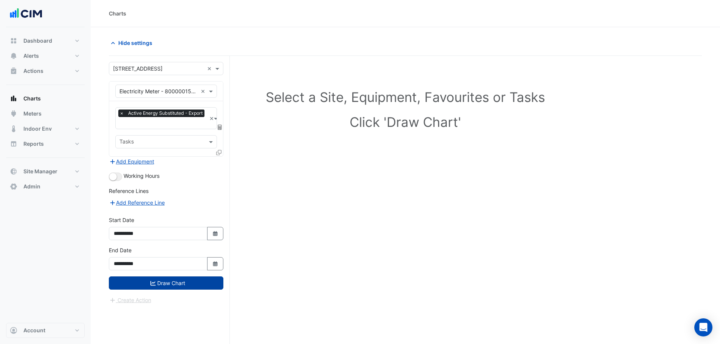
click at [167, 282] on button "Draw Chart" at bounding box center [166, 283] width 114 height 13
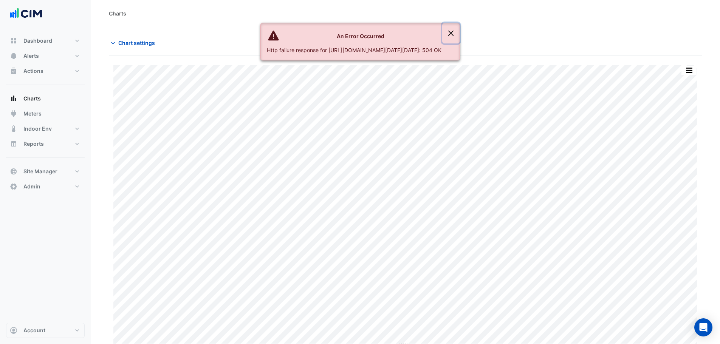
click at [460, 36] on button "Close" at bounding box center [450, 33] width 17 height 20
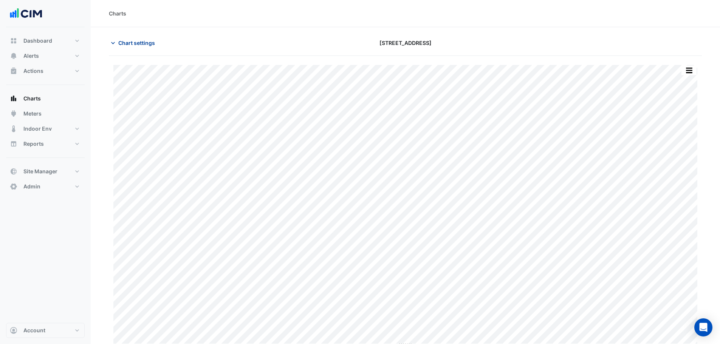
click at [142, 43] on span "Chart settings" at bounding box center [136, 43] width 37 height 8
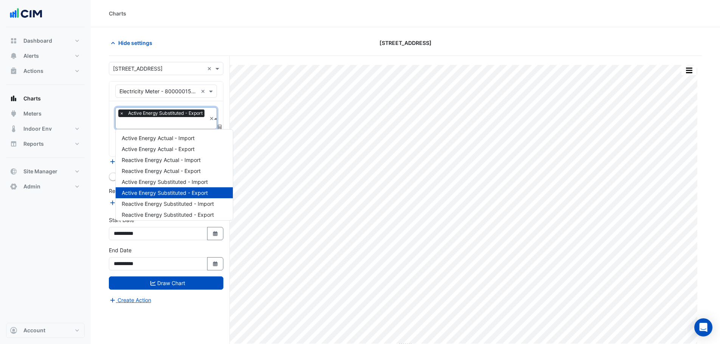
click at [168, 125] on input "text" at bounding box center [162, 124] width 87 height 8
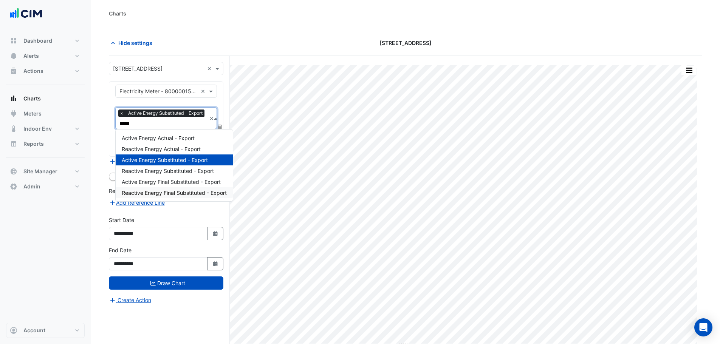
type input "******"
click at [185, 136] on span "Active Energy Actual - Export" at bounding box center [158, 138] width 73 height 6
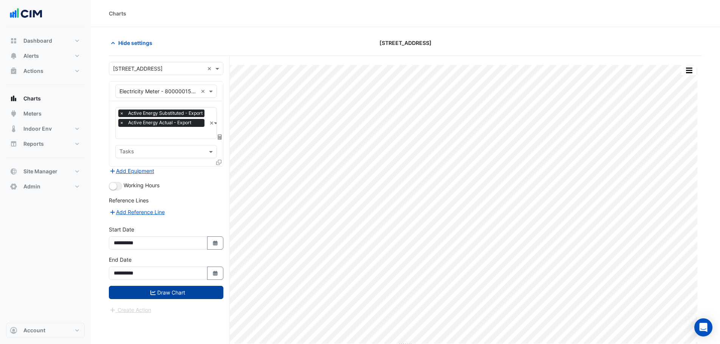
click at [177, 297] on button "Draw Chart" at bounding box center [166, 292] width 114 height 13
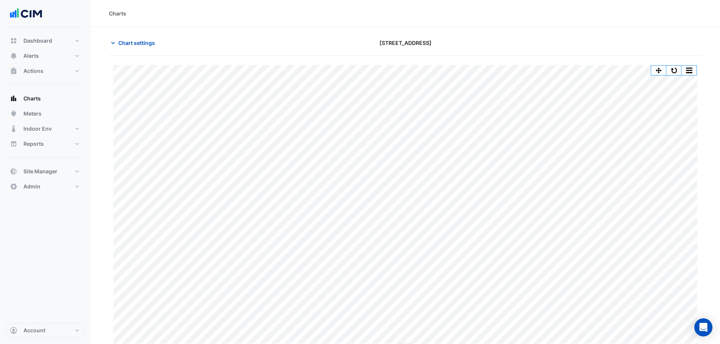
click at [676, 68] on button "button" at bounding box center [673, 70] width 15 height 9
click at [142, 45] on span "Chart settings" at bounding box center [136, 43] width 37 height 8
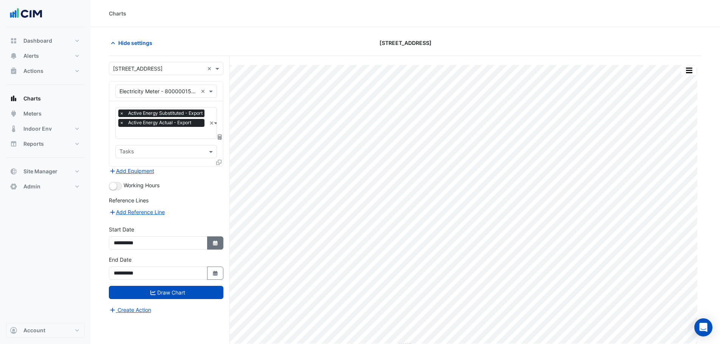
click at [212, 244] on icon "Select Date" at bounding box center [215, 243] width 7 height 5
select select "****"
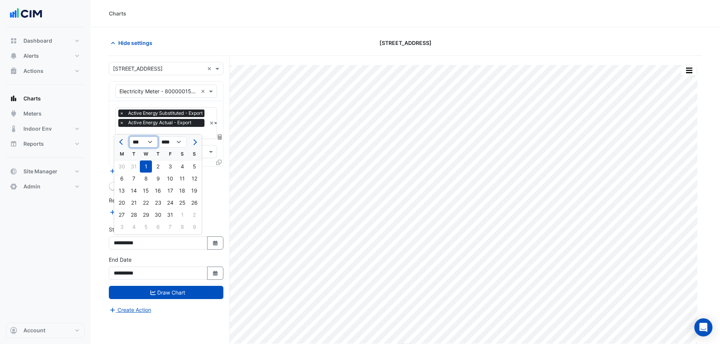
click at [137, 144] on select "*** *** *** *** *** *** *** *** *** ***" at bounding box center [143, 141] width 29 height 11
click at [139, 39] on span "Hide settings" at bounding box center [135, 43] width 34 height 8
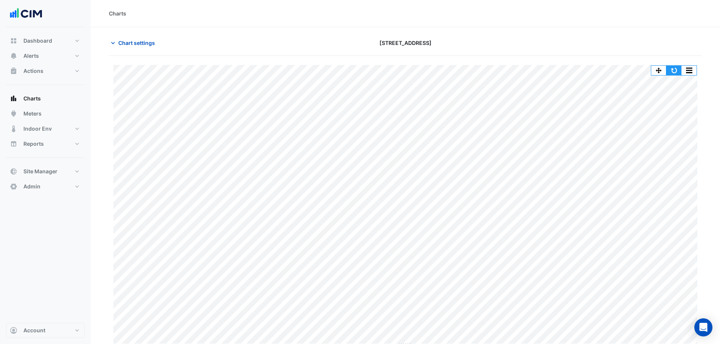
click at [673, 71] on button "button" at bounding box center [673, 70] width 15 height 9
click at [41, 113] on span "Meters" at bounding box center [32, 114] width 18 height 8
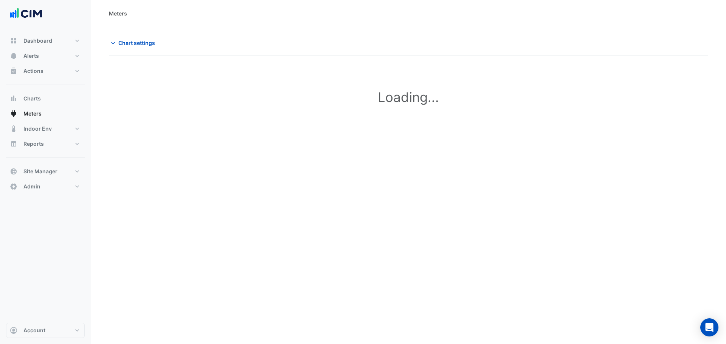
type input "**********"
click at [147, 46] on span "Chart settings" at bounding box center [136, 43] width 37 height 8
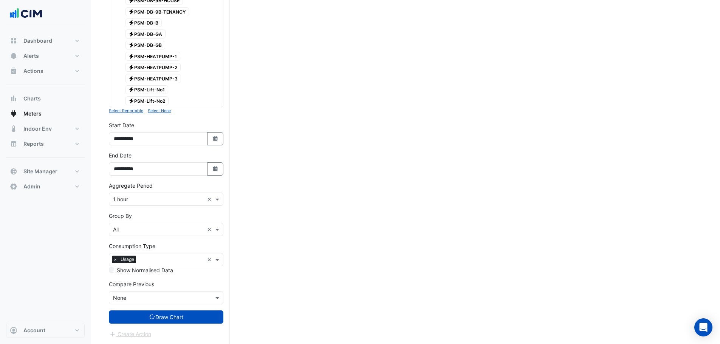
scroll to position [393, 0]
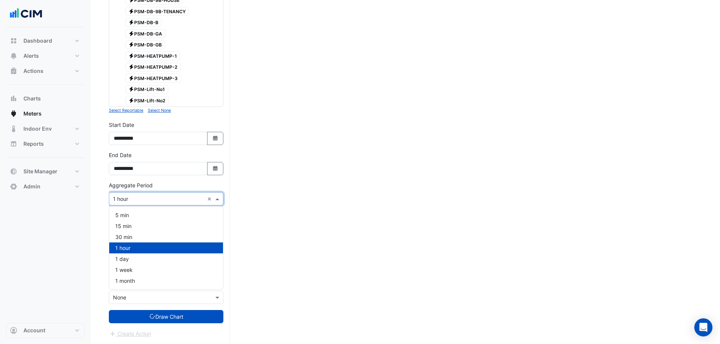
click at [128, 201] on input "text" at bounding box center [158, 199] width 91 height 8
click at [317, 235] on div "Current Period Total ? Print Save as JPEG Save as PNG Sample Tooltip" at bounding box center [405, 8] width 593 height 673
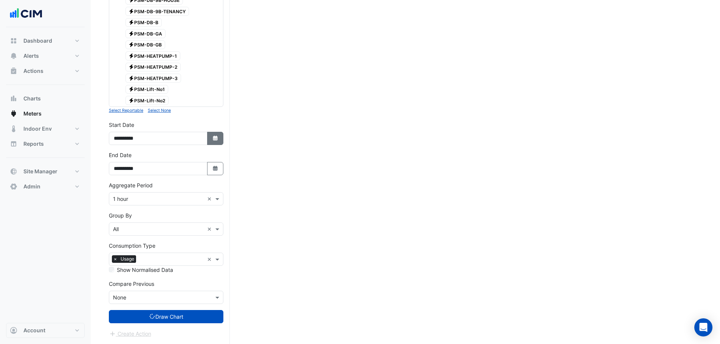
click at [220, 141] on button "Select Date" at bounding box center [215, 138] width 17 height 13
select select "*"
select select "****"
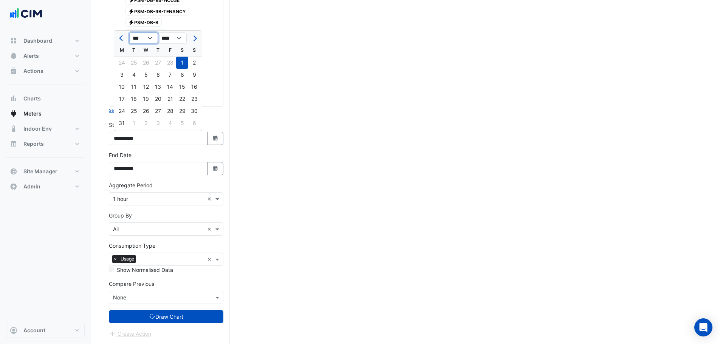
click at [145, 39] on select "*** *** *** *** *** *** *** *** ***" at bounding box center [143, 37] width 29 height 11
select select "*"
click at [129, 32] on select "*** *** *** *** *** *** *** *** ***" at bounding box center [143, 37] width 29 height 11
click at [125, 64] on div "1" at bounding box center [122, 63] width 12 height 12
type input "**********"
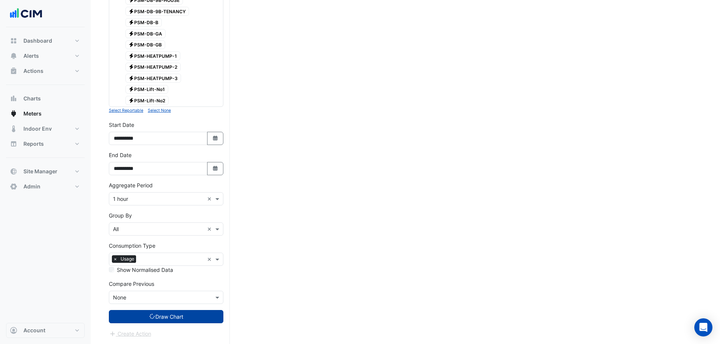
click at [187, 317] on button "Draw Chart" at bounding box center [166, 316] width 114 height 13
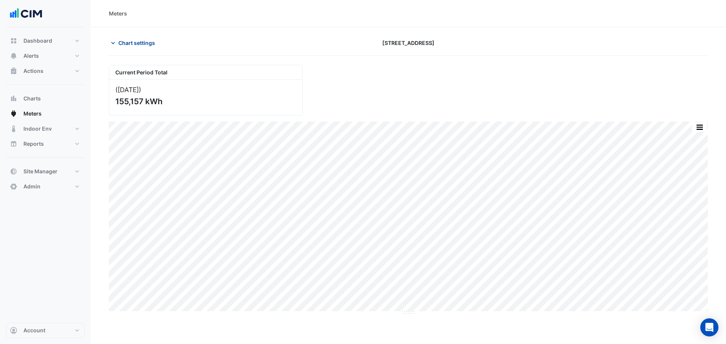
click at [149, 43] on span "Chart settings" at bounding box center [136, 43] width 37 height 8
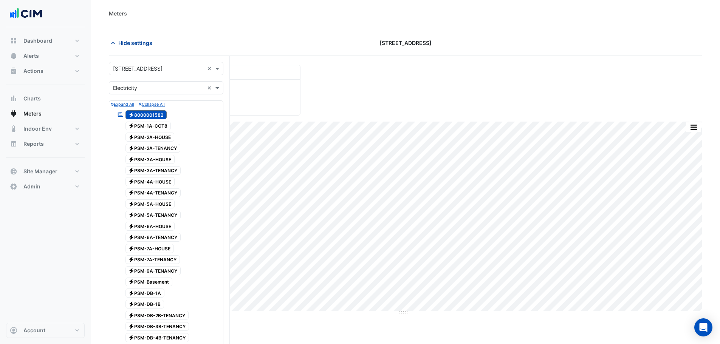
click at [141, 45] on span "Hide settings" at bounding box center [135, 43] width 34 height 8
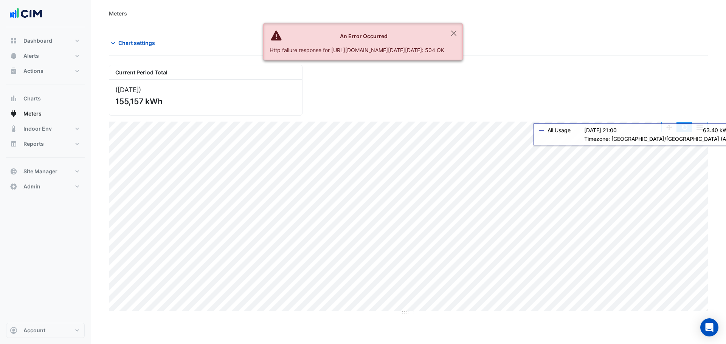
click at [684, 126] on button "button" at bounding box center [683, 126] width 15 height 9
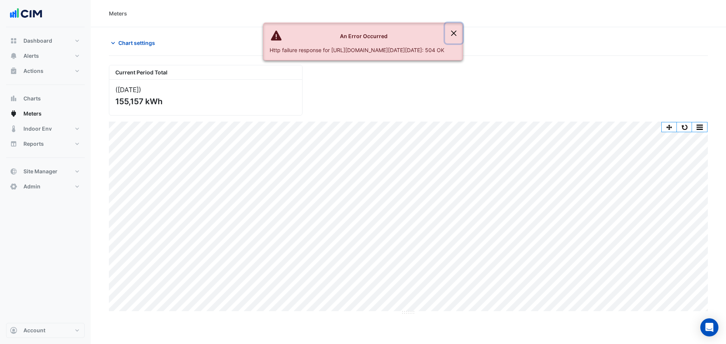
click at [462, 34] on button "Close" at bounding box center [453, 33] width 17 height 20
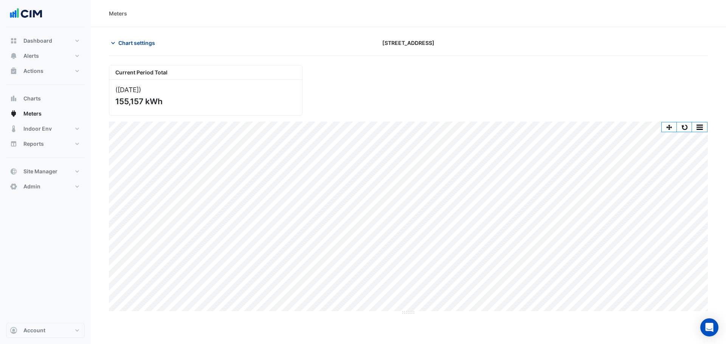
click at [125, 37] on button "Chart settings" at bounding box center [134, 42] width 51 height 13
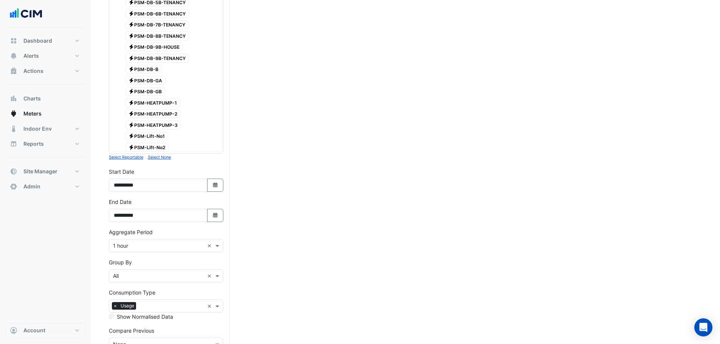
scroll to position [393, 0]
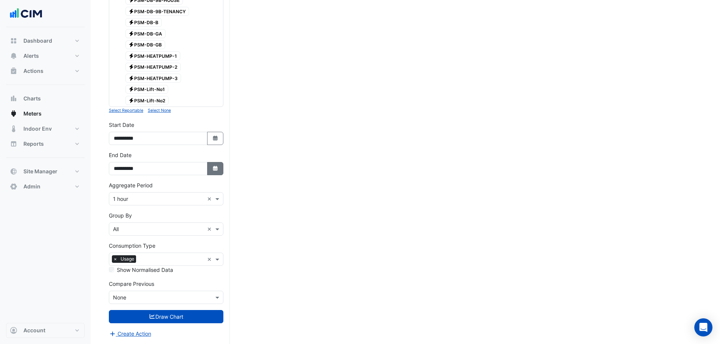
click at [214, 171] on fa-icon "Select Date" at bounding box center [215, 169] width 7 height 6
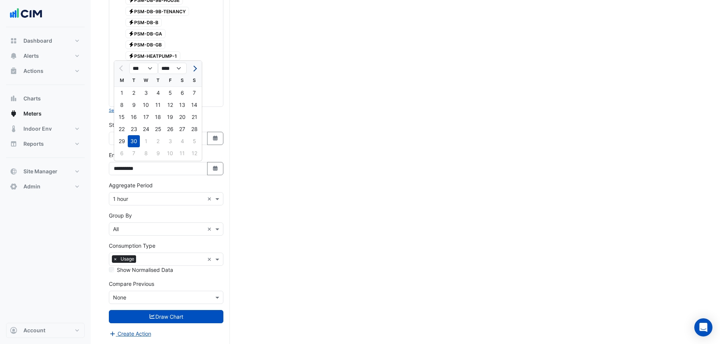
click at [197, 70] on button "Next month" at bounding box center [194, 68] width 9 height 12
select select "**"
click at [198, 107] on div "12" at bounding box center [194, 105] width 12 height 12
type input "**********"
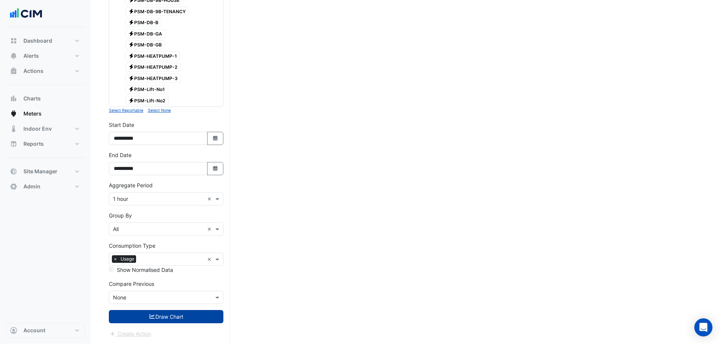
click at [197, 320] on button "Draw Chart" at bounding box center [166, 316] width 114 height 13
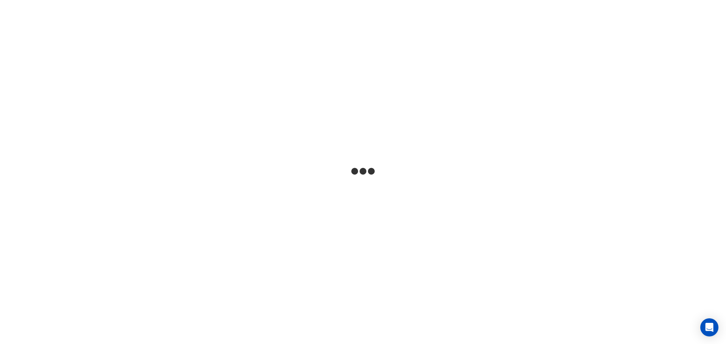
select select "***"
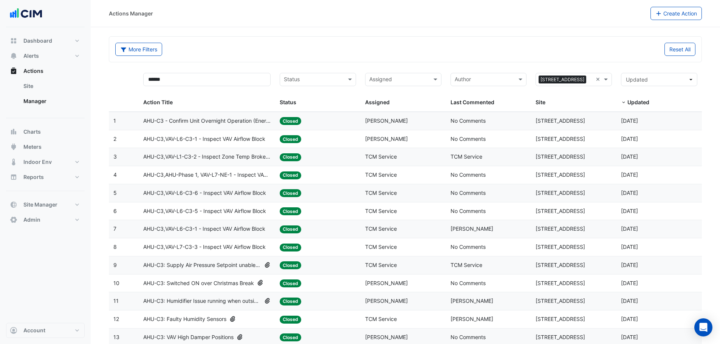
click at [298, 79] on input "text" at bounding box center [313, 80] width 59 height 9
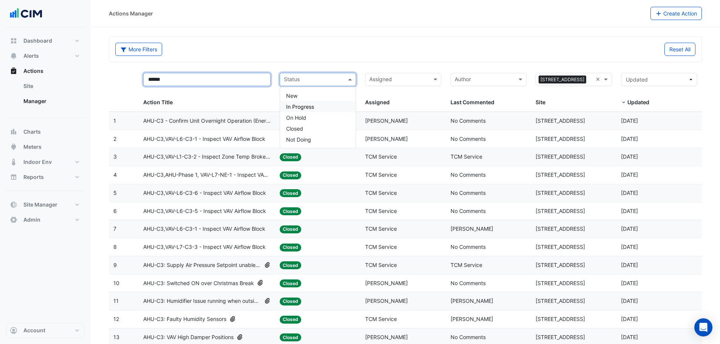
drag, startPoint x: 178, startPoint y: 80, endPoint x: 117, endPoint y: 77, distance: 61.3
click at [121, 76] on div "****** Action Title Status Status Assigned Assigned Author Last Commented × 134…" at bounding box center [405, 89] width 593 height 43
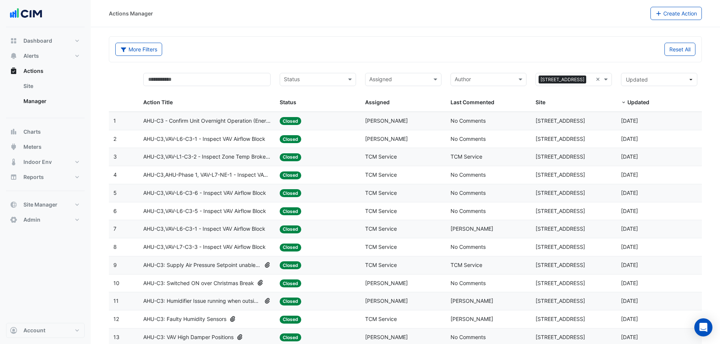
click at [266, 58] on div "More Filters Reset All" at bounding box center [405, 51] width 589 height 16
click at [299, 71] on datatable-header-cell "Status Status" at bounding box center [317, 89] width 85 height 43
click at [302, 75] on div "Status" at bounding box center [311, 80] width 63 height 12
click at [315, 107] on div "In Progress" at bounding box center [318, 106] width 76 height 11
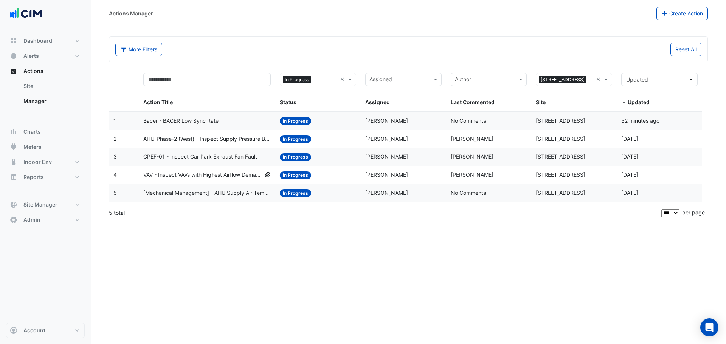
click at [233, 174] on span "VAV - Inspect VAVs with Highest Airflow Demands" at bounding box center [202, 175] width 118 height 9
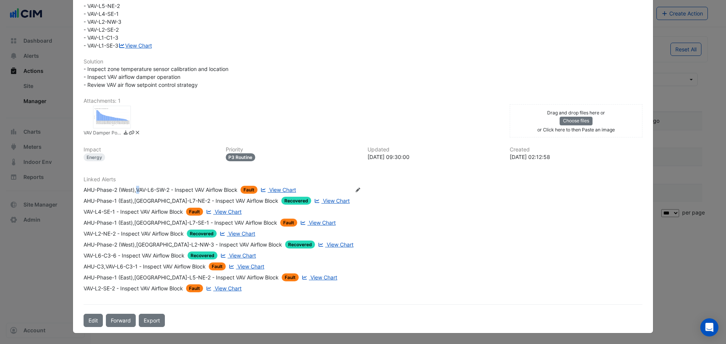
scroll to position [269, 0]
drag, startPoint x: 135, startPoint y: 190, endPoint x: 169, endPoint y: 192, distance: 33.7
click at [169, 192] on div "AHU-Phase-2 (West),VAV-L6-SW-2 - Inspect VAV Airflow Block" at bounding box center [161, 190] width 154 height 8
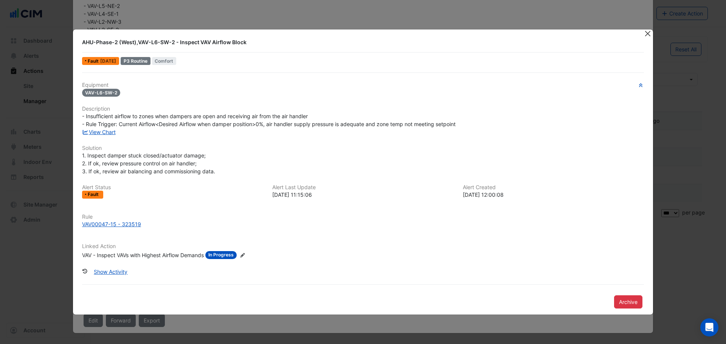
click at [647, 34] on button "Close" at bounding box center [647, 33] width 8 height 8
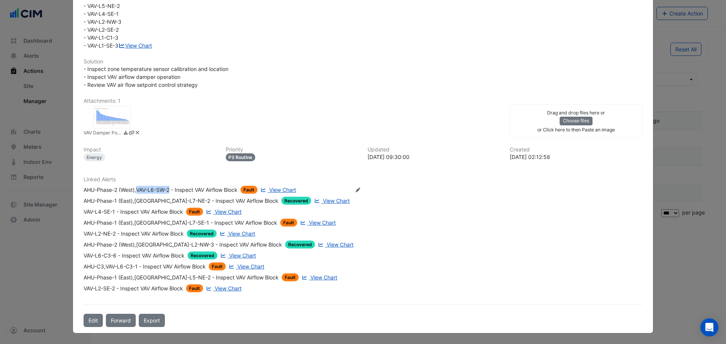
copy div "VAV-L6-SW-2"
drag, startPoint x: 82, startPoint y: 212, endPoint x: 113, endPoint y: 214, distance: 31.0
click at [113, 214] on div "VAV-L4-SE-1 - Inspect VAV Airflow Block" at bounding box center [133, 212] width 99 height 8
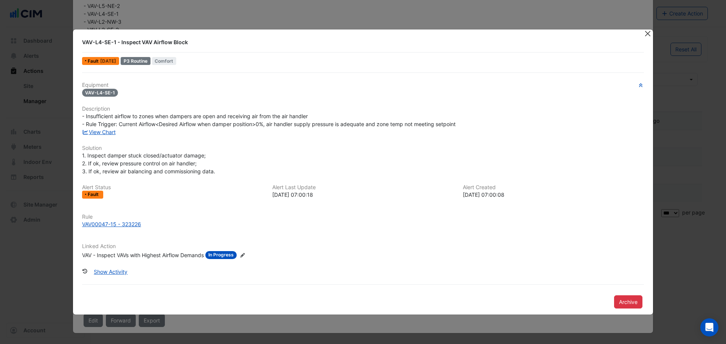
click at [649, 37] on button "Close" at bounding box center [647, 33] width 8 height 8
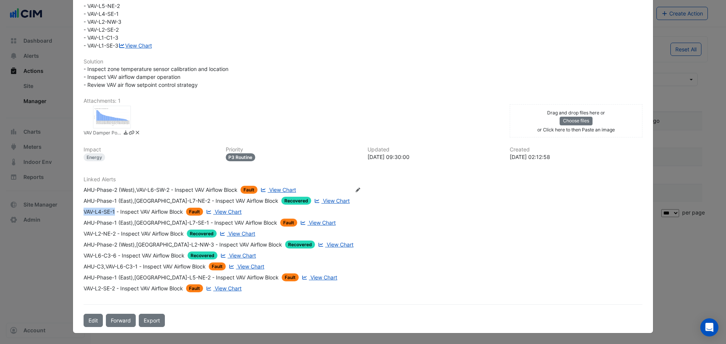
drag, startPoint x: 80, startPoint y: 212, endPoint x: 113, endPoint y: 210, distance: 33.7
click at [113, 210] on div "Linked Alerts AHU-Phase-2 (West),VAV-L6-SW-2 - Inspect VAV Airflow Block Fault …" at bounding box center [363, 234] width 568 height 116
copy div "VAV-L4-SE-1"
drag, startPoint x: 133, startPoint y: 221, endPoint x: 164, endPoint y: 224, distance: 31.1
click at [164, 224] on div "AHU-Phase-1 (East),VAV-L7-SE-1 - Inspect VAV Airflow Block" at bounding box center [180, 223] width 193 height 8
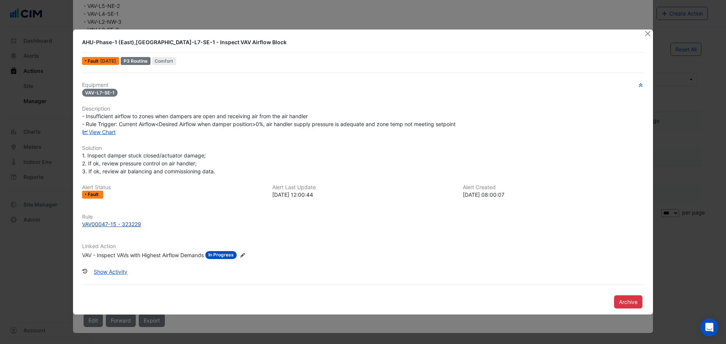
copy div "VAV-L7-SE-1"
click at [649, 32] on button "Close" at bounding box center [647, 33] width 8 height 8
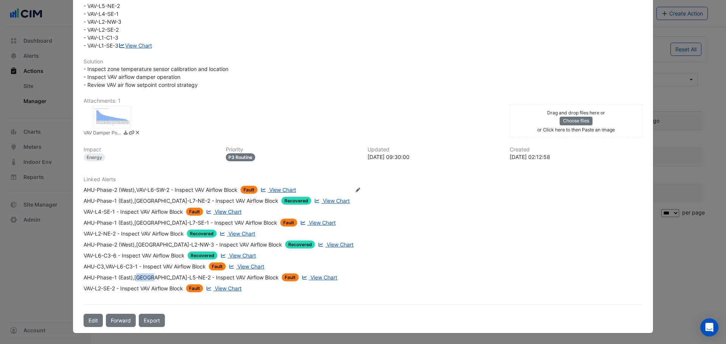
drag, startPoint x: 134, startPoint y: 277, endPoint x: 150, endPoint y: 279, distance: 15.6
click at [150, 279] on div "AHU-Phase-1 (East),VAV-L5-NE-2 - Inspect VAV Airflow Block" at bounding box center [181, 278] width 195 height 8
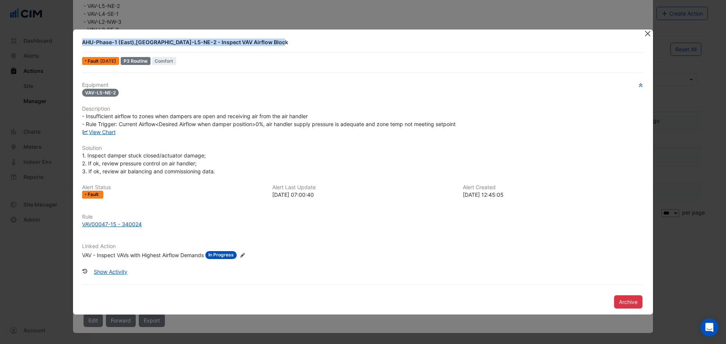
click at [644, 36] on app-alert-ticket-details-modal "AHU-Phase-1 (East),VAV-L5-NE-2 - Inspect VAV Airflow Block Fault 1 day ago P3 R…" at bounding box center [363, 171] width 580 height 285
click at [649, 32] on button "Close" at bounding box center [647, 33] width 8 height 8
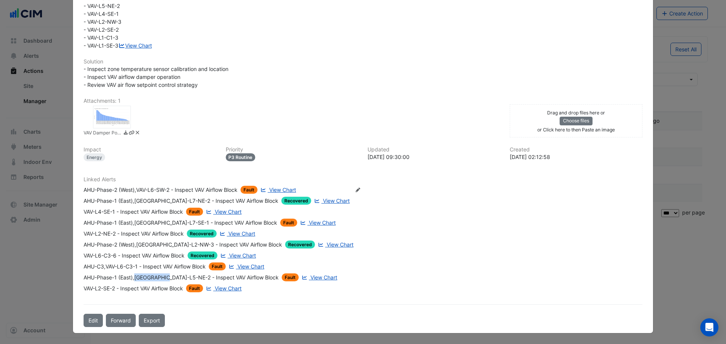
drag, startPoint x: 133, startPoint y: 279, endPoint x: 165, endPoint y: 280, distance: 31.4
click at [165, 280] on div "AHU-Phase-1 (East),VAV-L5-NE-2 - Inspect VAV Airflow Block" at bounding box center [181, 278] width 195 height 8
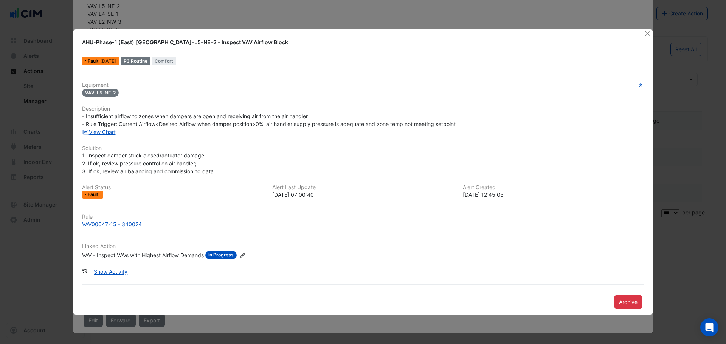
copy div "VAV-L5-NE-2"
drag, startPoint x: 647, startPoint y: 31, endPoint x: 645, endPoint y: 36, distance: 5.3
click at [647, 31] on button "Close" at bounding box center [647, 33] width 8 height 8
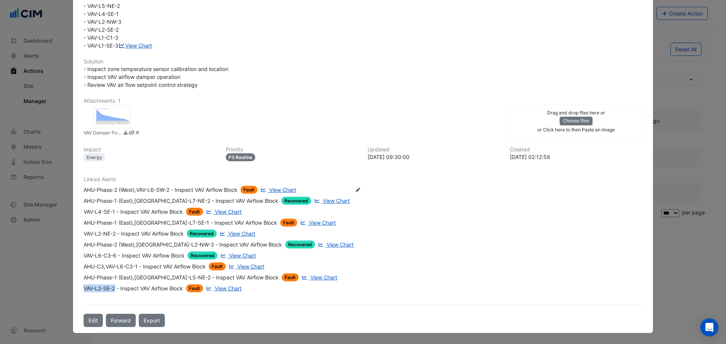
drag, startPoint x: 80, startPoint y: 287, endPoint x: 113, endPoint y: 292, distance: 33.6
click at [113, 292] on div "Linked Alerts AHU-Phase-2 (West),VAV-L6-SW-2 - Inspect VAV Airflow Block Fault …" at bounding box center [363, 234] width 568 height 116
copy div "VAV-L2-SE-2"
drag, startPoint x: 311, startPoint y: 303, endPoint x: 315, endPoint y: 300, distance: 5.4
click at [311, 303] on div "Comments: 1 Show Activity Liam Dent - 6 months and 5 days ago - Edit Hi Grant, …" at bounding box center [363, 63] width 568 height 528
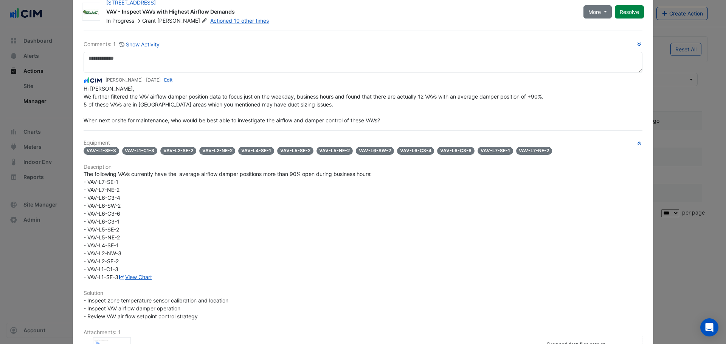
scroll to position [0, 0]
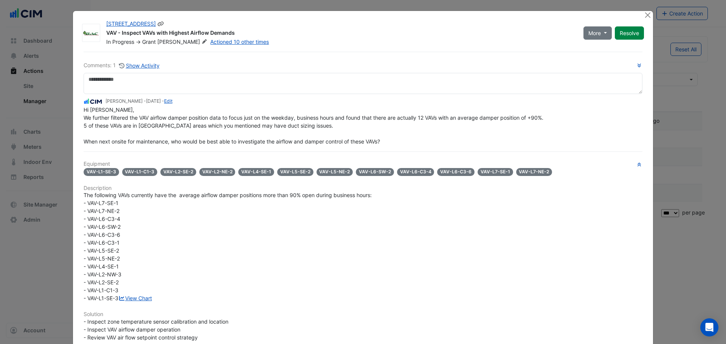
drag, startPoint x: 103, startPoint y: 32, endPoint x: 232, endPoint y: 35, distance: 129.7
click at [232, 35] on div "134 Macquarie Street VAV - Inspect VAVs with Highest Airflow Demands In Progres…" at bounding box center [340, 33] width 477 height 26
click at [644, 15] on button "Close" at bounding box center [647, 15] width 8 height 8
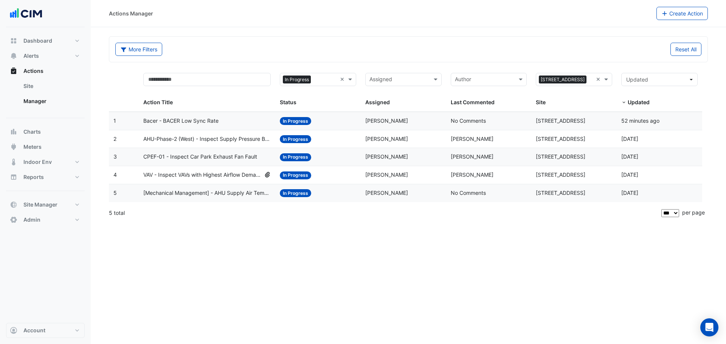
click at [225, 193] on span "[Mechanical Management] - AHU Supply Air Temperature Control Review" at bounding box center [206, 193] width 127 height 9
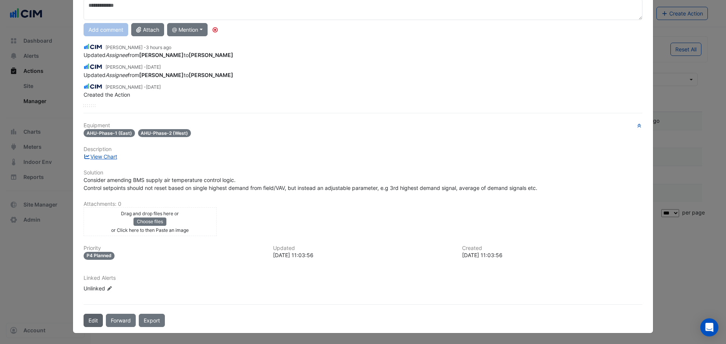
click at [84, 324] on button "Edit" at bounding box center [93, 320] width 19 height 13
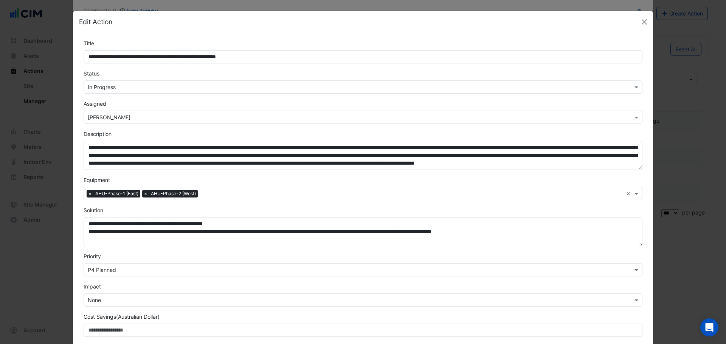
scroll to position [55, 0]
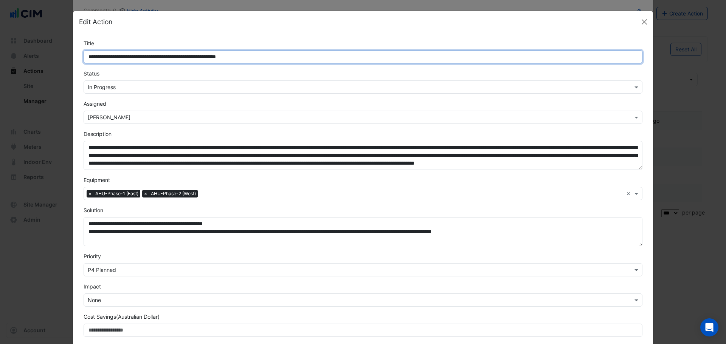
click at [158, 56] on input "**********" at bounding box center [363, 56] width 559 height 13
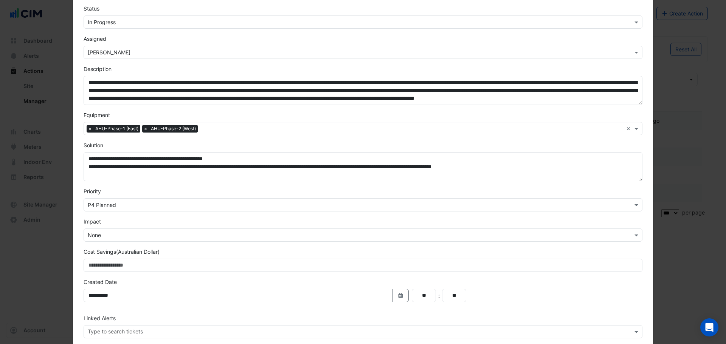
scroll to position [102, 0]
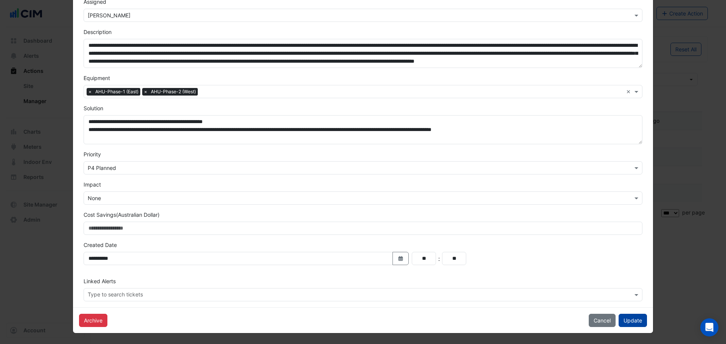
type input "**********"
click at [641, 322] on button "Update" at bounding box center [632, 320] width 28 height 13
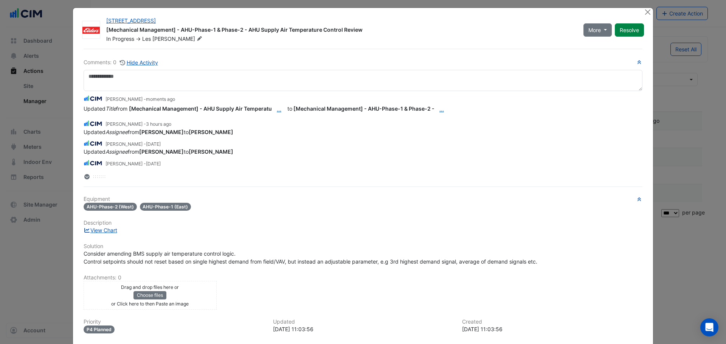
scroll to position [0, 0]
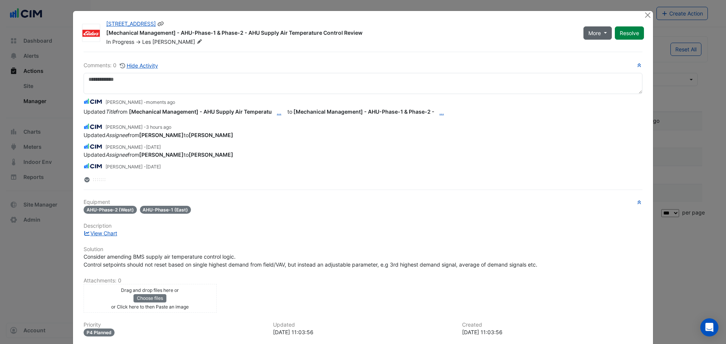
click at [594, 36] on span "More" at bounding box center [594, 33] width 12 height 8
click at [521, 34] on div "[Mechanical Management] - AHU-Phase-1 & Phase-2 - AHU Supply Air Temperature Co…" at bounding box center [340, 33] width 468 height 9
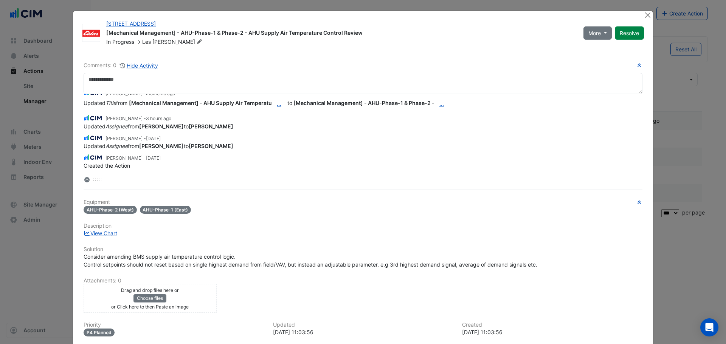
scroll to position [77, 0]
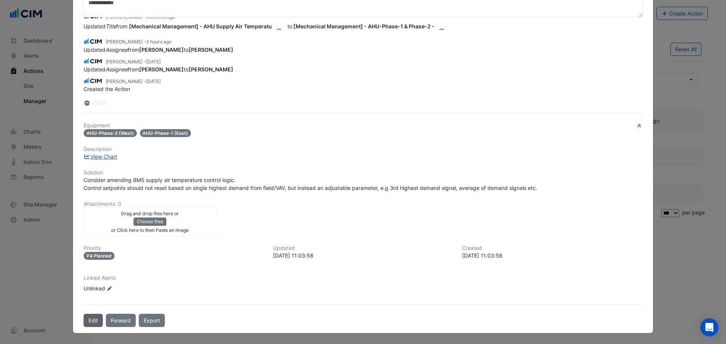
click at [87, 321] on button "Edit" at bounding box center [93, 320] width 19 height 13
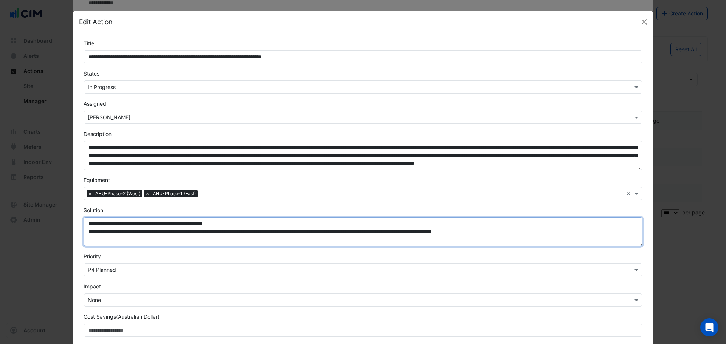
click at [84, 224] on textarea "**********" at bounding box center [363, 231] width 559 height 29
click at [84, 232] on textarea "**********" at bounding box center [363, 231] width 559 height 29
drag, startPoint x: 89, startPoint y: 233, endPoint x: 560, endPoint y: 234, distance: 470.5
click at [560, 234] on textarea "**********" at bounding box center [363, 231] width 559 height 29
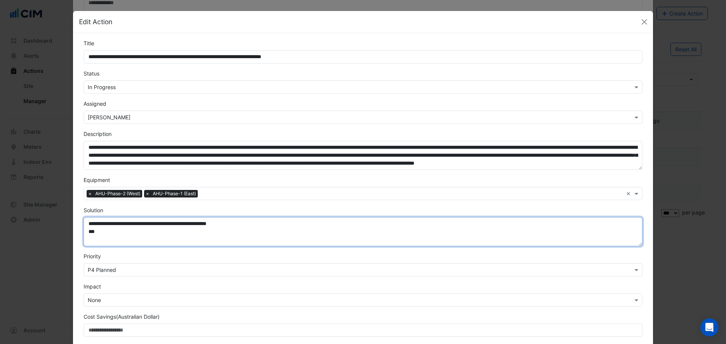
type textarea "**********"
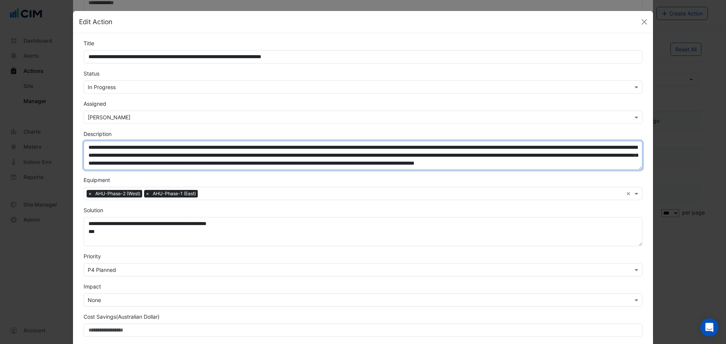
click at [85, 148] on textarea "**********" at bounding box center [363, 155] width 559 height 29
click at [85, 147] on textarea "**********" at bounding box center [363, 155] width 559 height 29
paste textarea "**********"
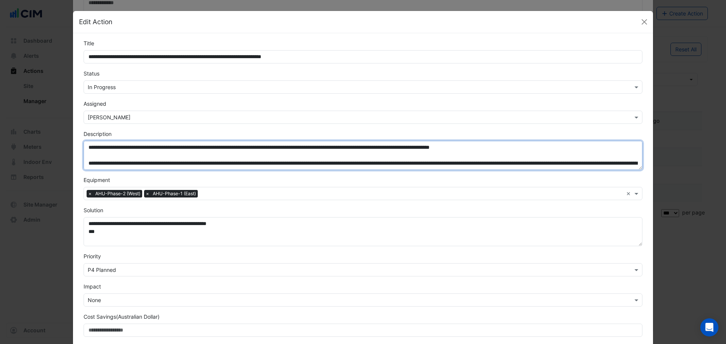
type textarea "**********"
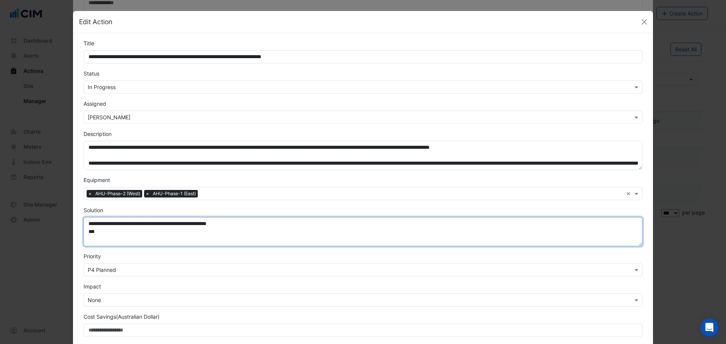
click at [96, 232] on textarea "**********" at bounding box center [363, 231] width 559 height 29
drag, startPoint x: 240, startPoint y: 225, endPoint x: 243, endPoint y: 226, distance: 3.9
click at [243, 226] on textarea "**********" at bounding box center [363, 231] width 559 height 29
click at [244, 224] on textarea "**********" at bounding box center [363, 231] width 559 height 29
drag, startPoint x: 90, startPoint y: 224, endPoint x: 117, endPoint y: 225, distance: 27.2
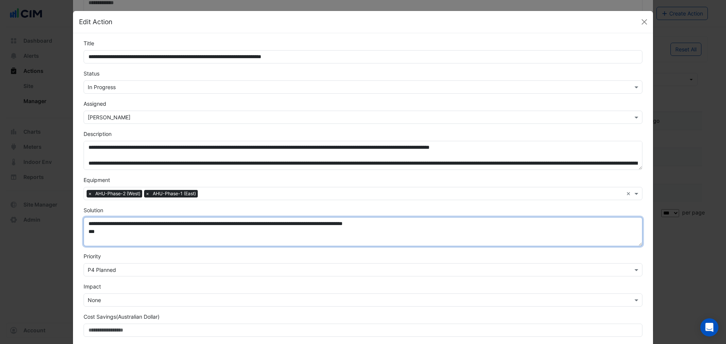
click at [117, 225] on textarea "**********" at bounding box center [363, 231] width 559 height 29
drag, startPoint x: 117, startPoint y: 223, endPoint x: 127, endPoint y: 224, distance: 10.6
click at [127, 224] on textarea "**********" at bounding box center [363, 231] width 559 height 29
click at [187, 224] on textarea "**********" at bounding box center [363, 231] width 559 height 29
type textarea "**********"
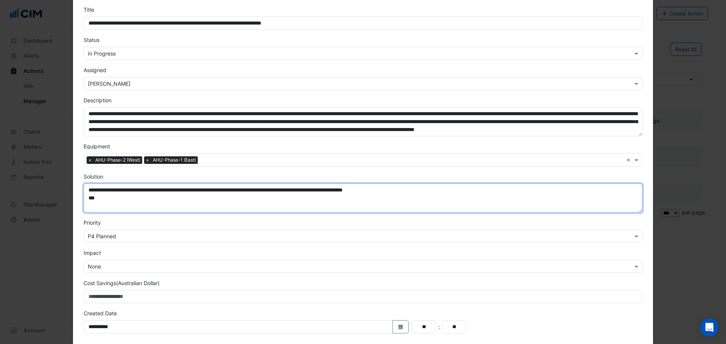
scroll to position [102, 0]
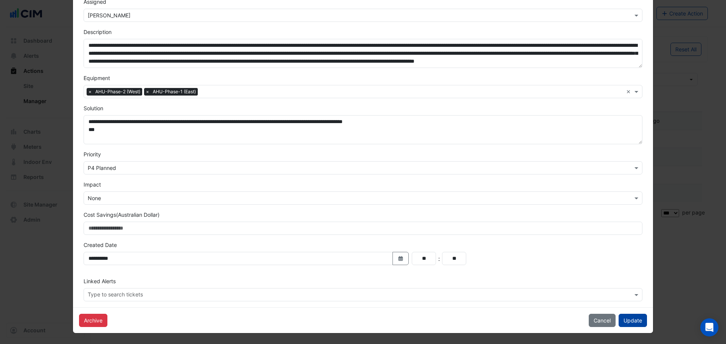
click at [634, 323] on button "Update" at bounding box center [632, 320] width 28 height 13
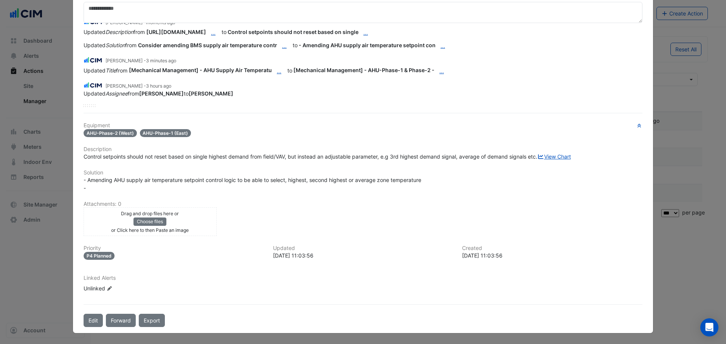
scroll to position [0, 0]
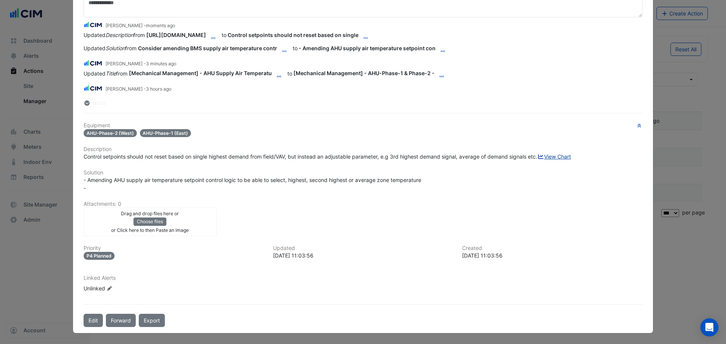
click at [537, 160] on link "View Chart" at bounding box center [554, 156] width 34 height 6
click at [86, 318] on button "Edit" at bounding box center [93, 320] width 19 height 13
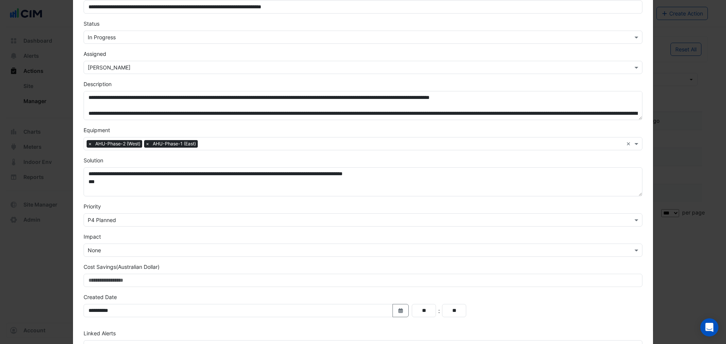
scroll to position [102, 0]
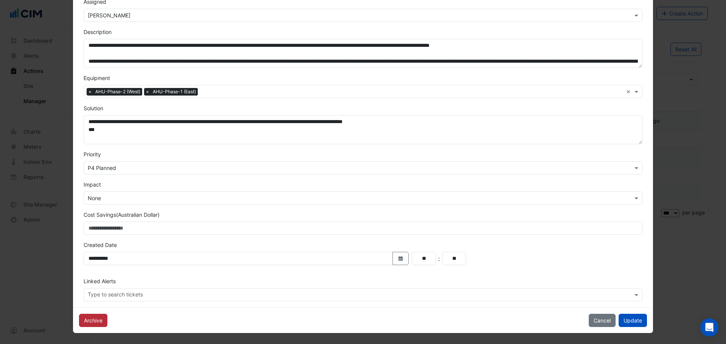
click at [98, 317] on button "Archive" at bounding box center [93, 320] width 28 height 13
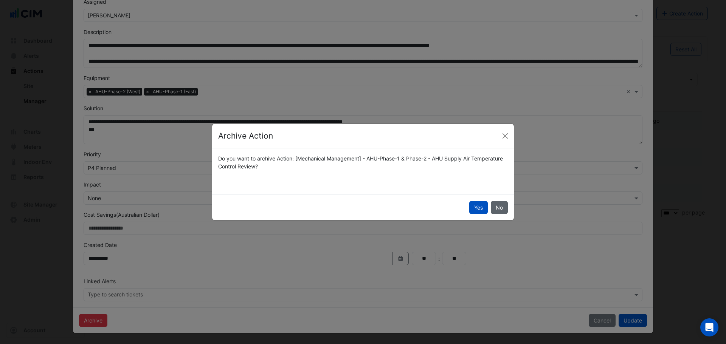
click at [506, 205] on button "No" at bounding box center [498, 207] width 17 height 13
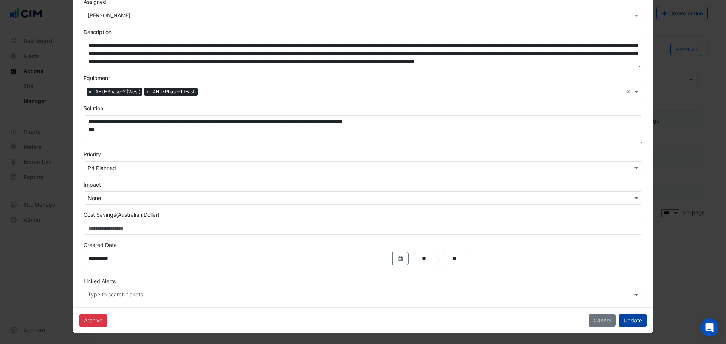
click at [625, 320] on button "Update" at bounding box center [632, 320] width 28 height 13
click at [641, 322] on button "Update" at bounding box center [632, 320] width 28 height 13
click at [623, 321] on button "Update" at bounding box center [632, 320] width 28 height 13
drag, startPoint x: 597, startPoint y: 323, endPoint x: 425, endPoint y: 318, distance: 172.8
click at [430, 315] on div "Archive Cancel Update" at bounding box center [363, 321] width 580 height 26
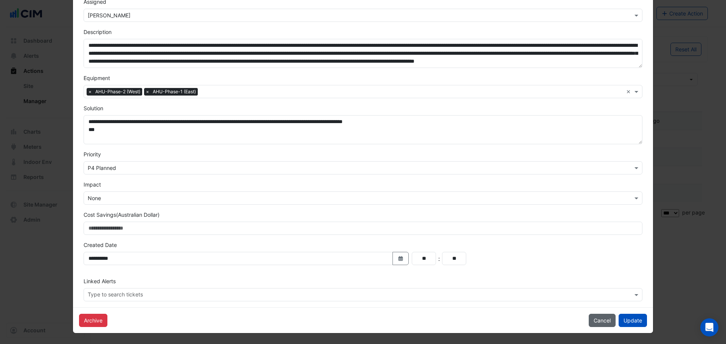
click at [599, 322] on button "Cancel" at bounding box center [601, 320] width 27 height 13
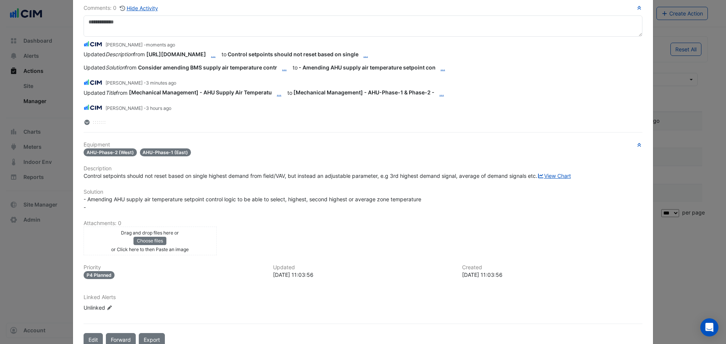
scroll to position [0, 0]
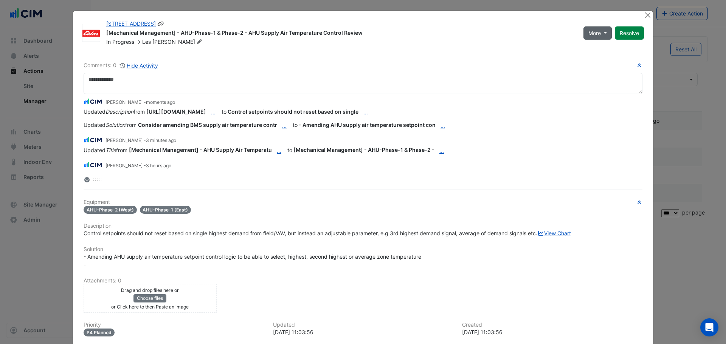
click at [598, 34] on button "More" at bounding box center [597, 32] width 28 height 13
drag, startPoint x: 534, startPoint y: 51, endPoint x: 436, endPoint y: 70, distance: 99.6
click at [533, 51] on div "134 Macquarie Street [Mechanical Management] - AHU-Phase-1 & Phase-2 - AHU Supp…" at bounding box center [363, 210] width 580 height 399
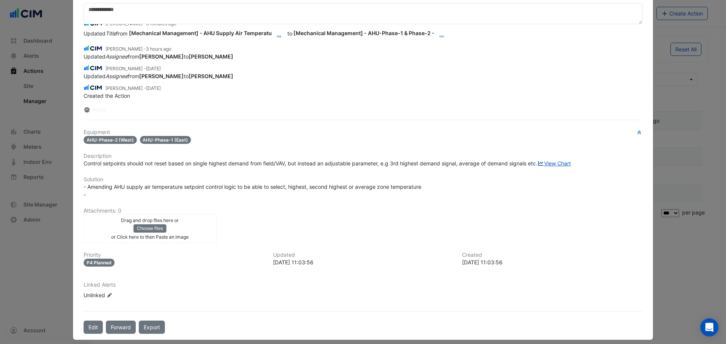
scroll to position [93, 0]
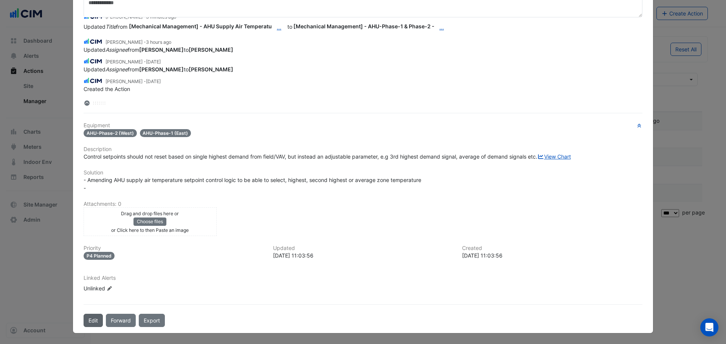
click at [91, 320] on button "Edit" at bounding box center [93, 320] width 19 height 13
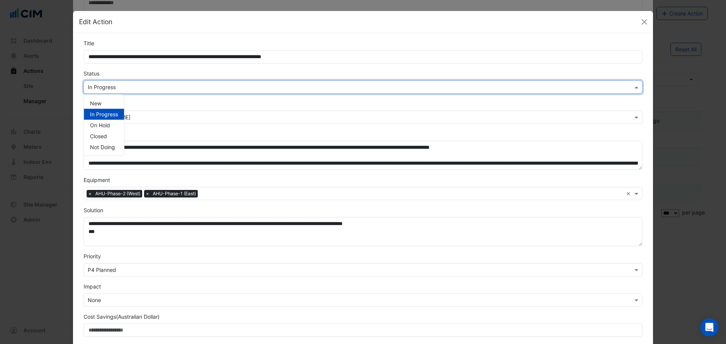
click at [107, 90] on input "text" at bounding box center [355, 88] width 535 height 8
click at [102, 148] on span "Not Doing" at bounding box center [102, 147] width 25 height 6
click at [100, 118] on input "text" at bounding box center [355, 118] width 535 height 8
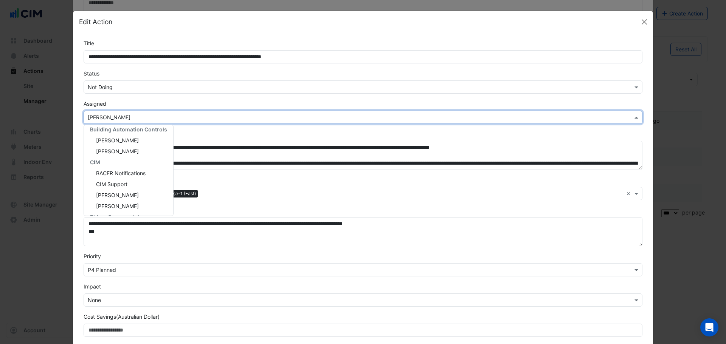
scroll to position [16, 0]
click at [107, 197] on span "Liam Dent" at bounding box center [117, 194] width 43 height 6
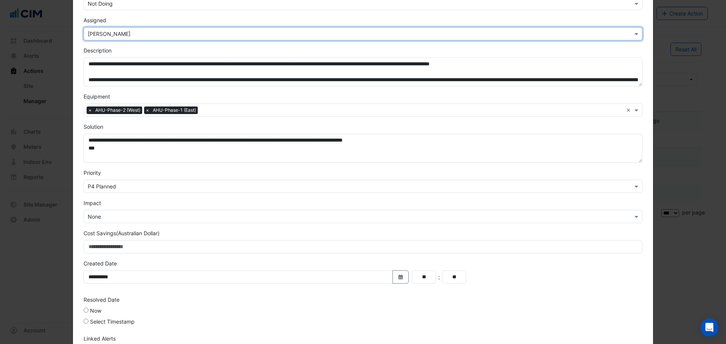
scroll to position [141, 0]
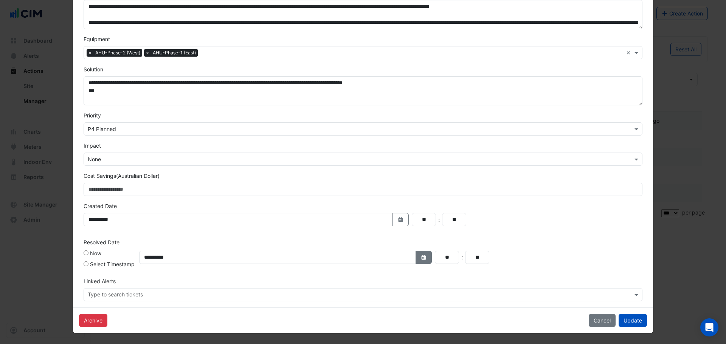
click at [421, 257] on icon "button" at bounding box center [423, 257] width 5 height 5
click at [237, 159] on button "Previous month" at bounding box center [238, 157] width 9 height 12
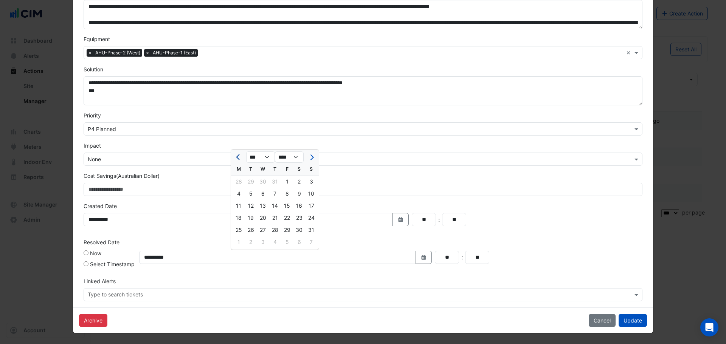
click at [238, 159] on span "Previous month" at bounding box center [239, 158] width 6 height 6
select select "*"
click at [537, 238] on div "**********" at bounding box center [363, 254] width 568 height 33
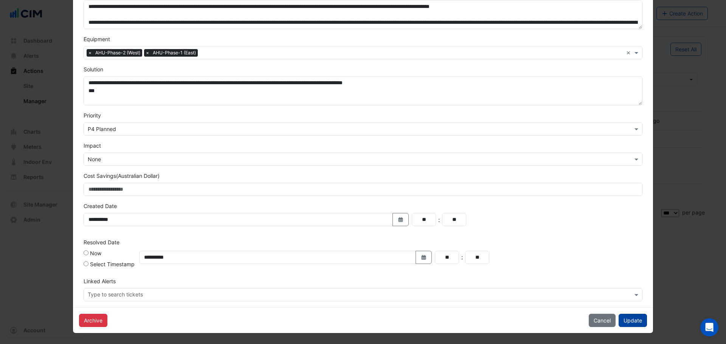
click at [640, 322] on button "Update" at bounding box center [632, 320] width 28 height 13
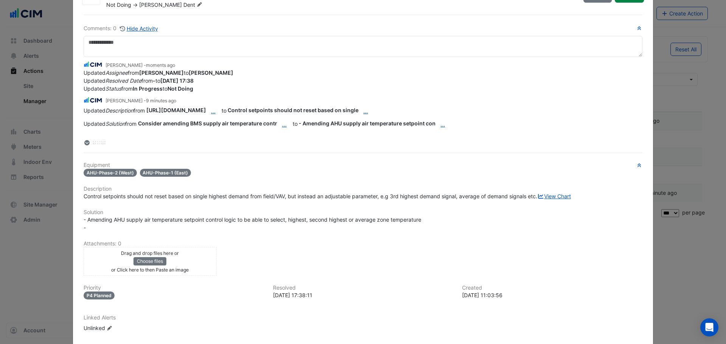
scroll to position [93, 0]
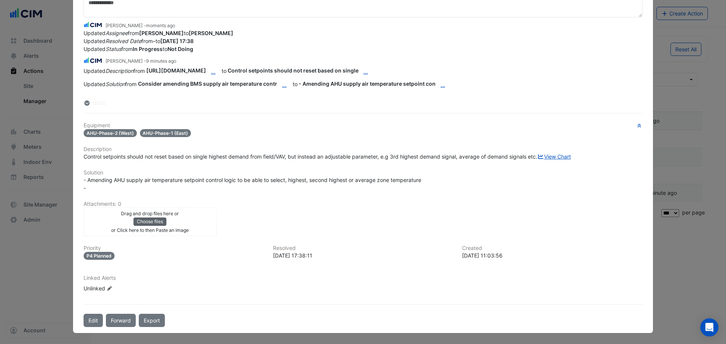
click at [156, 218] on button "Choose files" at bounding box center [149, 222] width 33 height 8
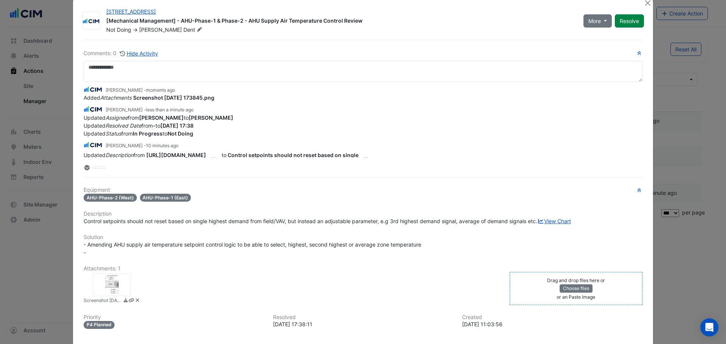
scroll to position [0, 0]
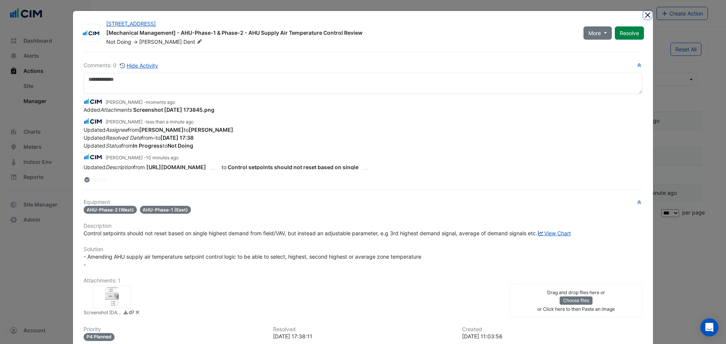
click at [644, 12] on button "Close" at bounding box center [647, 15] width 8 height 8
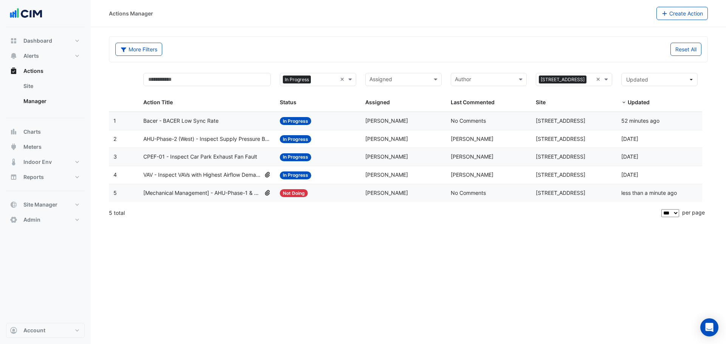
drag, startPoint x: 343, startPoint y: 79, endPoint x: 326, endPoint y: 82, distance: 17.3
type input "*"
click at [303, 98] on span "Closed" at bounding box center [294, 96] width 17 height 6
click at [281, 59] on div "More Filters Reset All" at bounding box center [408, 51] width 595 height 16
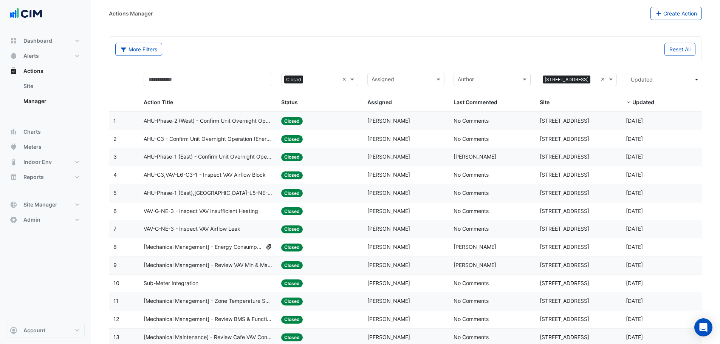
click at [209, 248] on span "[Mechanical Management] - Energy Consumption Review" at bounding box center [203, 247] width 119 height 9
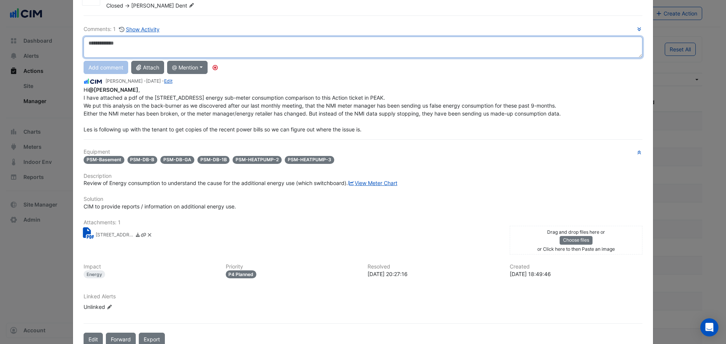
scroll to position [38, 0]
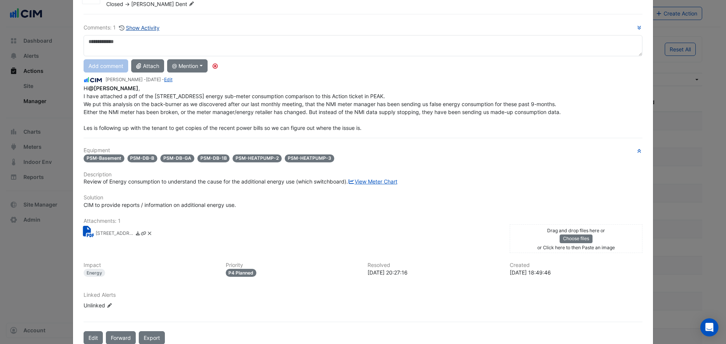
click at [142, 28] on button "Show Activity" at bounding box center [139, 27] width 41 height 9
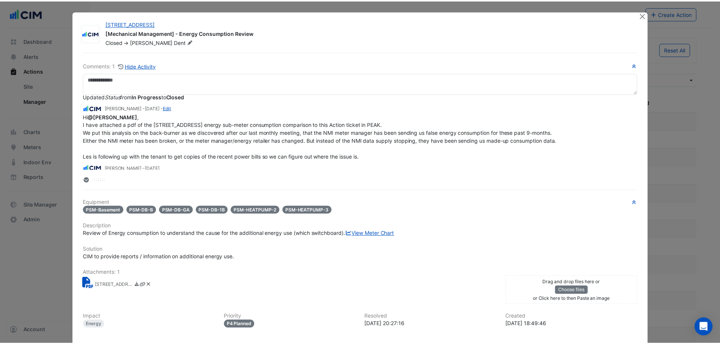
scroll to position [0, 0]
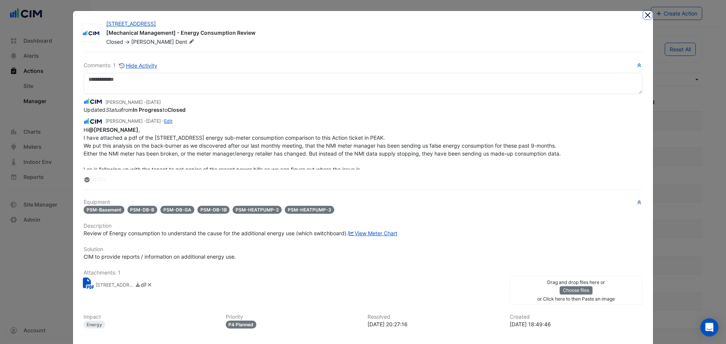
click at [647, 14] on button "Close" at bounding box center [647, 15] width 8 height 8
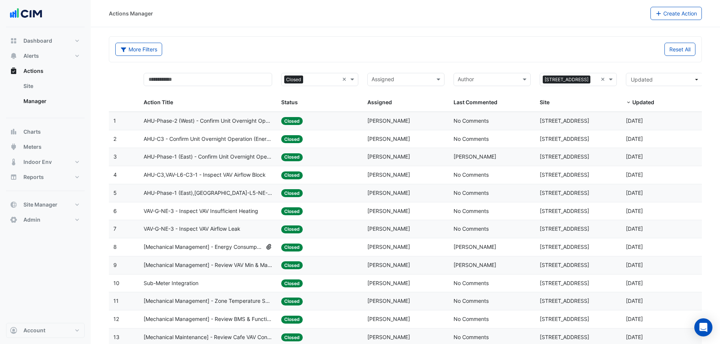
click at [199, 247] on span "[Mechanical Management] - Energy Consumption Review" at bounding box center [203, 247] width 119 height 9
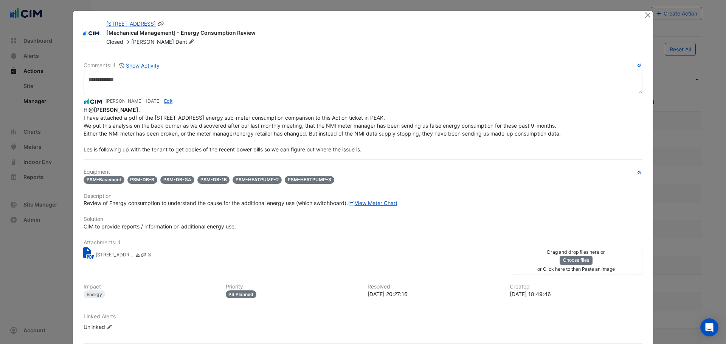
click at [294, 26] on div "134 Macquarie Street" at bounding box center [370, 24] width 528 height 9
click at [643, 12] on button "Close" at bounding box center [647, 15] width 8 height 8
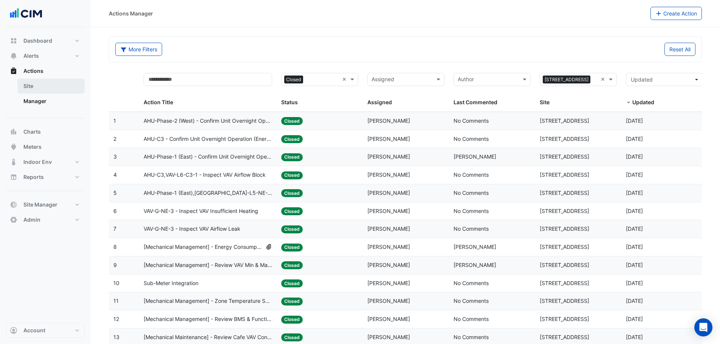
click at [32, 89] on link "Site" at bounding box center [50, 86] width 67 height 15
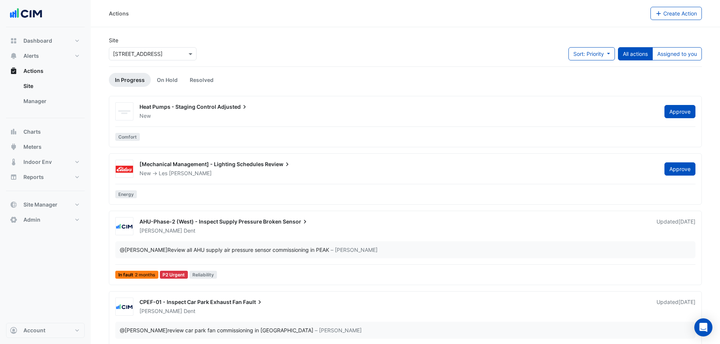
click at [262, 68] on app-escalated-tickets "Site × 134 Macquarie Street Sort: Priority Priority Updated All actions Assigne…" at bounding box center [405, 269] width 593 height 467
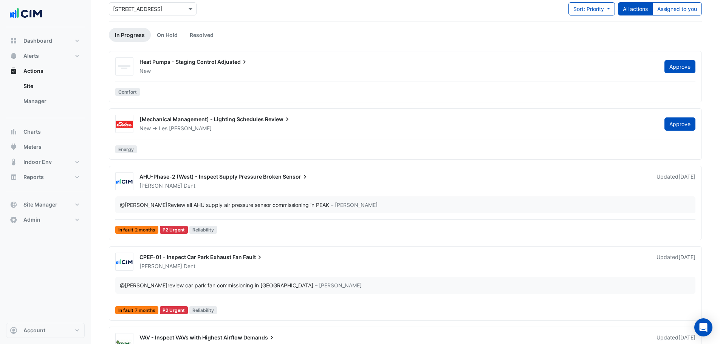
scroll to position [38, 0]
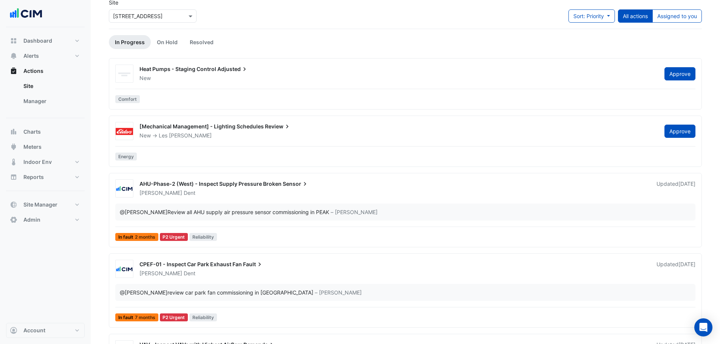
click at [266, 74] on div "Heat Pumps - Staging Control Adjusted" at bounding box center [397, 69] width 516 height 9
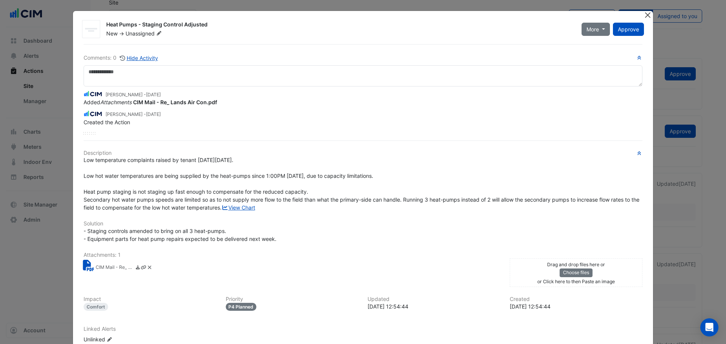
click at [646, 11] on button "Close" at bounding box center [647, 15] width 8 height 8
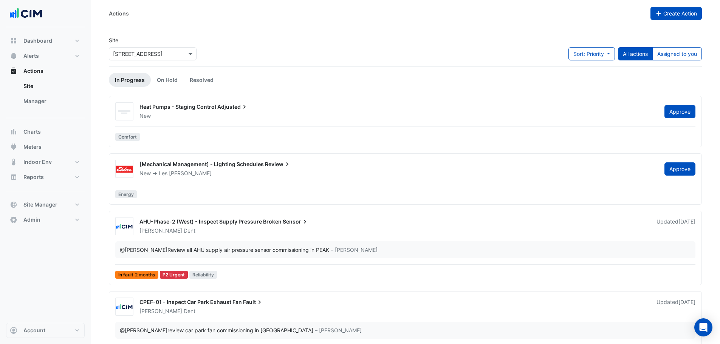
click at [690, 15] on span "Create Action" at bounding box center [680, 13] width 34 height 6
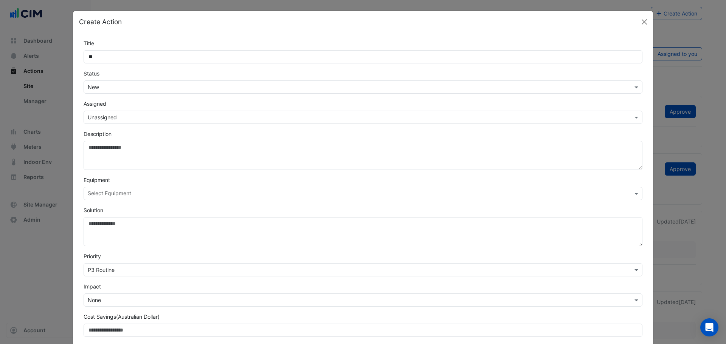
type input "*"
click at [86, 58] on input "**********" at bounding box center [363, 56] width 559 height 13
type input "**********"
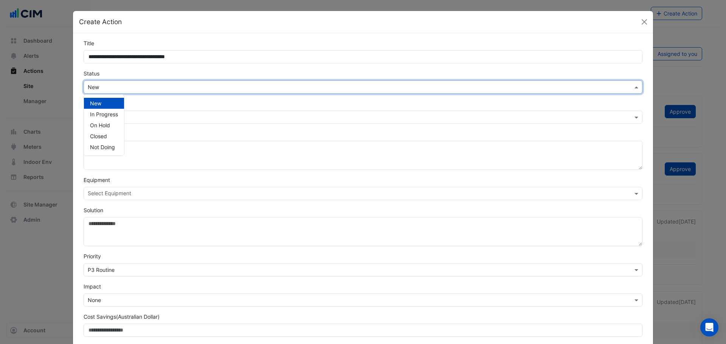
click at [101, 89] on input "text" at bounding box center [355, 88] width 535 height 8
click at [103, 101] on div "New" at bounding box center [104, 103] width 40 height 11
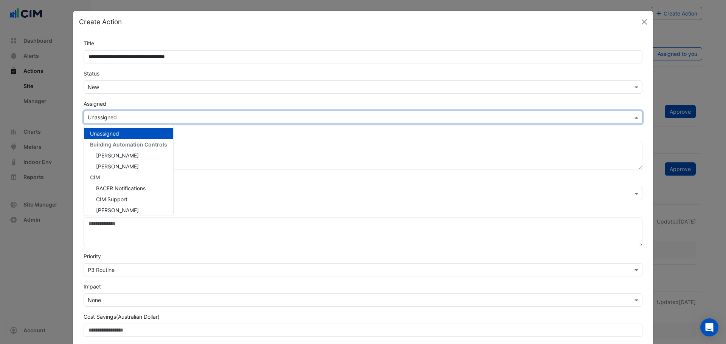
click at [135, 118] on input "text" at bounding box center [355, 118] width 535 height 8
click at [149, 152] on div "Grant Chilcott" at bounding box center [128, 155] width 89 height 11
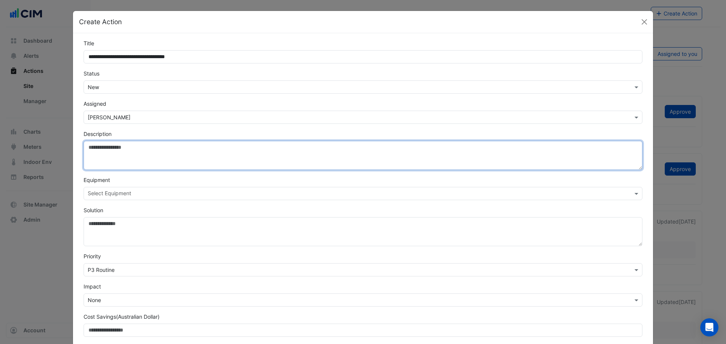
click at [159, 159] on textarea "Description" at bounding box center [363, 155] width 559 height 29
paste textarea "**********"
type textarea "**********"
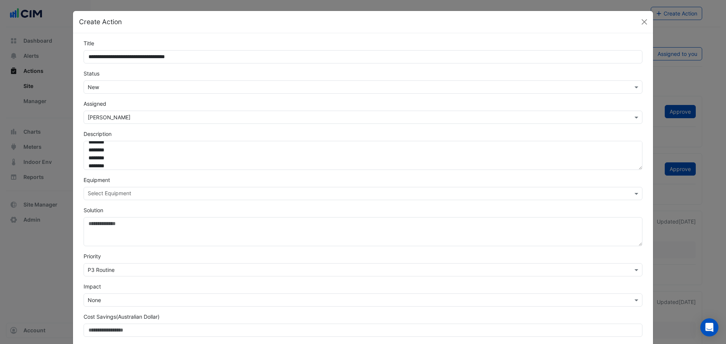
click at [147, 195] on input "text" at bounding box center [359, 194] width 542 height 8
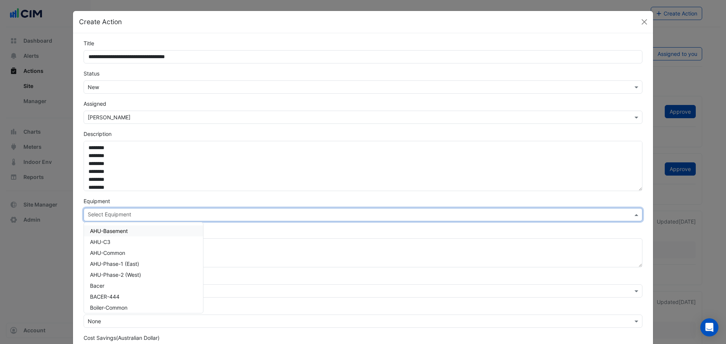
scroll to position [4, 0]
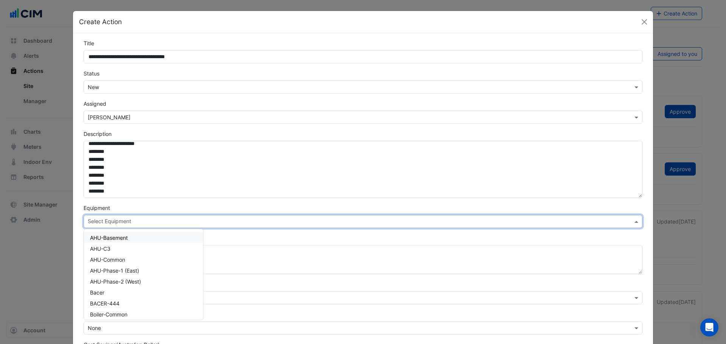
drag, startPoint x: 637, startPoint y: 166, endPoint x: 583, endPoint y: 194, distance: 61.2
click at [636, 194] on textarea "**********" at bounding box center [363, 169] width 559 height 57
type input "****"
drag, startPoint x: 101, startPoint y: 220, endPoint x: 67, endPoint y: 223, distance: 34.6
click at [67, 223] on ngb-modal-window "**********" at bounding box center [363, 172] width 726 height 344
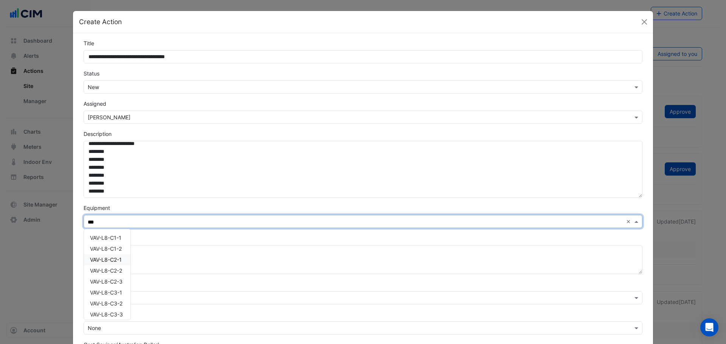
click at [101, 260] on span "VAV-L8-C2-1" at bounding box center [106, 260] width 32 height 6
click at [114, 280] on span "VAV-L8-C4-1" at bounding box center [106, 278] width 32 height 6
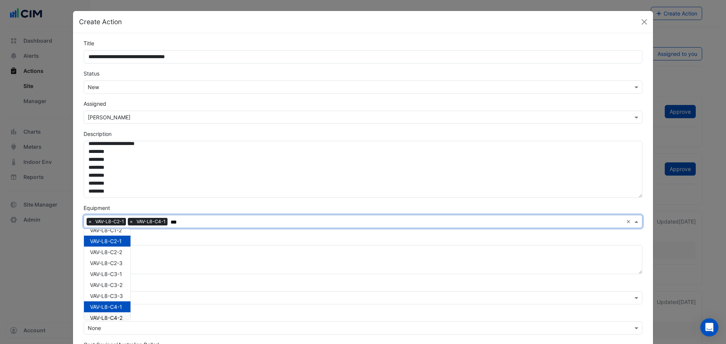
scroll to position [17, 0]
click at [106, 264] on span "VAV-L8-C2-3" at bounding box center [106, 264] width 32 height 6
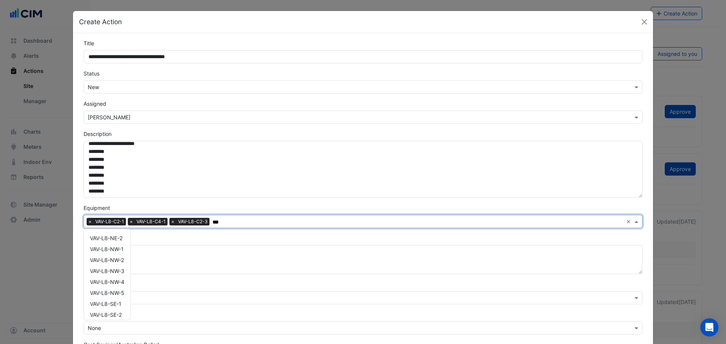
scroll to position [145, 0]
click at [110, 288] on span "VAV-L8-SE-2" at bounding box center [106, 289] width 32 height 6
click at [111, 312] on span "VAV-L8-SW-2" at bounding box center [106, 311] width 33 height 6
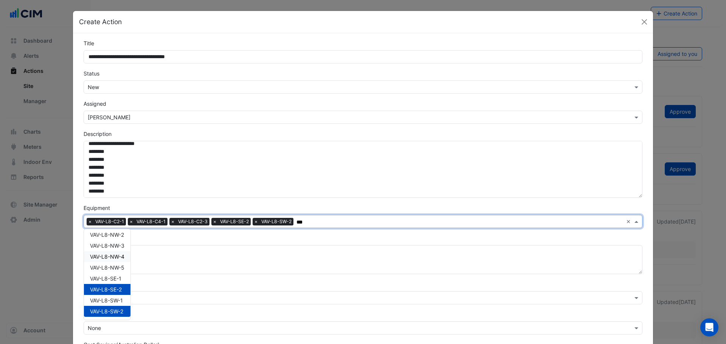
type input "***"
click at [74, 253] on div "**********" at bounding box center [363, 217] width 580 height 368
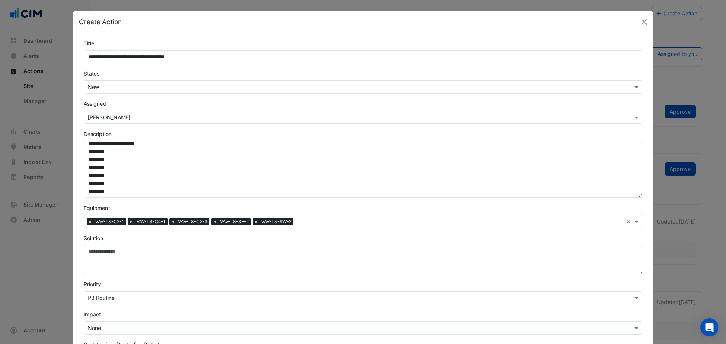
scroll to position [38, 0]
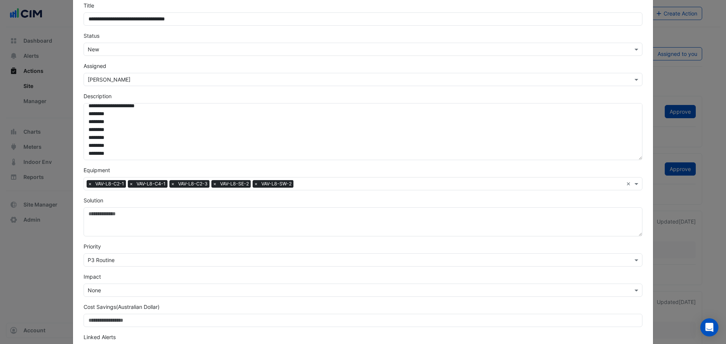
click at [97, 262] on input "text" at bounding box center [355, 261] width 535 height 8
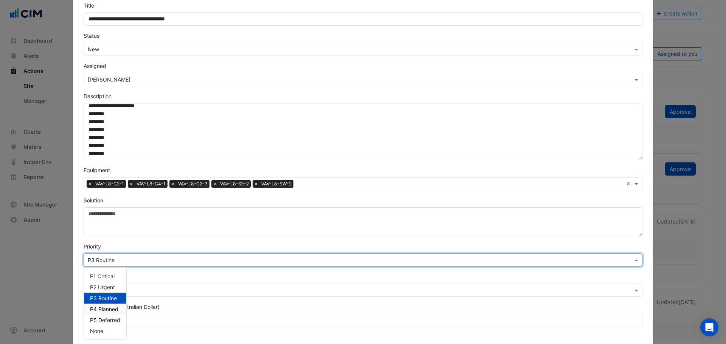
click at [109, 310] on span "P4 Planned" at bounding box center [104, 309] width 28 height 6
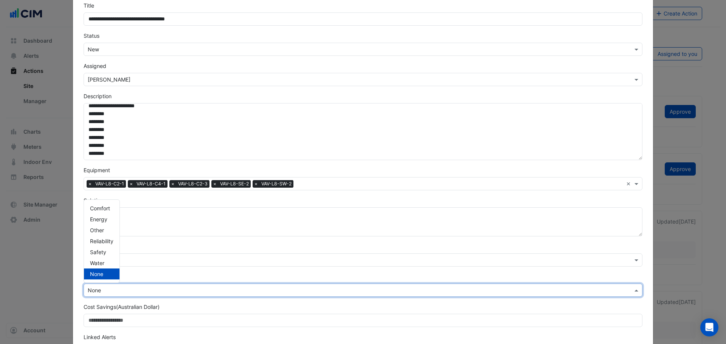
click at [97, 292] on input "text" at bounding box center [355, 291] width 535 height 8
click at [106, 242] on span "Reliability" at bounding box center [101, 241] width 23 height 6
click at [79, 271] on div "**********" at bounding box center [363, 180] width 568 height 356
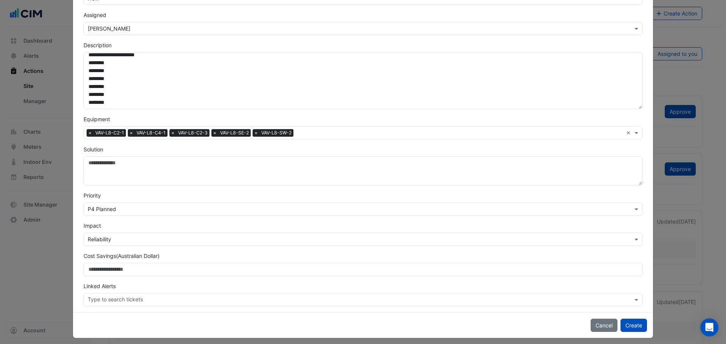
scroll to position [94, 0]
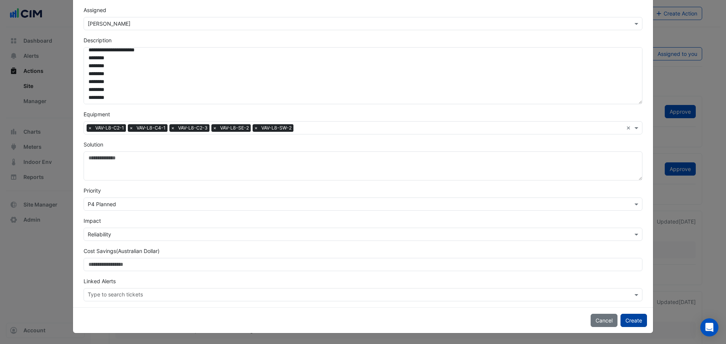
click at [631, 320] on button "Create" at bounding box center [633, 320] width 26 height 13
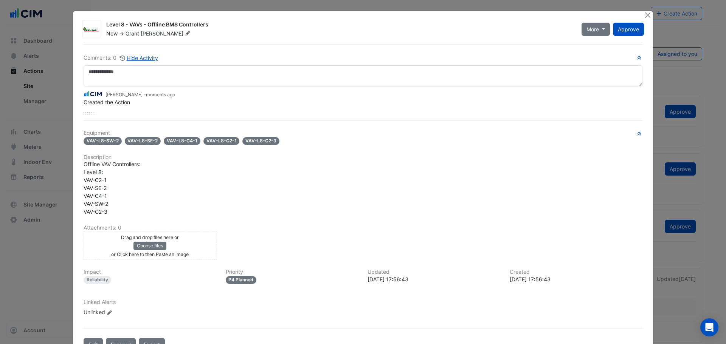
click at [145, 250] on div "Drag and drop files here or Choose files or Click here to then Paste an image" at bounding box center [149, 245] width 129 height 25
click at [152, 245] on button "Choose files" at bounding box center [149, 246] width 33 height 8
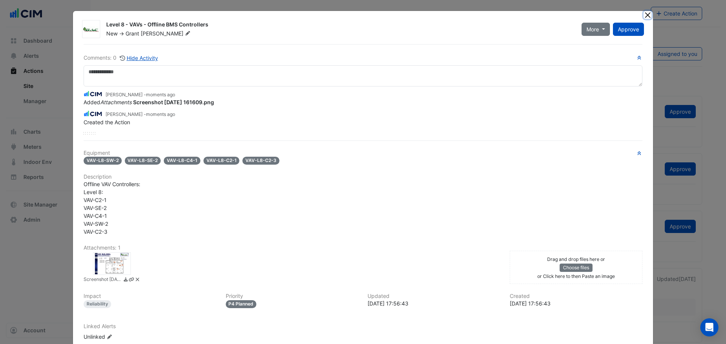
click at [645, 15] on button "Close" at bounding box center [647, 15] width 8 height 8
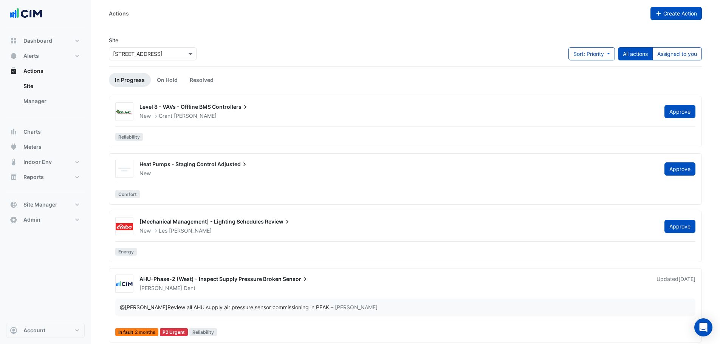
click at [693, 18] on button "Create Action" at bounding box center [676, 13] width 52 height 13
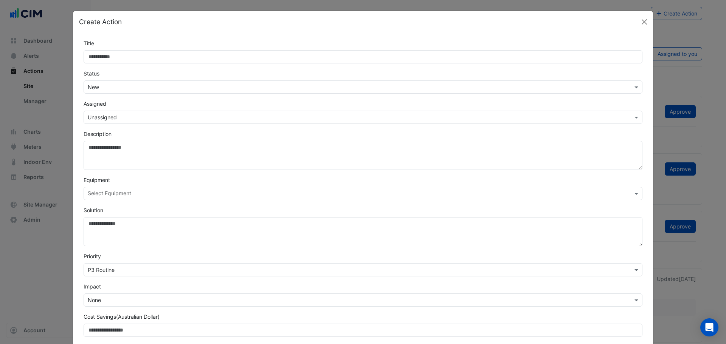
click at [127, 56] on input "Title" at bounding box center [363, 56] width 559 height 13
type input "*"
drag, startPoint x: 104, startPoint y: 56, endPoint x: 97, endPoint y: 55, distance: 7.2
click at [97, 55] on input "**********" at bounding box center [363, 56] width 559 height 13
click at [122, 59] on input "**********" at bounding box center [363, 56] width 559 height 13
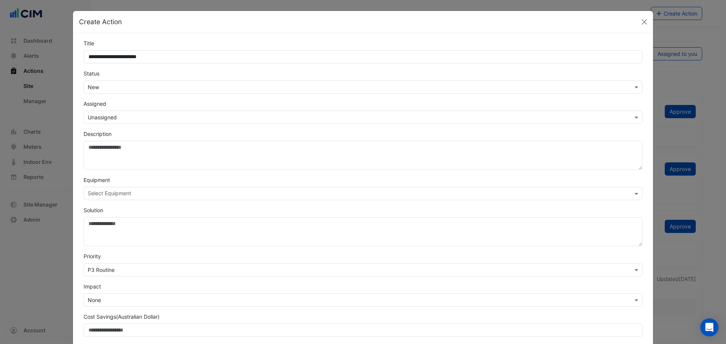
type input "**********"
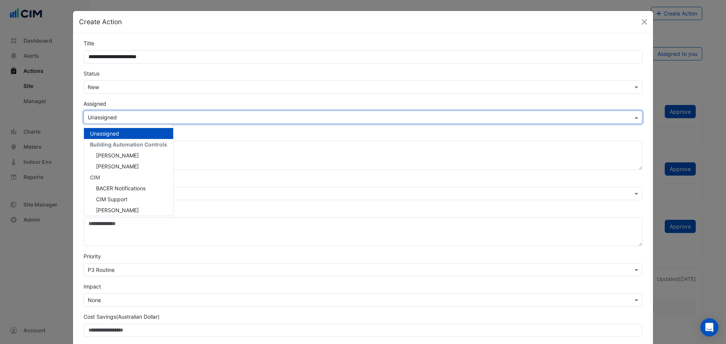
click at [105, 115] on input "text" at bounding box center [355, 118] width 535 height 8
drag, startPoint x: 154, startPoint y: 155, endPoint x: 150, endPoint y: 153, distance: 4.4
click at [153, 155] on div "Grant Chilcott" at bounding box center [128, 154] width 89 height 11
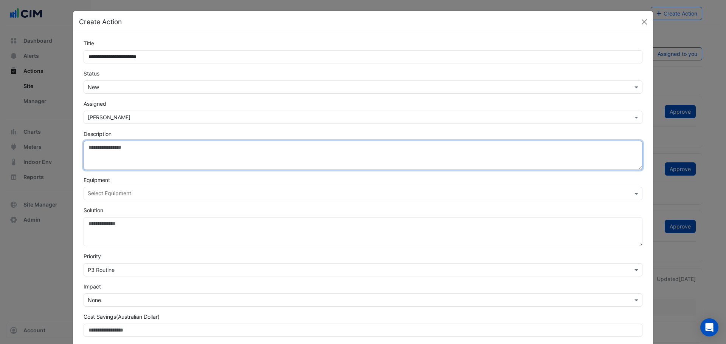
drag, startPoint x: 197, startPoint y: 153, endPoint x: 186, endPoint y: 147, distance: 11.7
click at [197, 153] on textarea "Description" at bounding box center [363, 155] width 559 height 29
paste textarea "**********"
type textarea "**********"
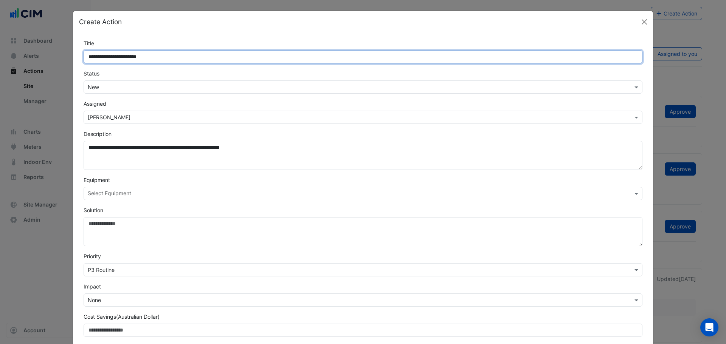
click at [169, 56] on input "**********" at bounding box center [363, 56] width 559 height 13
type input "**********"
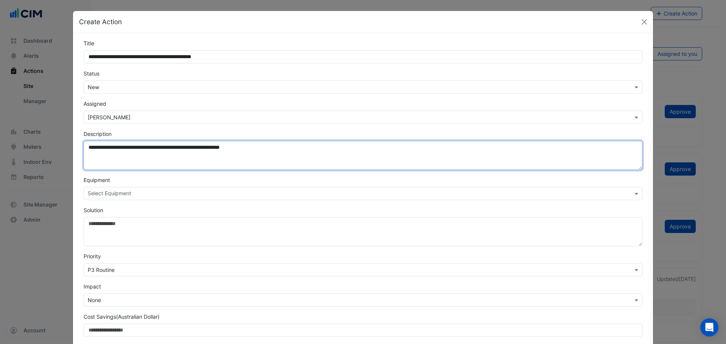
click at [270, 158] on textarea "**********" at bounding box center [363, 155] width 559 height 29
drag, startPoint x: 235, startPoint y: 146, endPoint x: 273, endPoint y: 148, distance: 37.8
click at [273, 148] on textarea "**********" at bounding box center [363, 155] width 559 height 29
drag, startPoint x: 263, startPoint y: 142, endPoint x: 69, endPoint y: 158, distance: 194.9
click at [73, 162] on div "**********" at bounding box center [363, 203] width 580 height 340
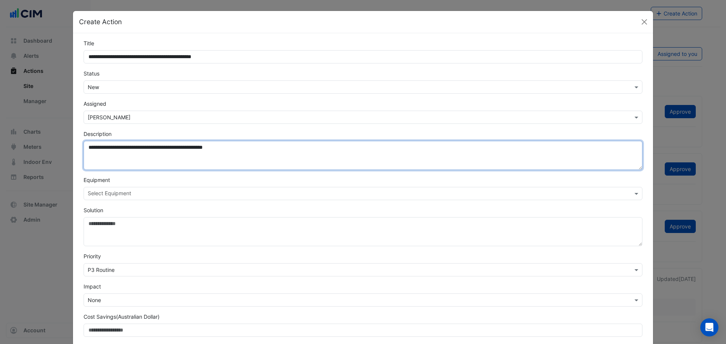
paste textarea "**********"
click at [404, 147] on textarea "**********" at bounding box center [363, 155] width 559 height 29
drag, startPoint x: 83, startPoint y: 161, endPoint x: 138, endPoint y: 161, distance: 54.8
click at [138, 161] on textarea "**********" at bounding box center [363, 155] width 559 height 29
click at [114, 163] on textarea "**********" at bounding box center [363, 155] width 559 height 29
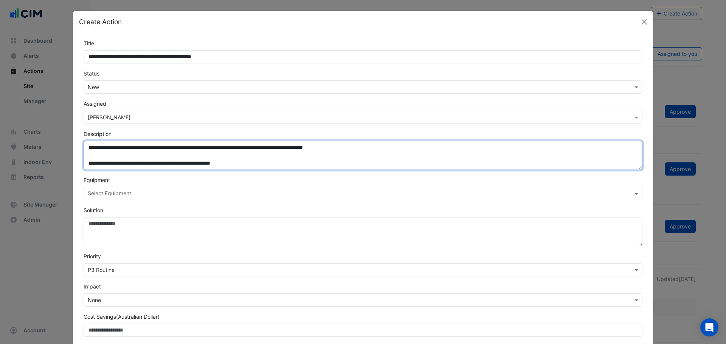
type textarea "**********"
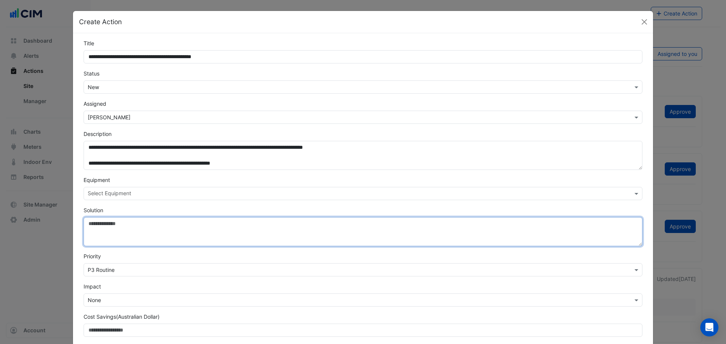
click at [128, 246] on textarea "Solution" at bounding box center [363, 231] width 559 height 29
paste textarea "**********"
click at [89, 224] on textarea "**********" at bounding box center [363, 231] width 559 height 29
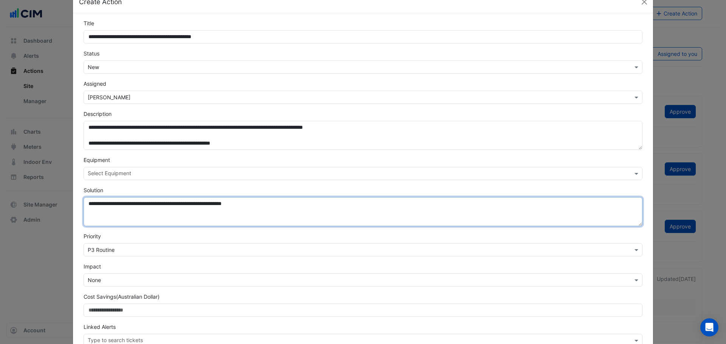
scroll to position [38, 0]
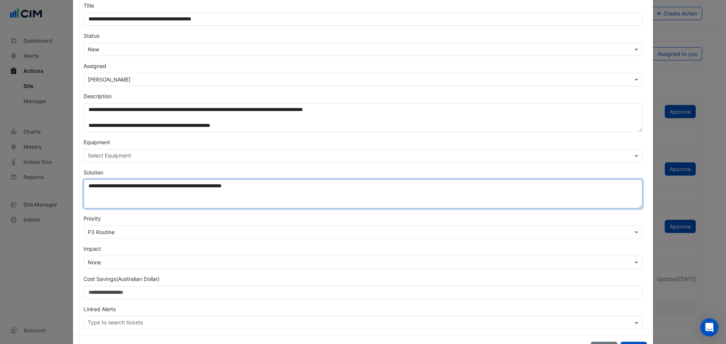
type textarea "**********"
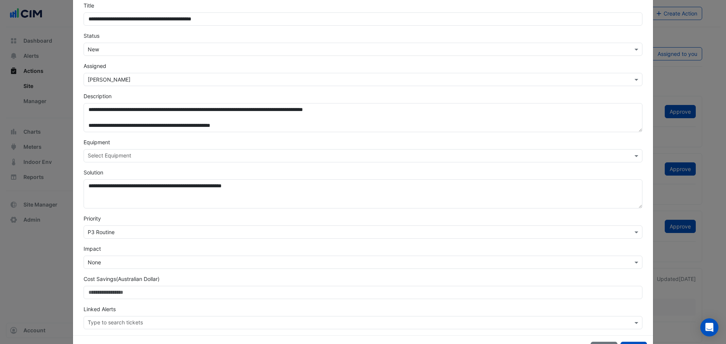
click at [99, 232] on input "text" at bounding box center [355, 233] width 535 height 8
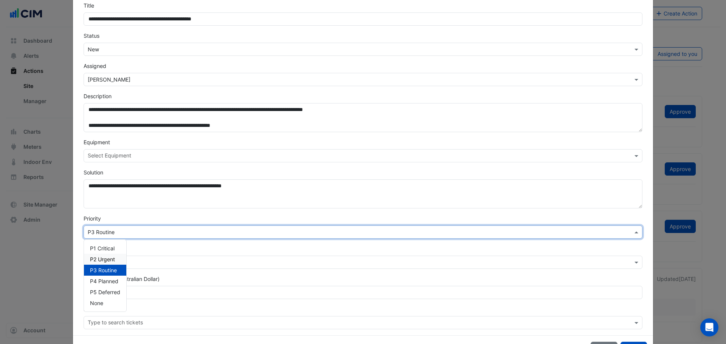
click at [108, 256] on span "P2 Urgent" at bounding box center [102, 259] width 25 height 6
click at [105, 264] on input "text" at bounding box center [355, 263] width 535 height 8
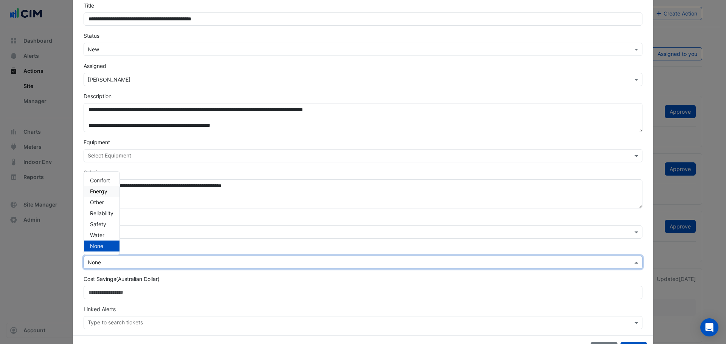
click at [104, 193] on span "Energy" at bounding box center [98, 191] width 17 height 6
click at [79, 274] on div "**********" at bounding box center [363, 166] width 568 height 328
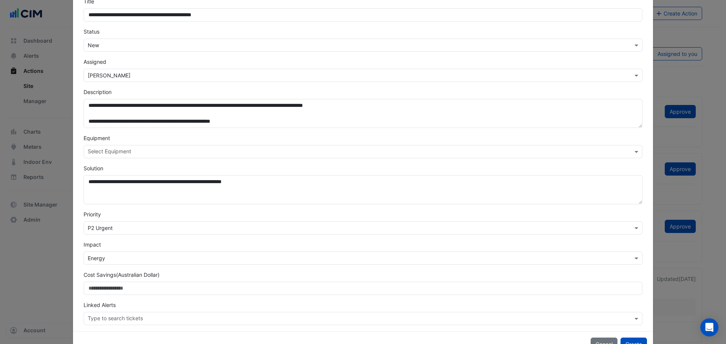
scroll to position [66, 0]
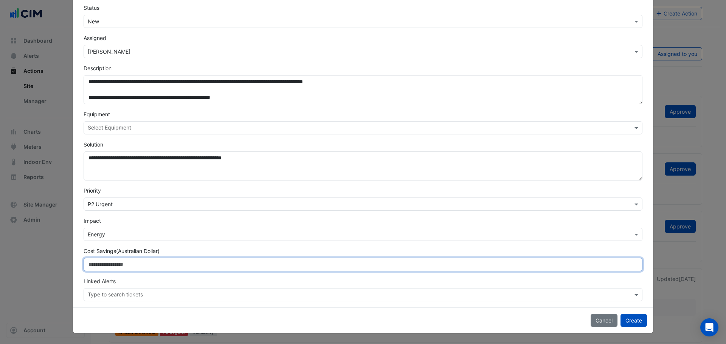
click at [107, 269] on input "Cost Savings (Australian Dollar)" at bounding box center [363, 264] width 559 height 13
type input "*"
drag, startPoint x: 88, startPoint y: 266, endPoint x: 70, endPoint y: 271, distance: 18.5
click at [73, 271] on div "**********" at bounding box center [363, 138] width 580 height 340
type input "*****"
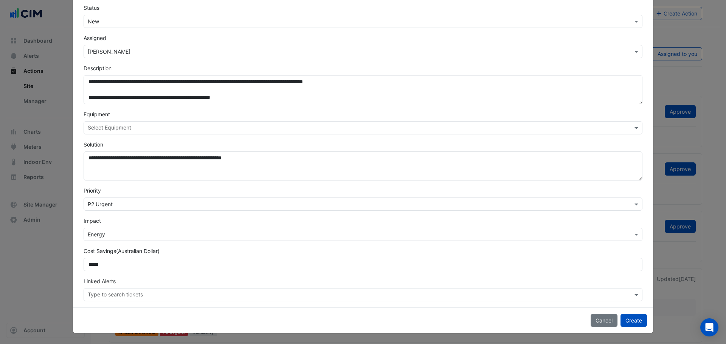
drag, startPoint x: 89, startPoint y: 308, endPoint x: 110, endPoint y: 302, distance: 21.3
click at [89, 308] on div "Cancel Create" at bounding box center [363, 321] width 580 height 26
click at [106, 206] on input "text" at bounding box center [355, 205] width 535 height 8
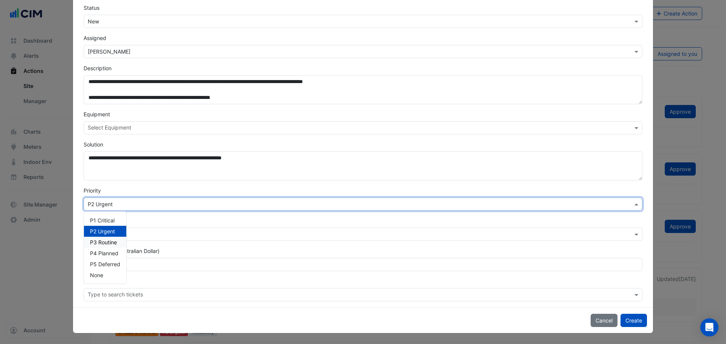
click at [73, 218] on div "**********" at bounding box center [363, 138] width 580 height 340
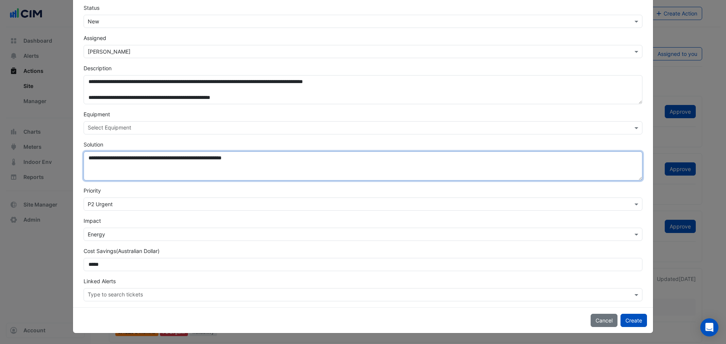
click at [274, 158] on textarea "**********" at bounding box center [363, 166] width 559 height 29
drag, startPoint x: 178, startPoint y: 166, endPoint x: 159, endPoint y: 170, distance: 20.0
click at [159, 170] on textarea "**********" at bounding box center [363, 166] width 559 height 29
click at [220, 167] on textarea "**********" at bounding box center [363, 166] width 559 height 29
type textarea "**********"
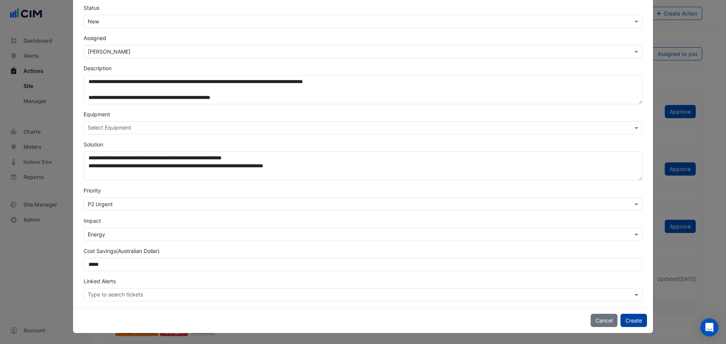
click at [633, 318] on button "Create" at bounding box center [633, 320] width 26 height 13
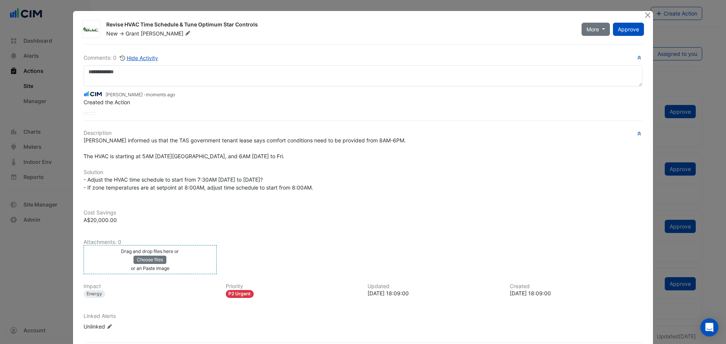
click at [154, 269] on small "or an Paste image" at bounding box center [150, 269] width 39 height 6
click at [157, 257] on button "Choose files" at bounding box center [149, 260] width 33 height 8
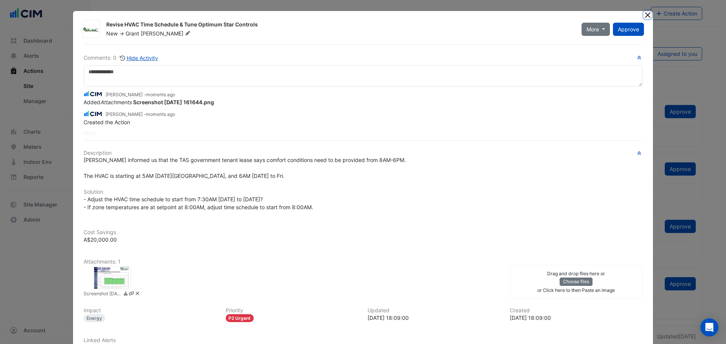
click at [644, 13] on button "Close" at bounding box center [647, 15] width 8 height 8
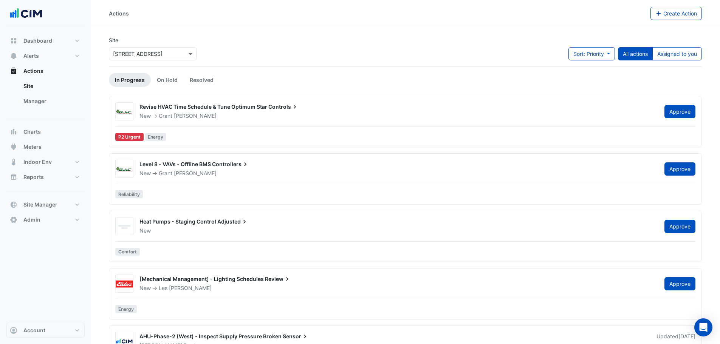
click at [340, 73] on ul "In Progress On Hold Resolved" at bounding box center [405, 80] width 593 height 14
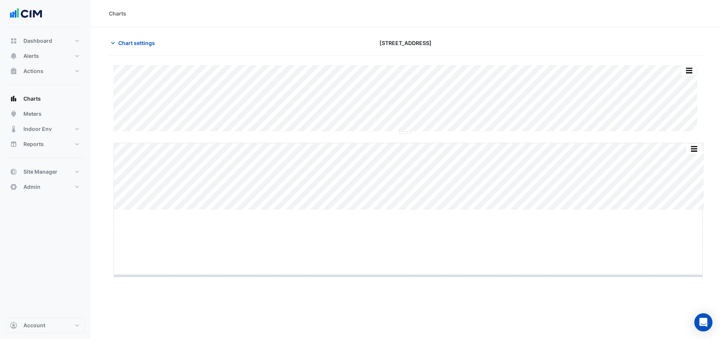
drag, startPoint x: 404, startPoint y: 210, endPoint x: 410, endPoint y: 280, distance: 70.1
